Goal: Navigation & Orientation: Find specific page/section

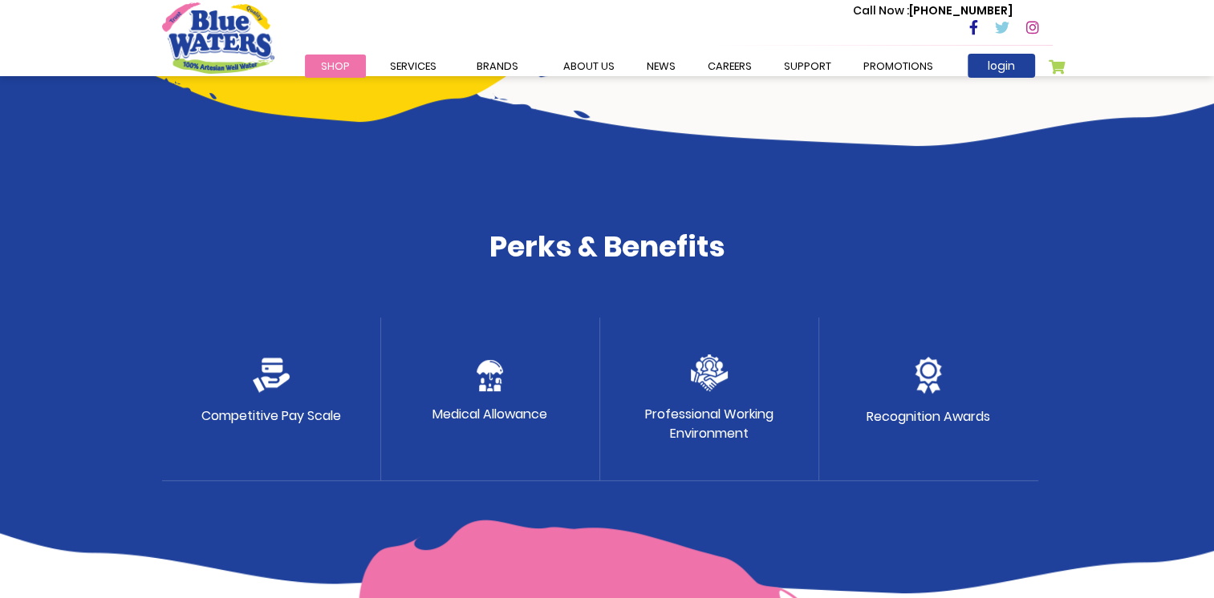
scroll to position [722, 0]
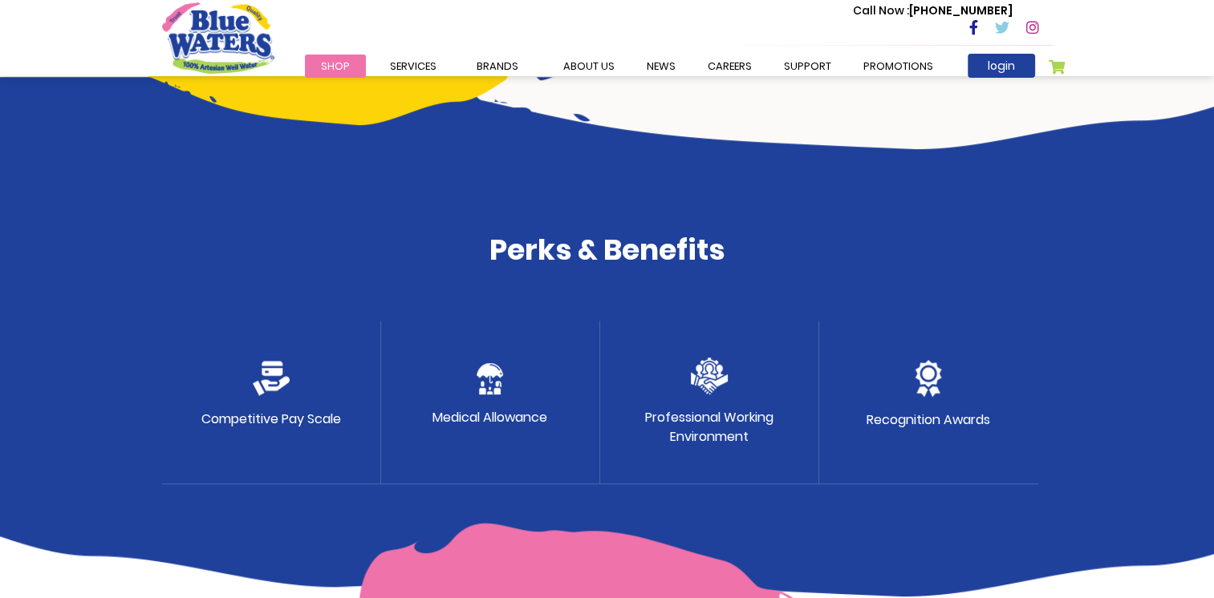
click at [279, 424] on p "Competitive Pay Scale" at bounding box center [271, 419] width 140 height 19
click at [273, 367] on img at bounding box center [271, 378] width 37 height 35
click at [277, 419] on p "Competitive Pay Scale" at bounding box center [271, 419] width 140 height 19
click at [280, 422] on p "Competitive Pay Scale" at bounding box center [271, 419] width 140 height 19
click at [340, 414] on p "Competitive Pay Scale" at bounding box center [271, 419] width 140 height 19
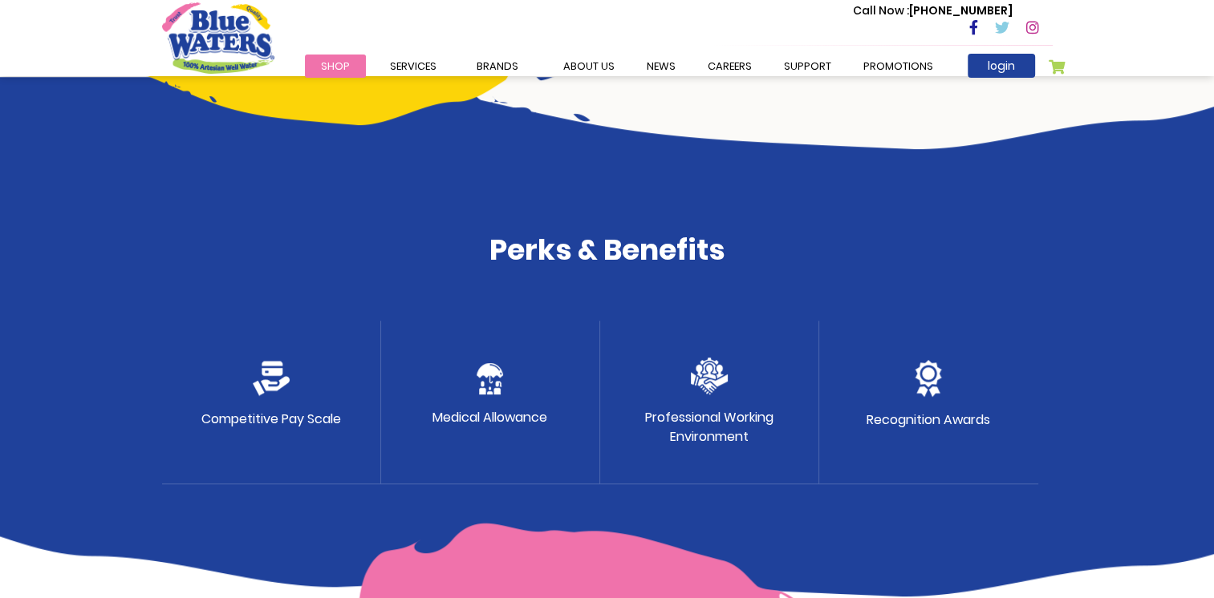
drag, startPoint x: 594, startPoint y: 400, endPoint x: 552, endPoint y: 412, distance: 43.4
click at [586, 403] on div "Medical Allowance" at bounding box center [490, 403] width 219 height 164
drag, startPoint x: 323, startPoint y: 387, endPoint x: 335, endPoint y: 383, distance: 12.5
click at [335, 383] on div "Competitive Pay Scale" at bounding box center [271, 403] width 219 height 164
click at [486, 400] on div "Medical Allowance" at bounding box center [490, 403] width 219 height 164
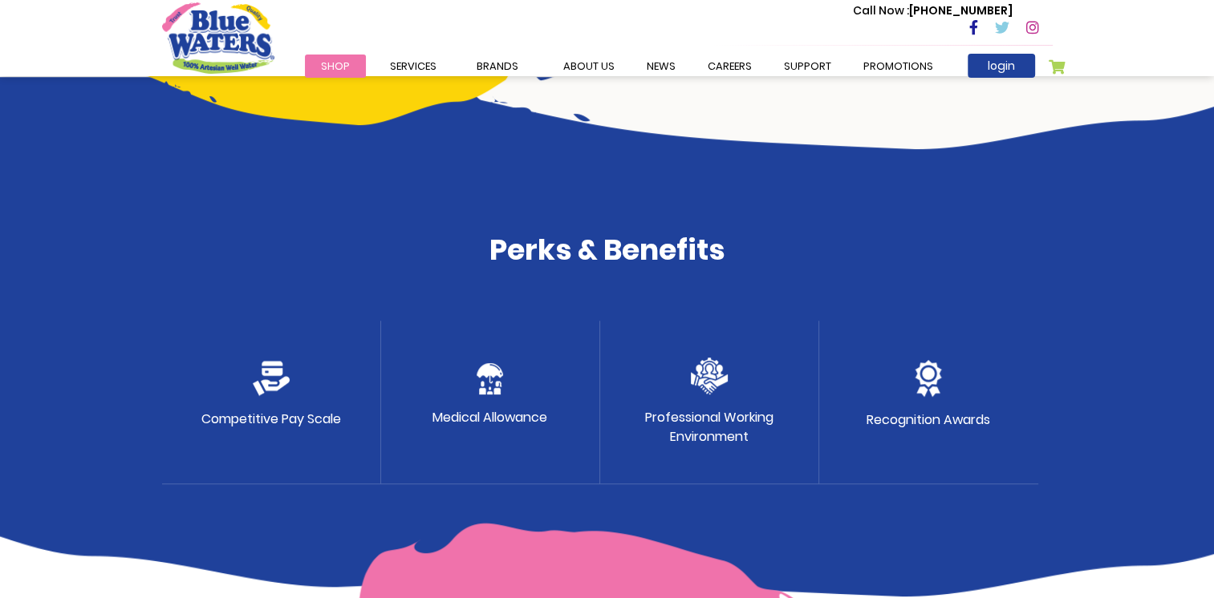
click at [586, 407] on div "Professional Working Environment" at bounding box center [709, 403] width 219 height 164
click at [586, 420] on p "Recognition Awards" at bounding box center [928, 420] width 124 height 19
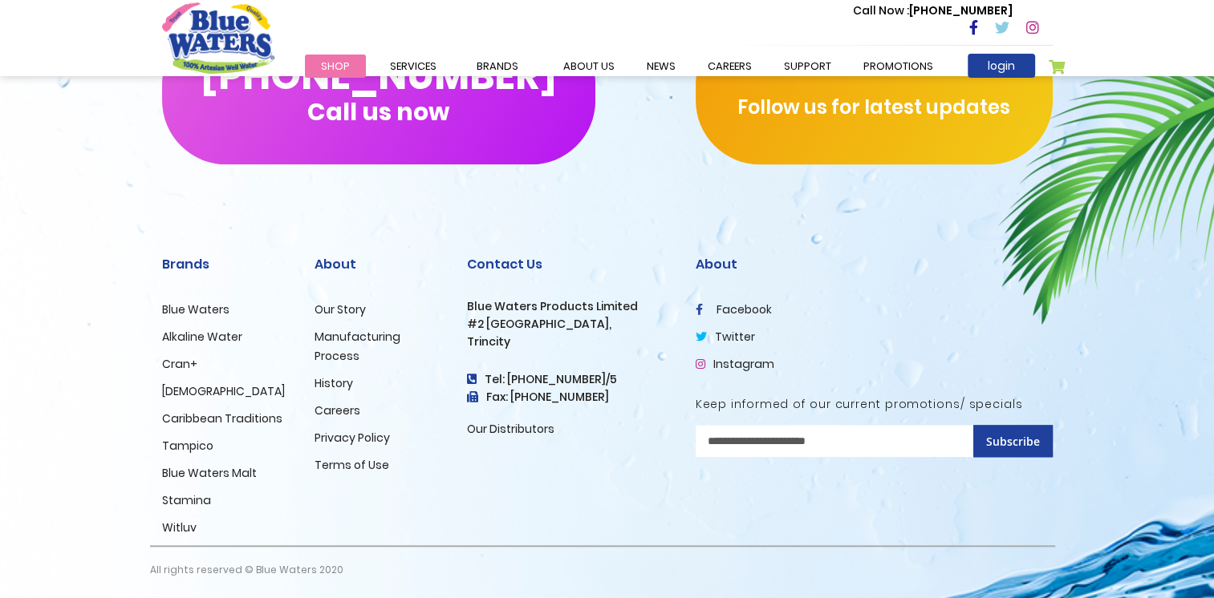
scroll to position [1623, 0]
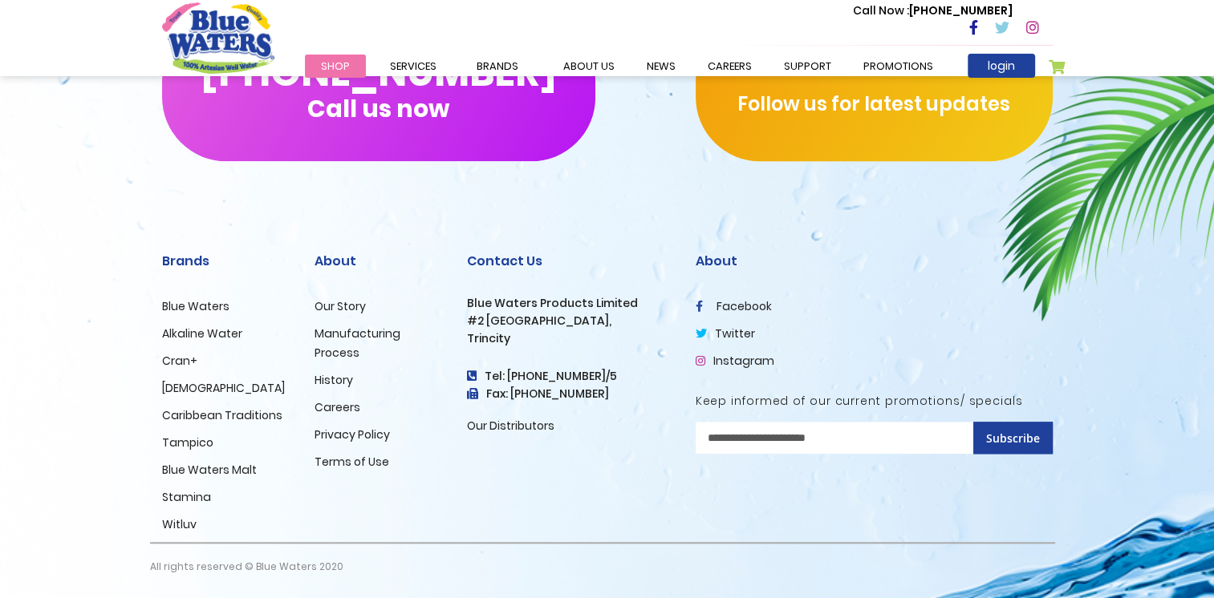
click at [185, 496] on link "Stamina" at bounding box center [186, 497] width 49 height 16
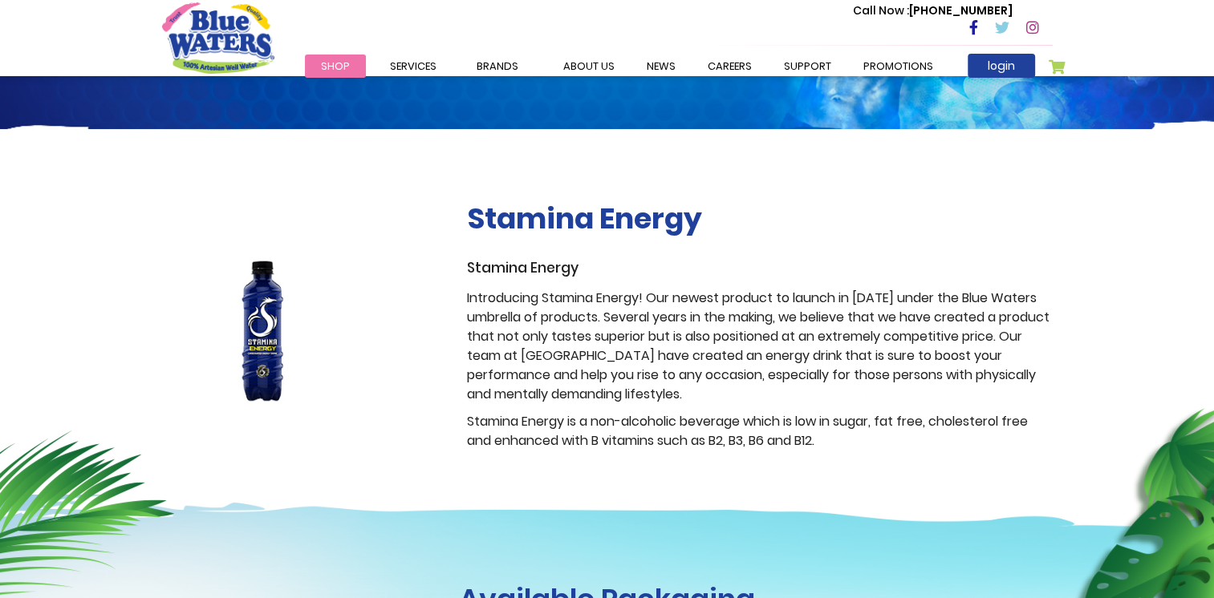
scroll to position [160, 0]
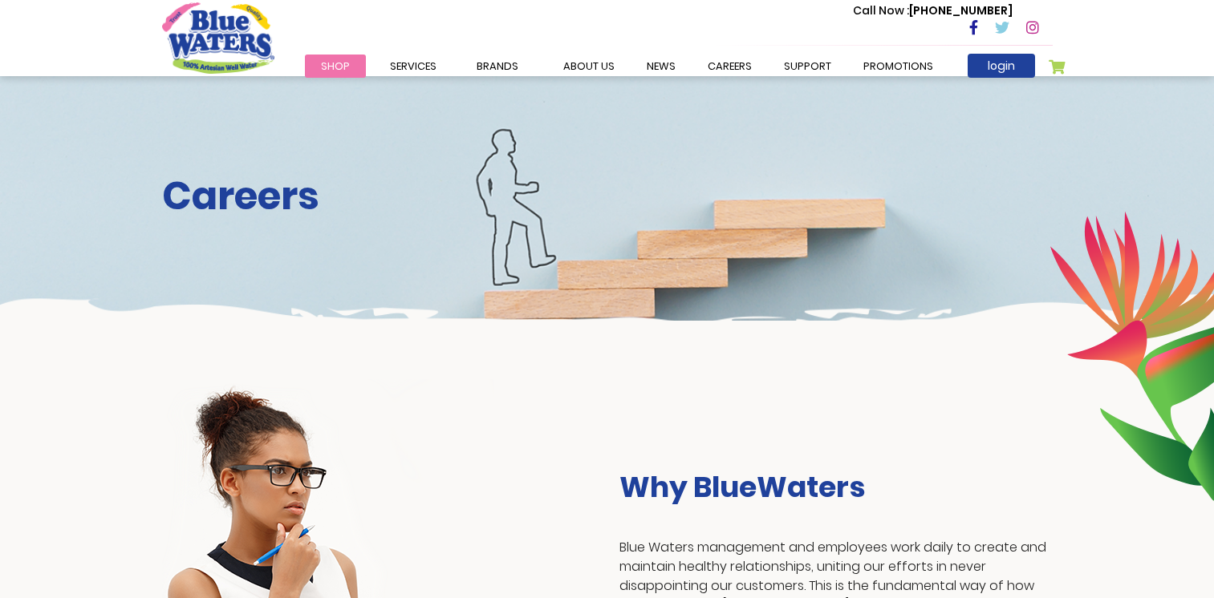
scroll to position [1623, 0]
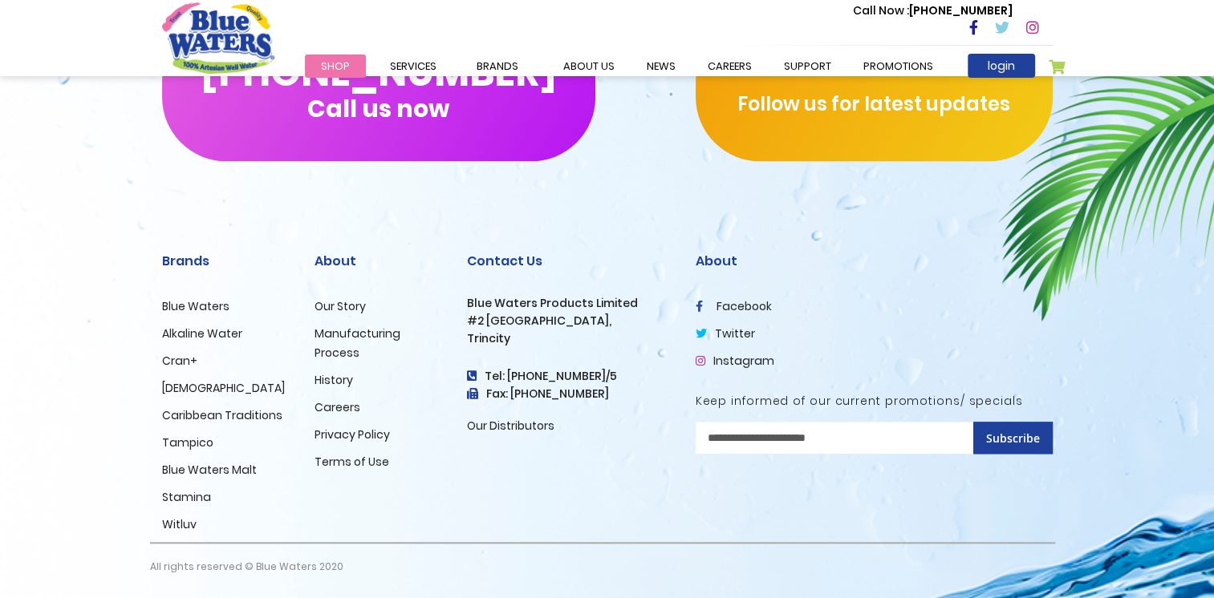
click at [193, 332] on link "Alkaline Water" at bounding box center [202, 334] width 80 height 16
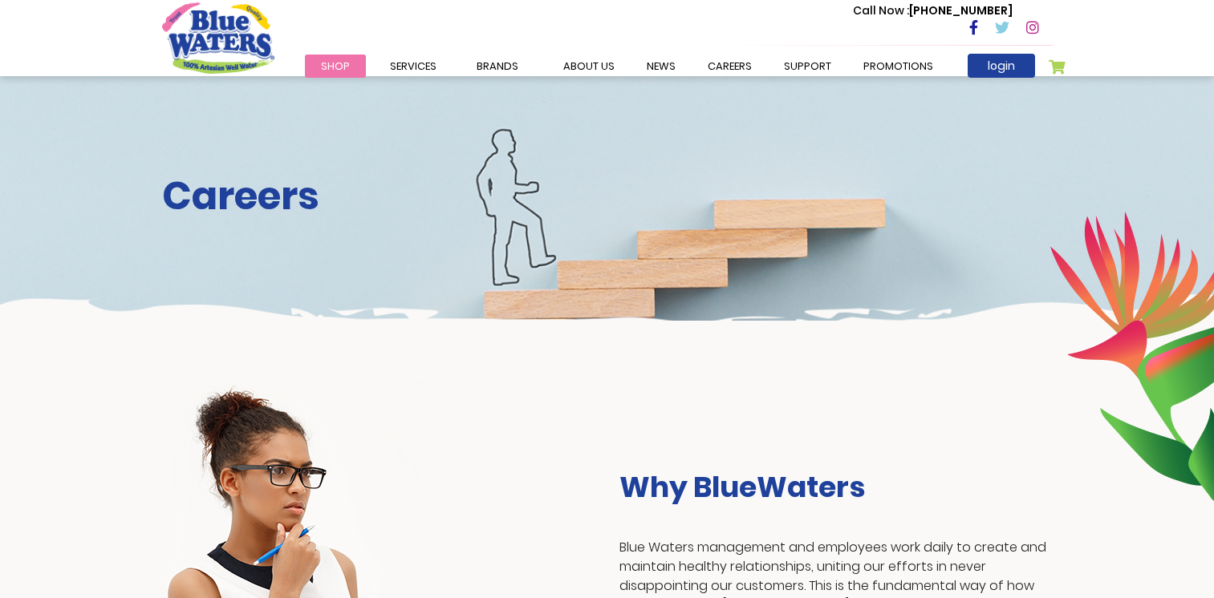
scroll to position [1623, 0]
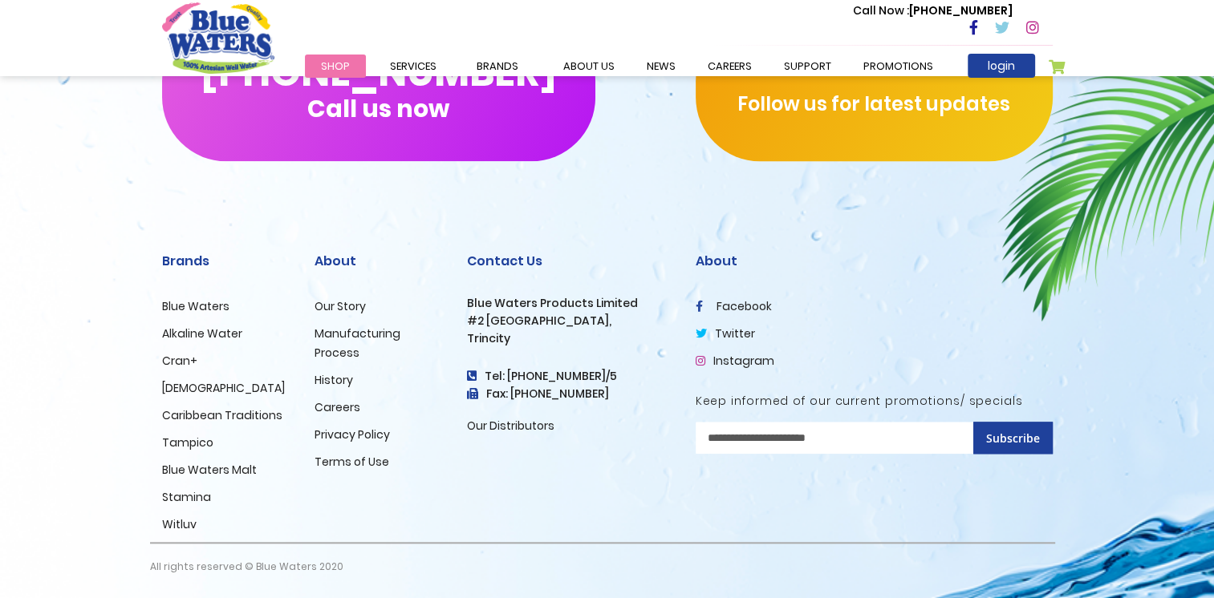
click at [183, 363] on link "Cran+" at bounding box center [179, 361] width 35 height 16
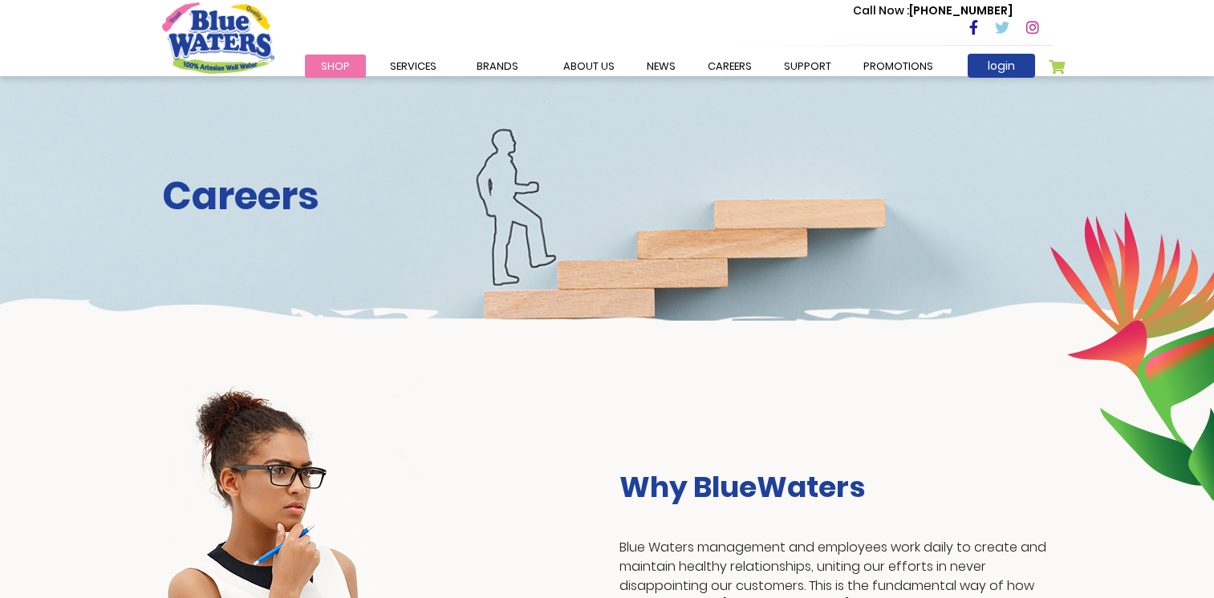
scroll to position [1623, 0]
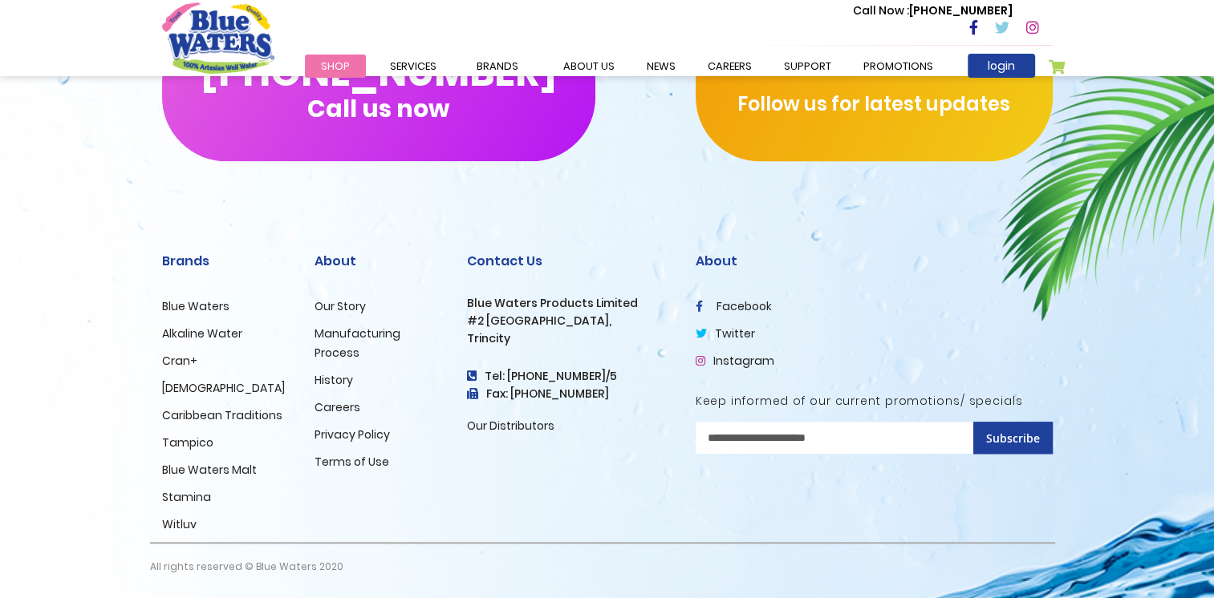
click at [197, 502] on link "Stamina" at bounding box center [186, 497] width 49 height 16
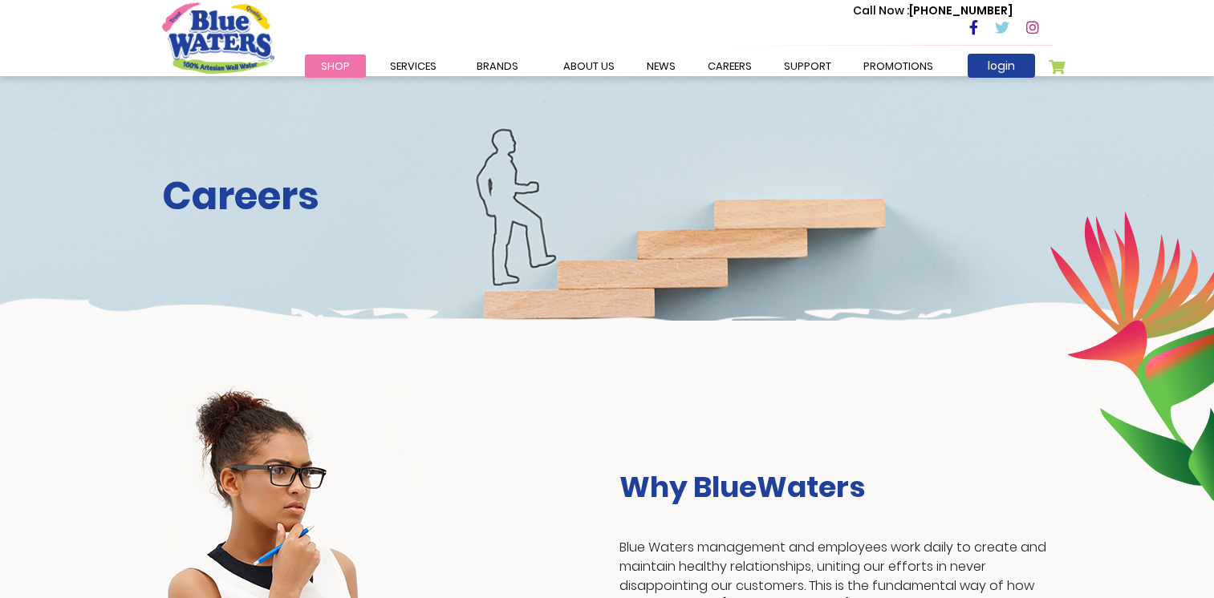
scroll to position [1623, 0]
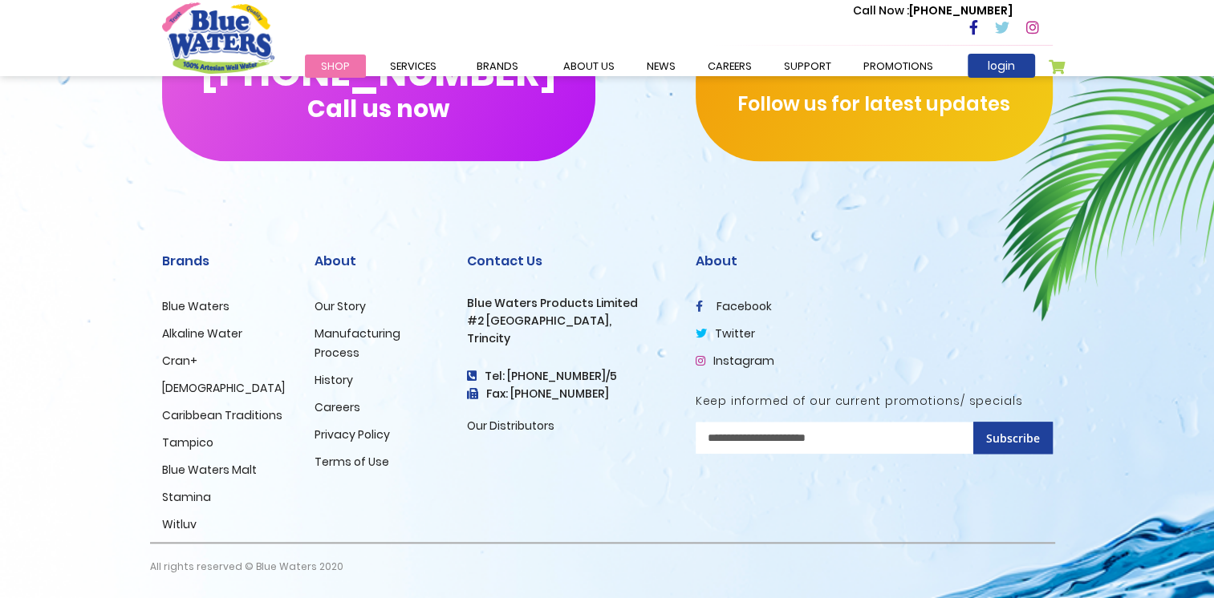
click at [193, 416] on link "Caribbean Traditions" at bounding box center [222, 416] width 120 height 16
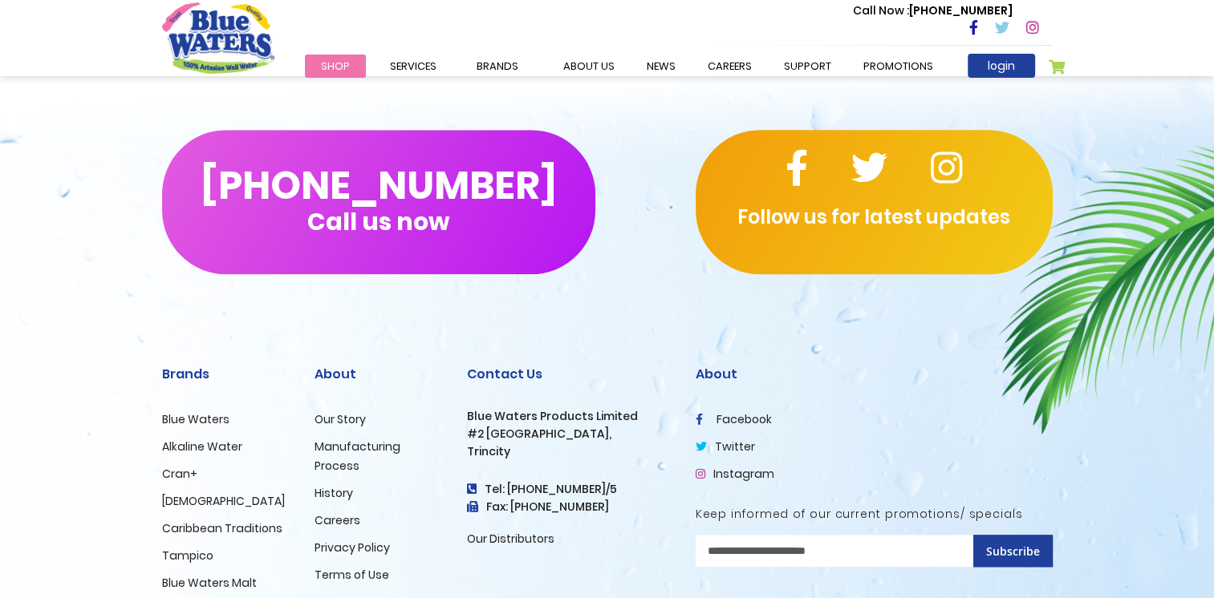
scroll to position [1605, 0]
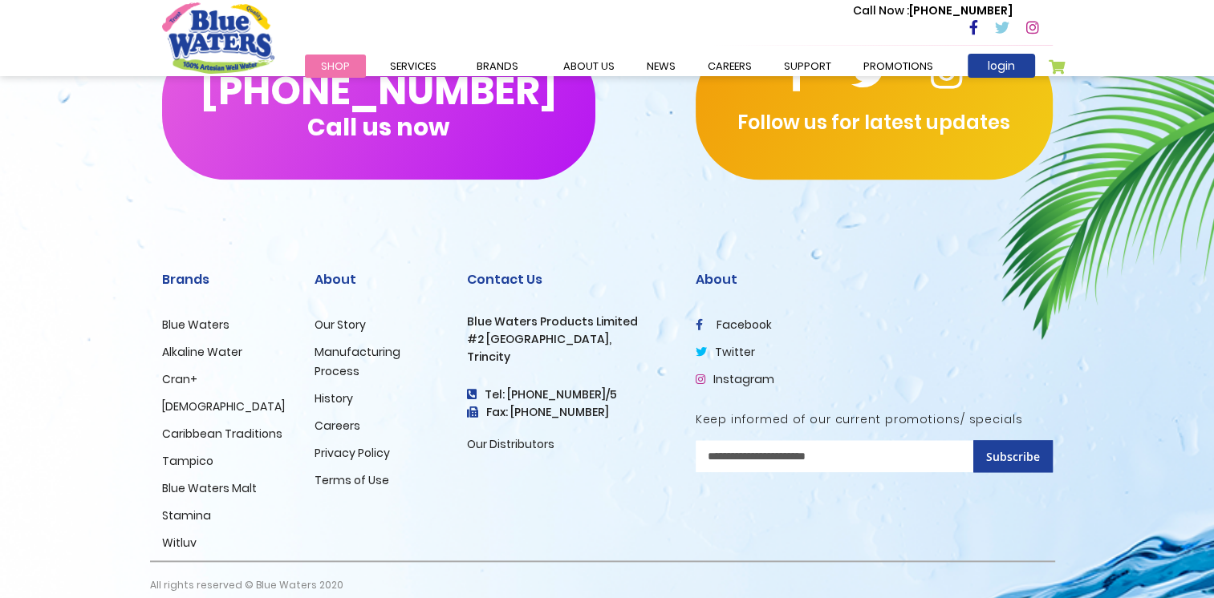
click at [185, 457] on link "Tampico" at bounding box center [187, 461] width 51 height 16
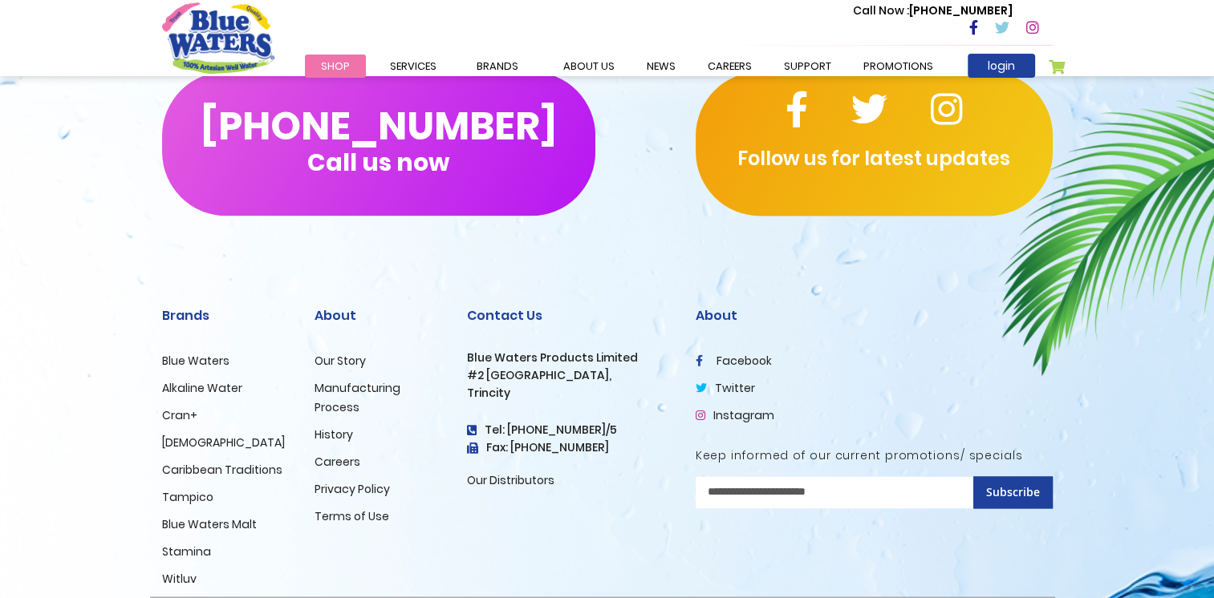
scroll to position [2118, 0]
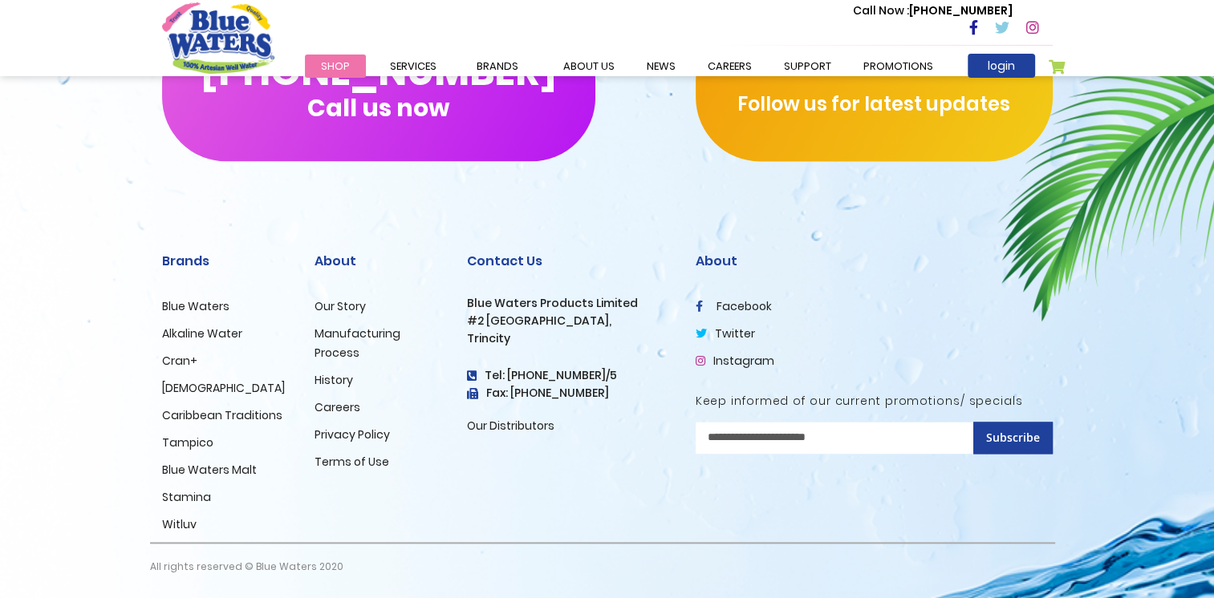
click at [211, 473] on link "Blue Waters Malt" at bounding box center [209, 470] width 95 height 16
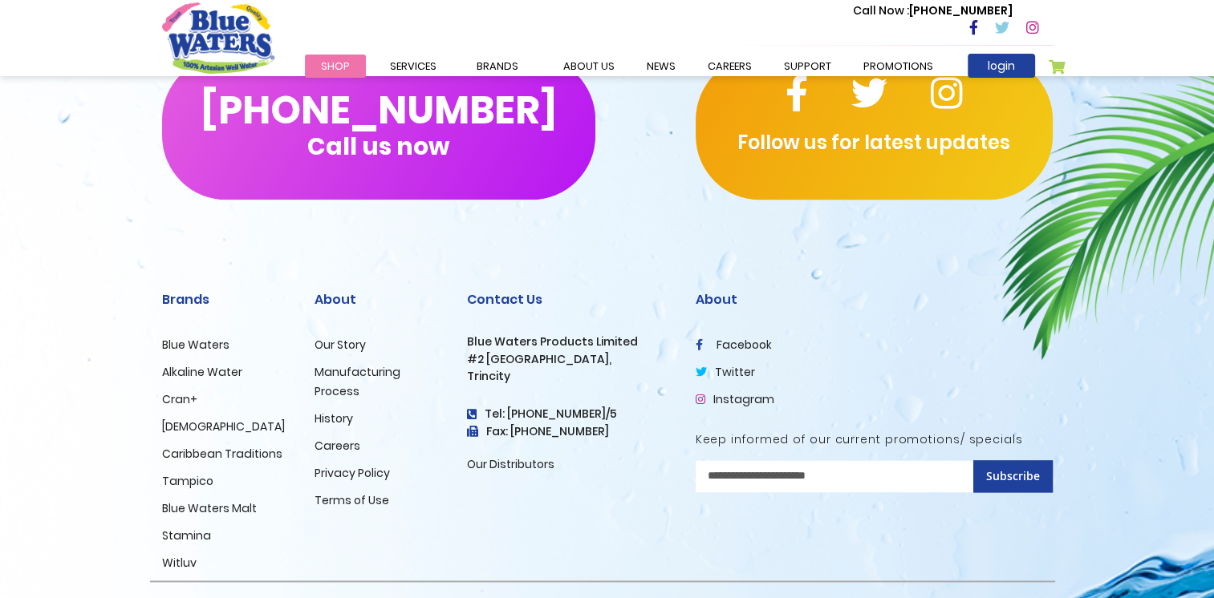
scroll to position [2043, 0]
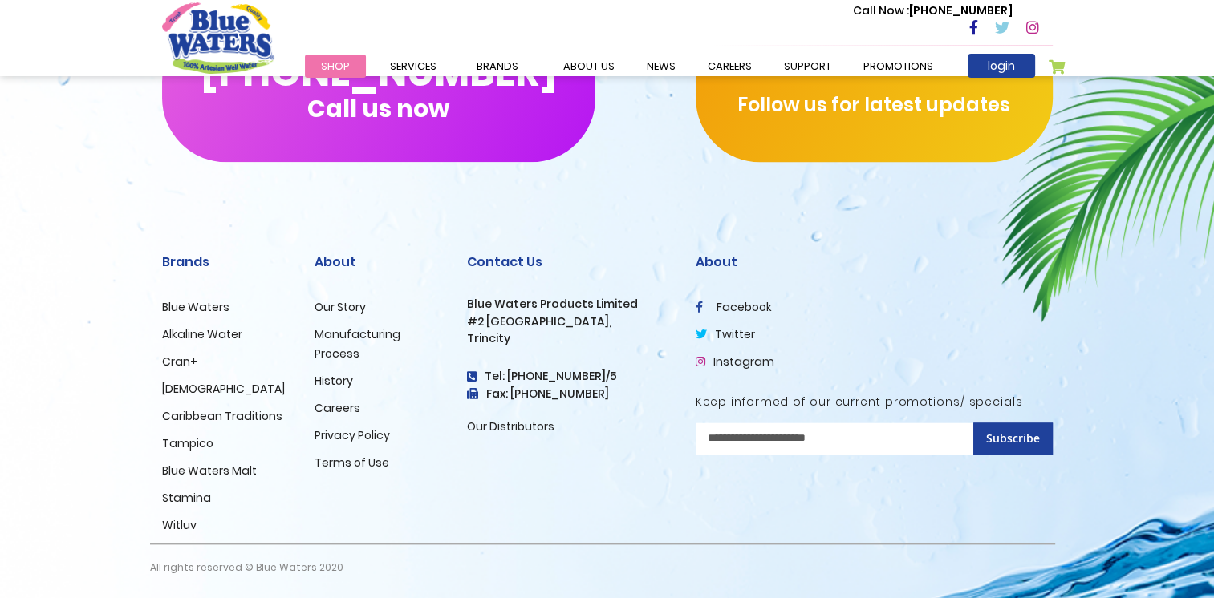
click at [189, 525] on link "Witluv" at bounding box center [179, 525] width 34 height 16
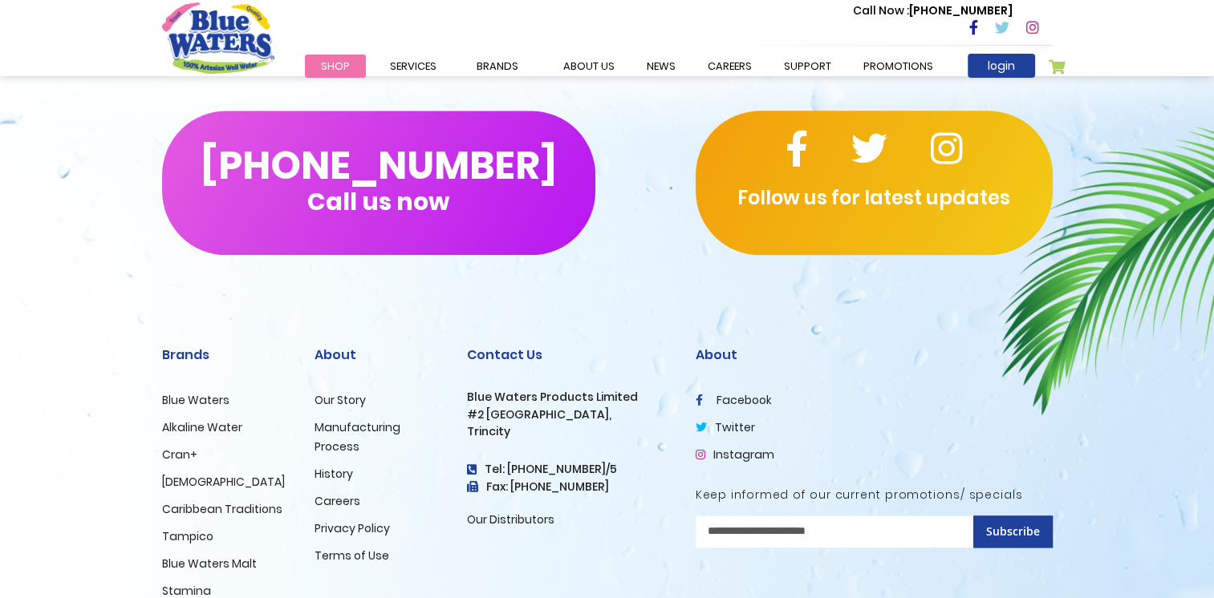
scroll to position [2048, 0]
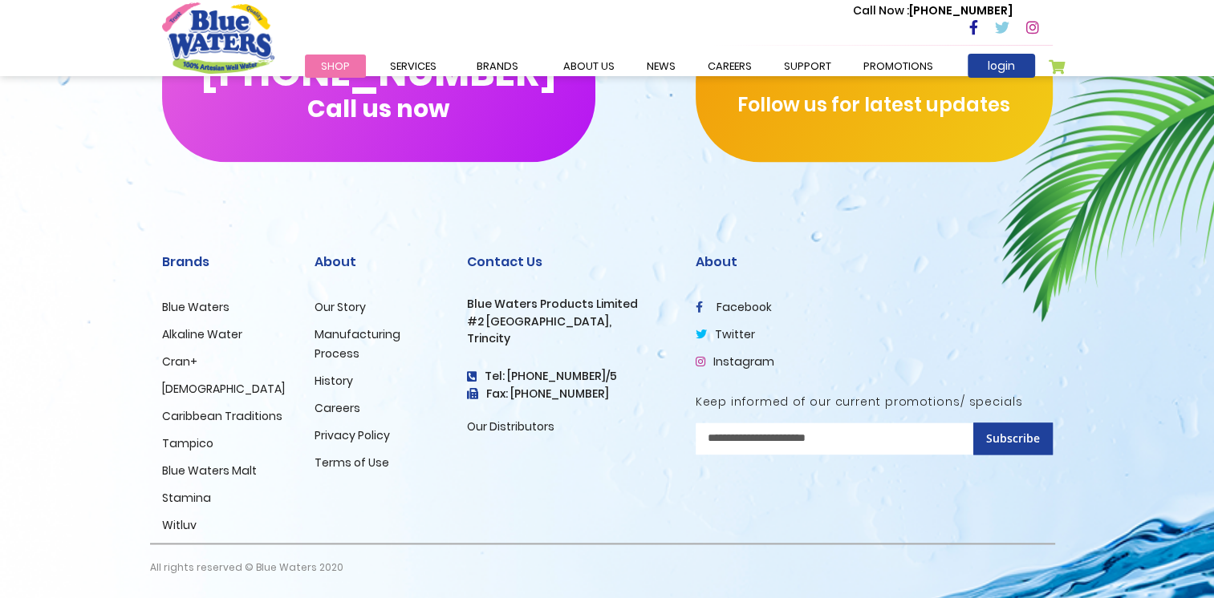
click at [328, 306] on link "Our Story" at bounding box center [339, 307] width 51 height 16
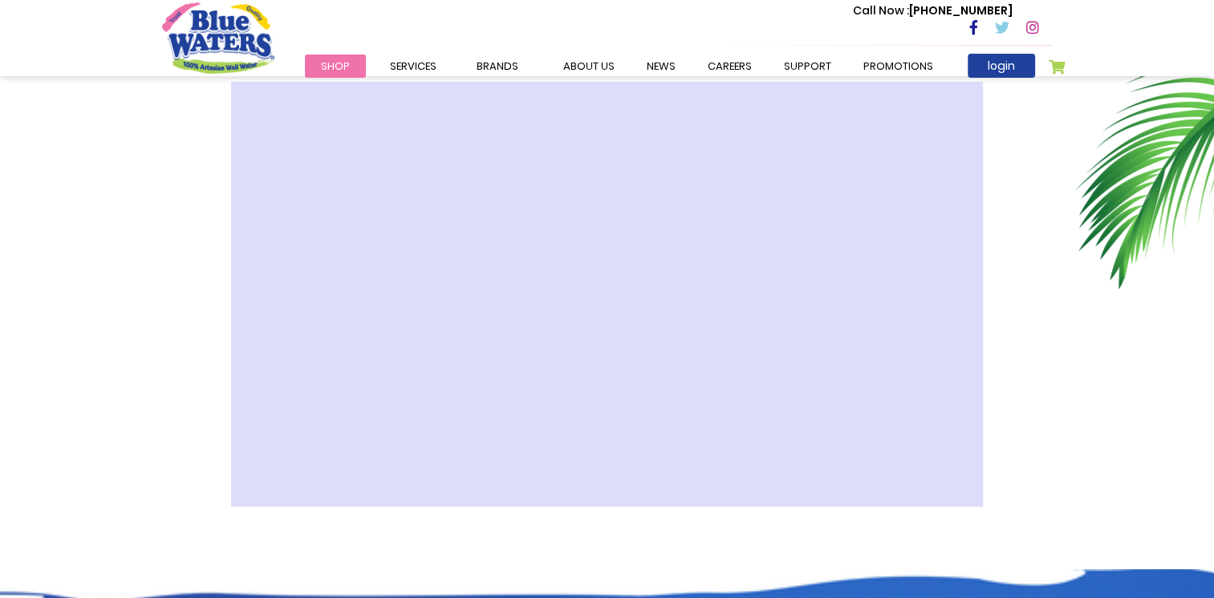
scroll to position [477, 0]
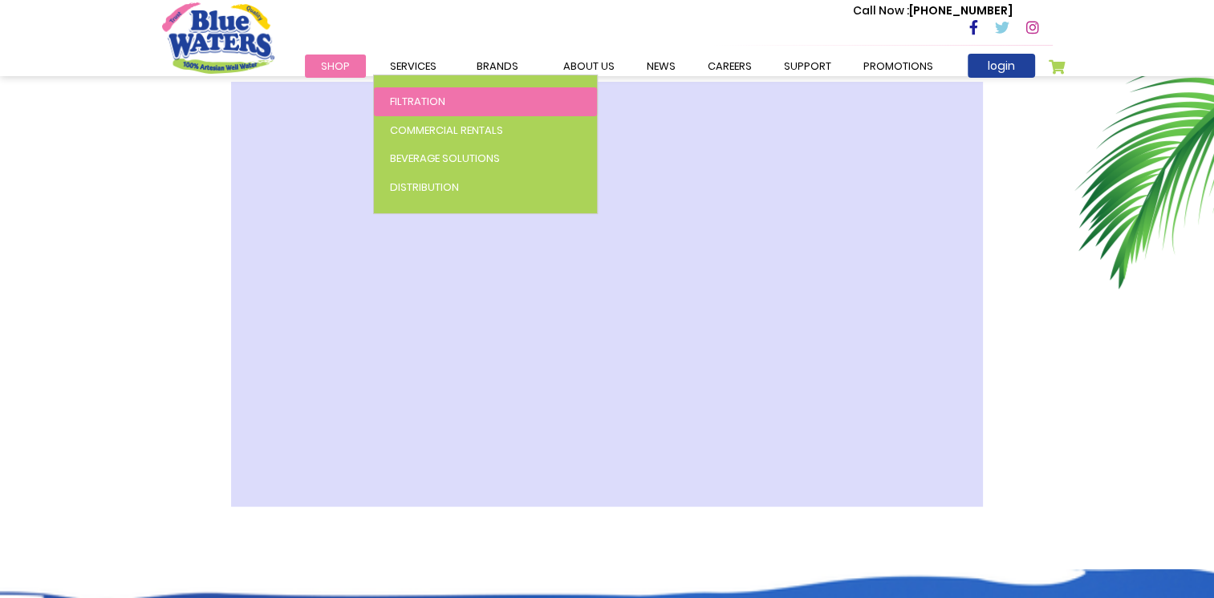
click at [421, 104] on span "Filtration" at bounding box center [417, 101] width 55 height 15
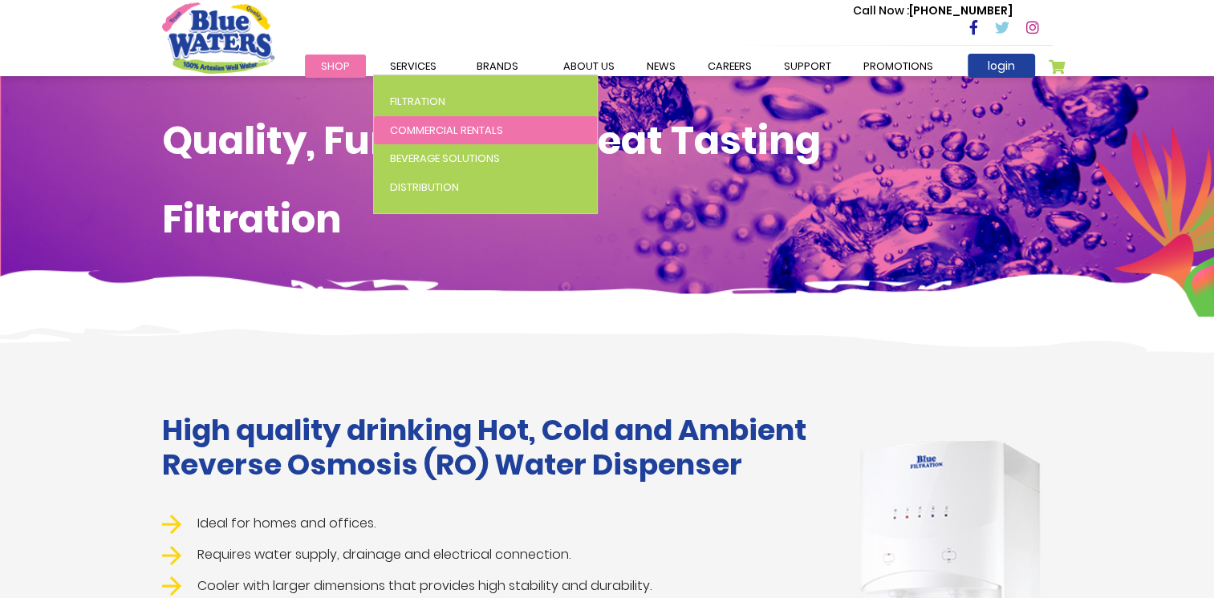
click at [443, 127] on span "Commercial Rentals" at bounding box center [446, 130] width 113 height 15
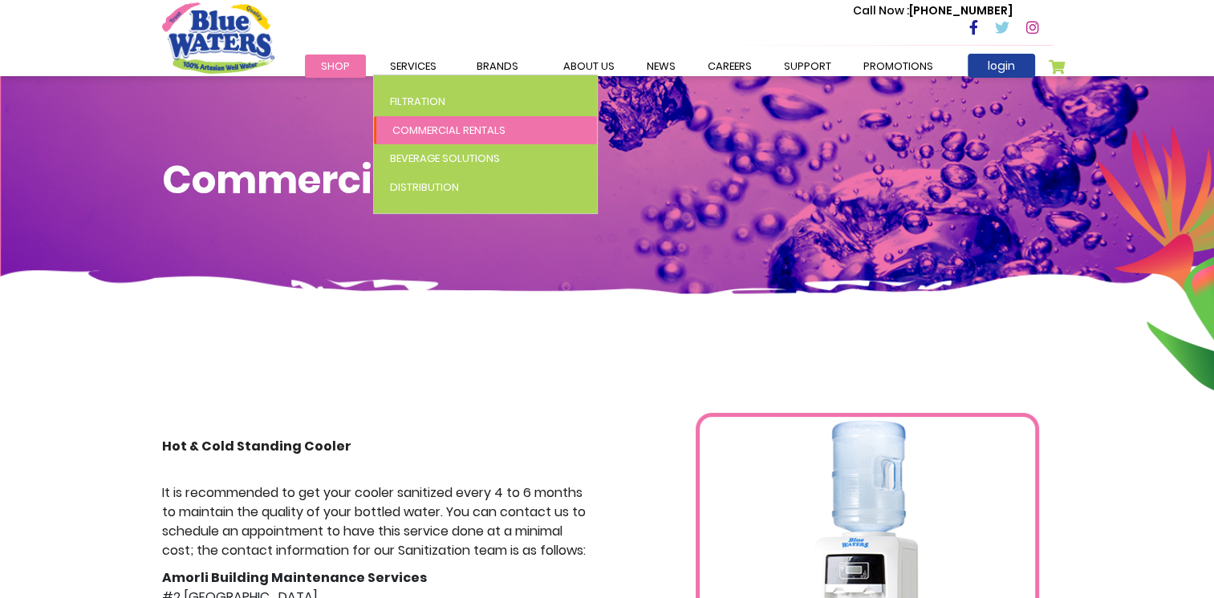
click at [453, 129] on span "Commercial Rentals" at bounding box center [448, 130] width 113 height 15
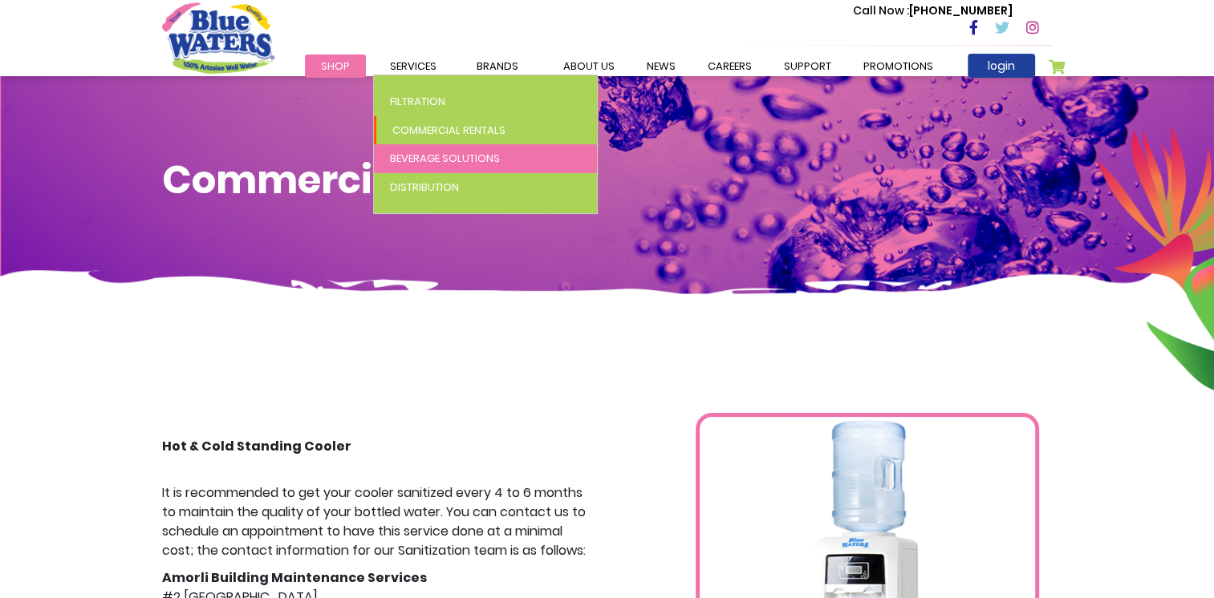
click at [427, 159] on span "Beverage Solutions" at bounding box center [445, 158] width 110 height 15
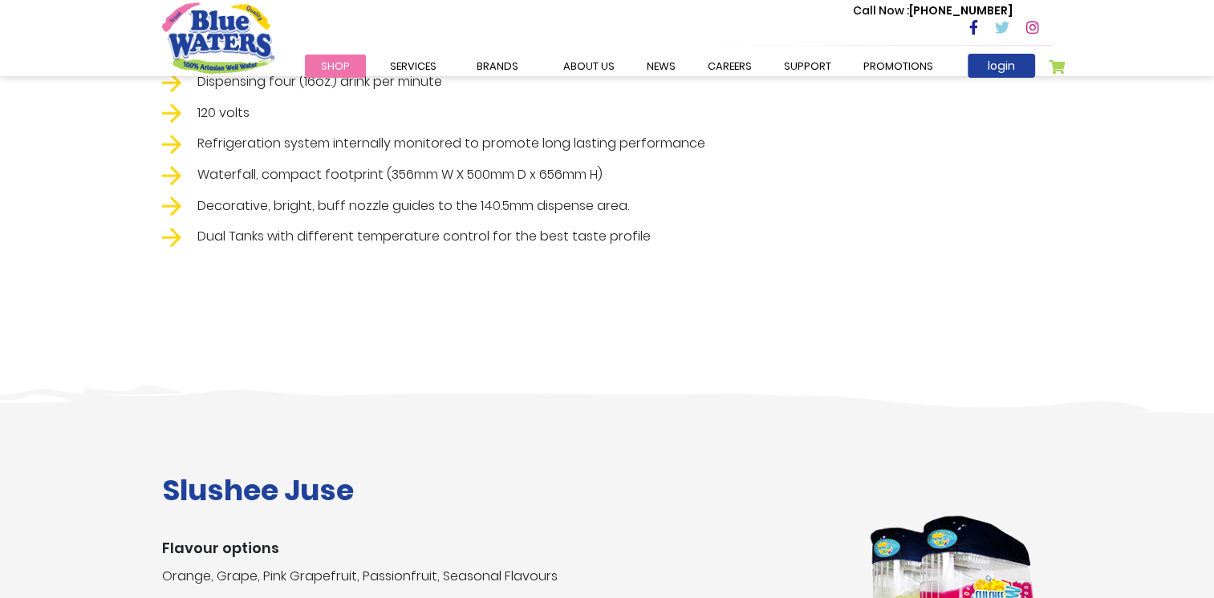
scroll to position [1499, 0]
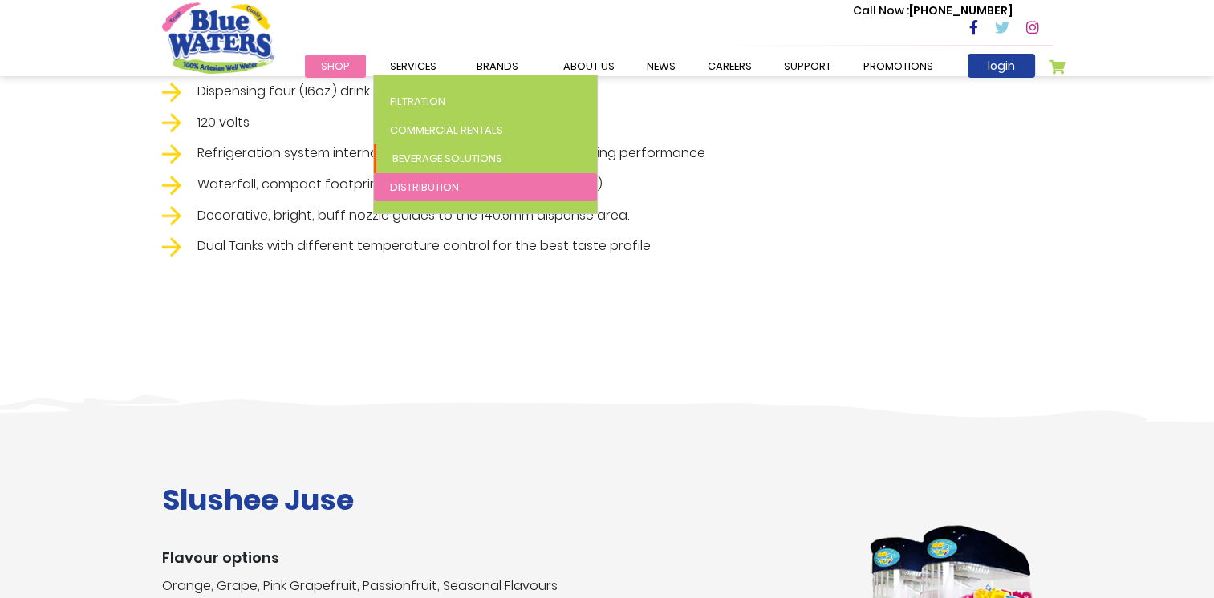
click at [430, 187] on span "Distribution" at bounding box center [424, 187] width 69 height 15
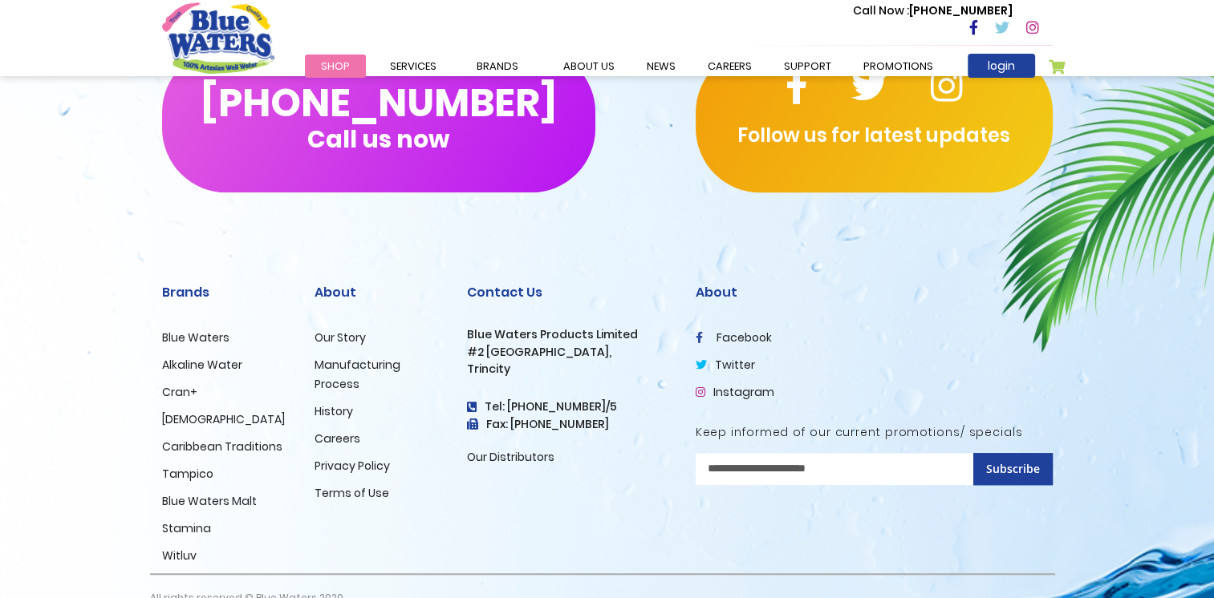
scroll to position [1161, 0]
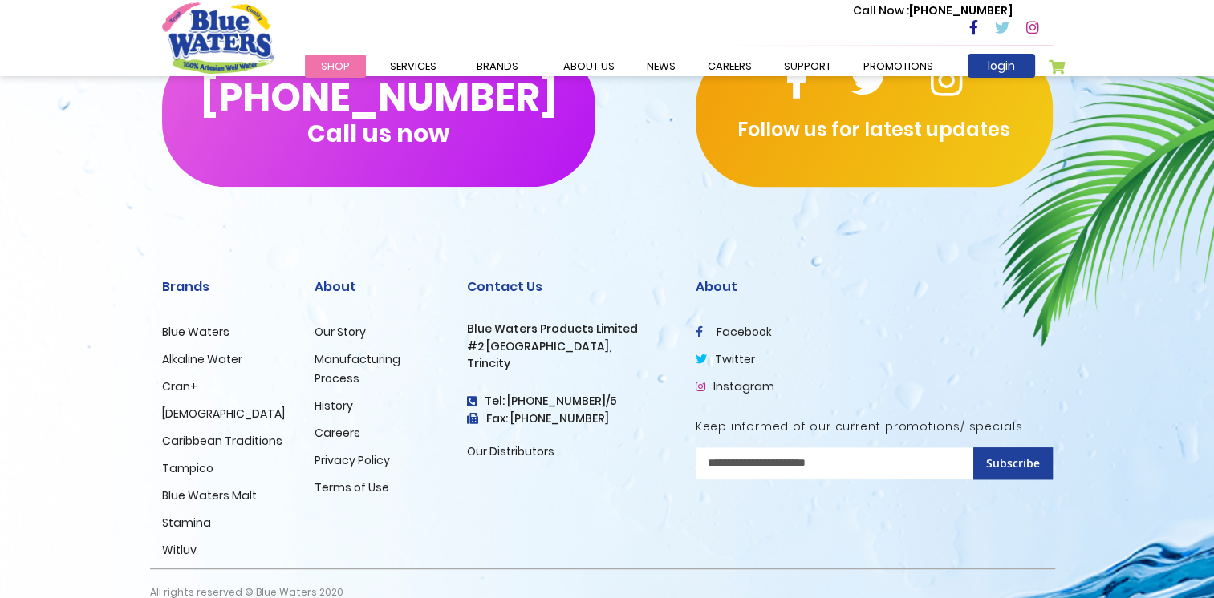
click at [337, 324] on link "Our Story" at bounding box center [339, 332] width 51 height 16
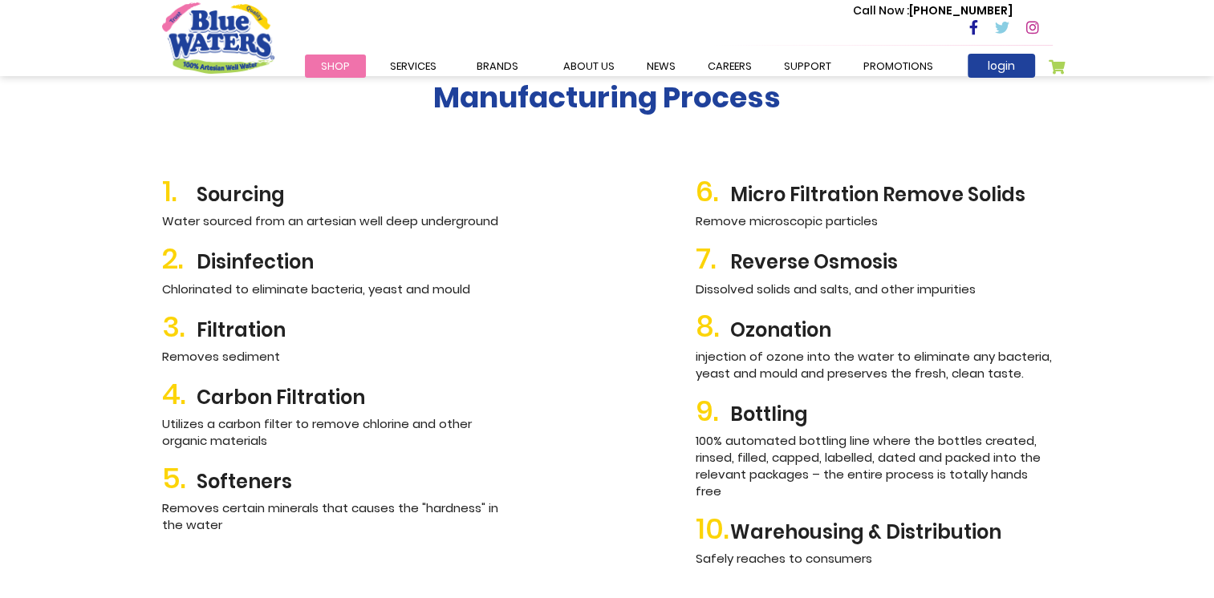
scroll to position [1761, 0]
click at [250, 195] on h2 "1. Sourcing" at bounding box center [340, 192] width 357 height 34
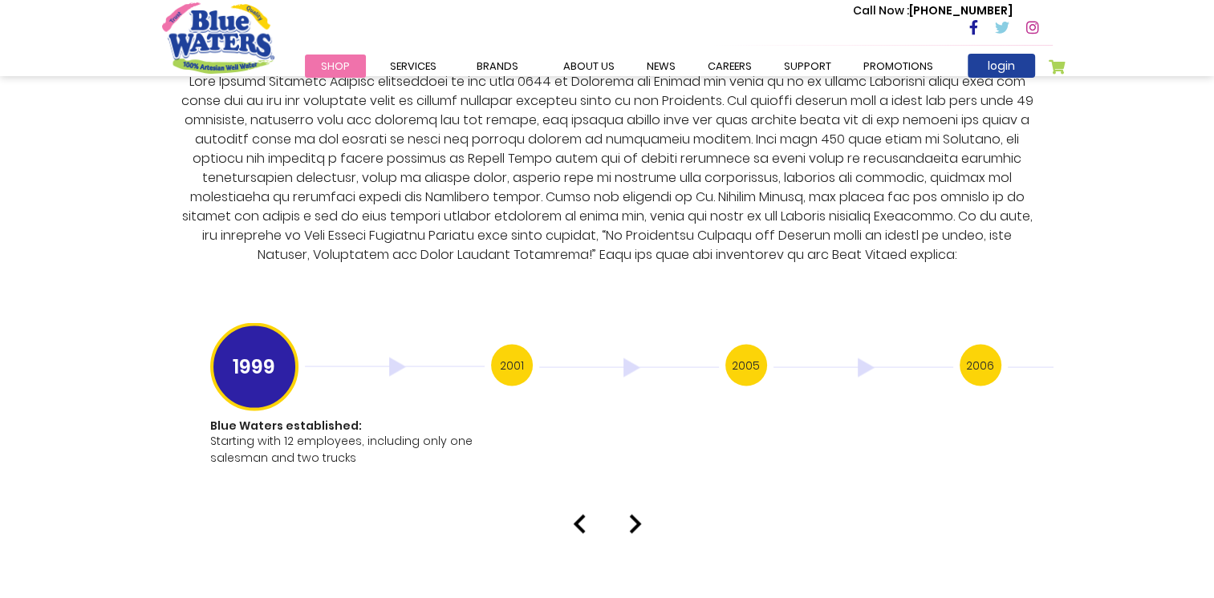
scroll to position [3045, 0]
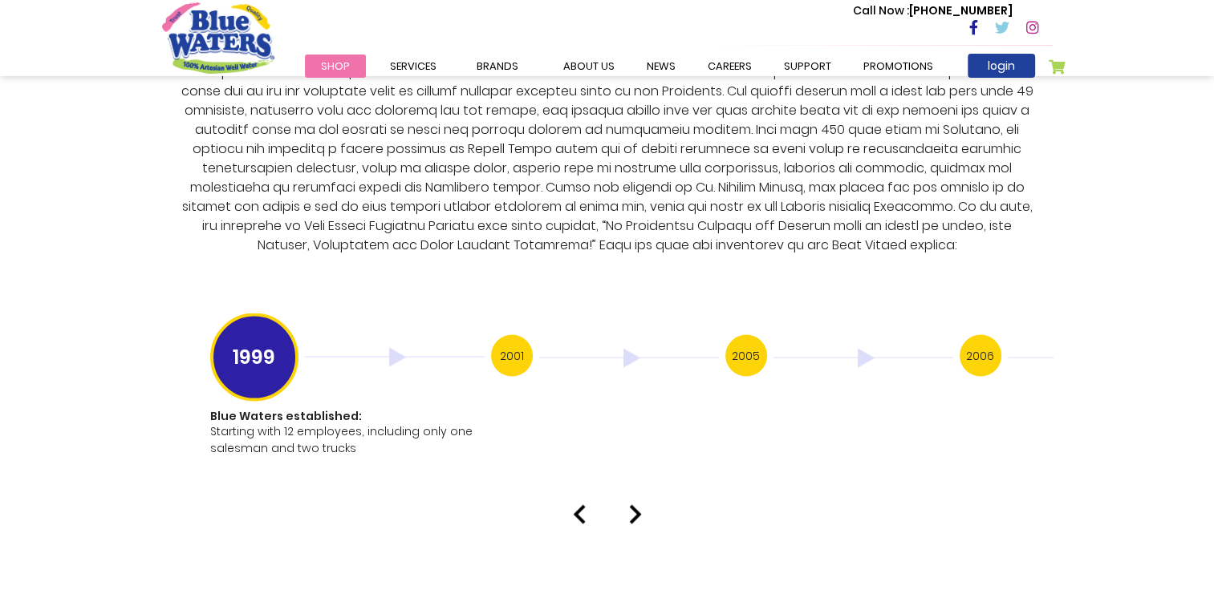
click at [520, 341] on h3 "2001" at bounding box center [512, 356] width 42 height 42
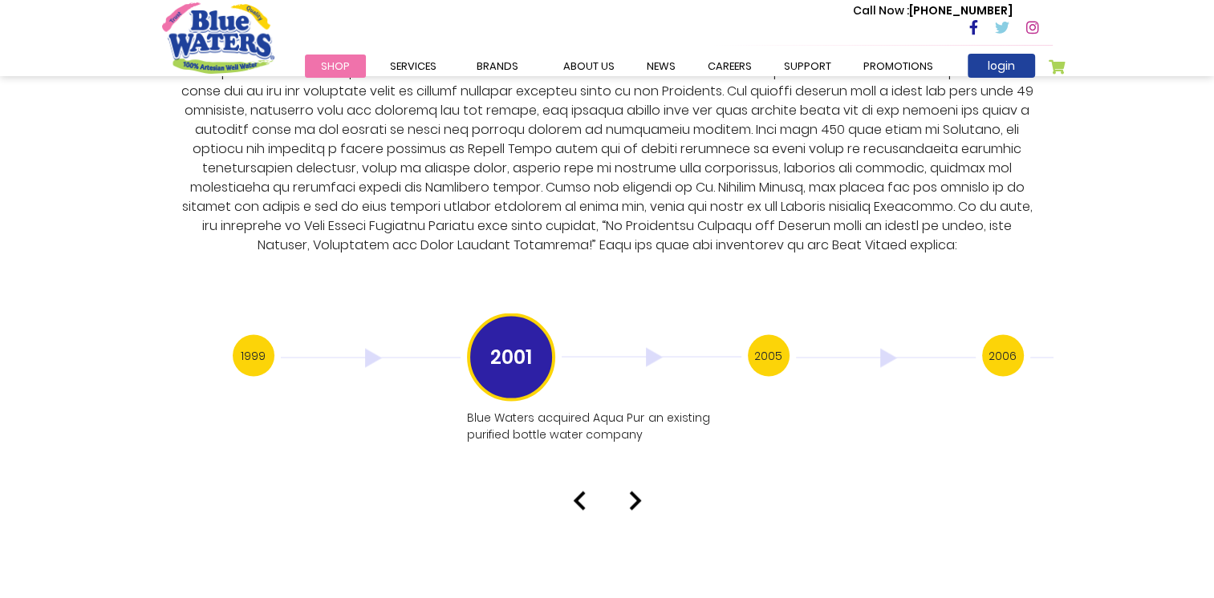
click at [251, 342] on h3 "1999" at bounding box center [254, 356] width 42 height 42
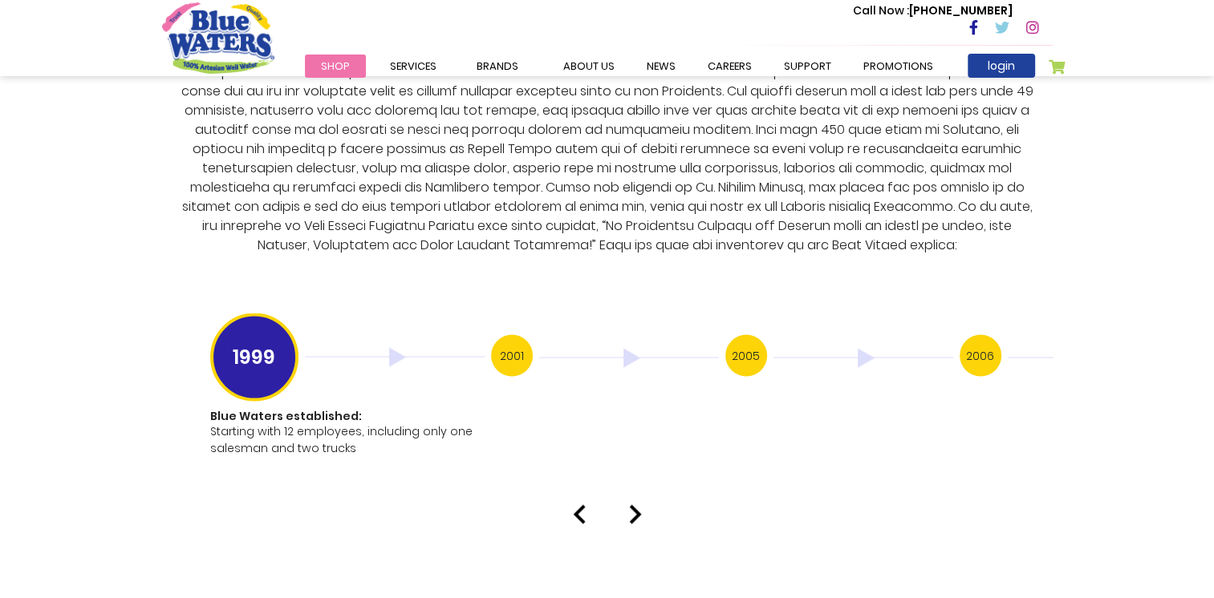
click at [531, 335] on div "2001" at bounding box center [608, 358] width 234 height 46
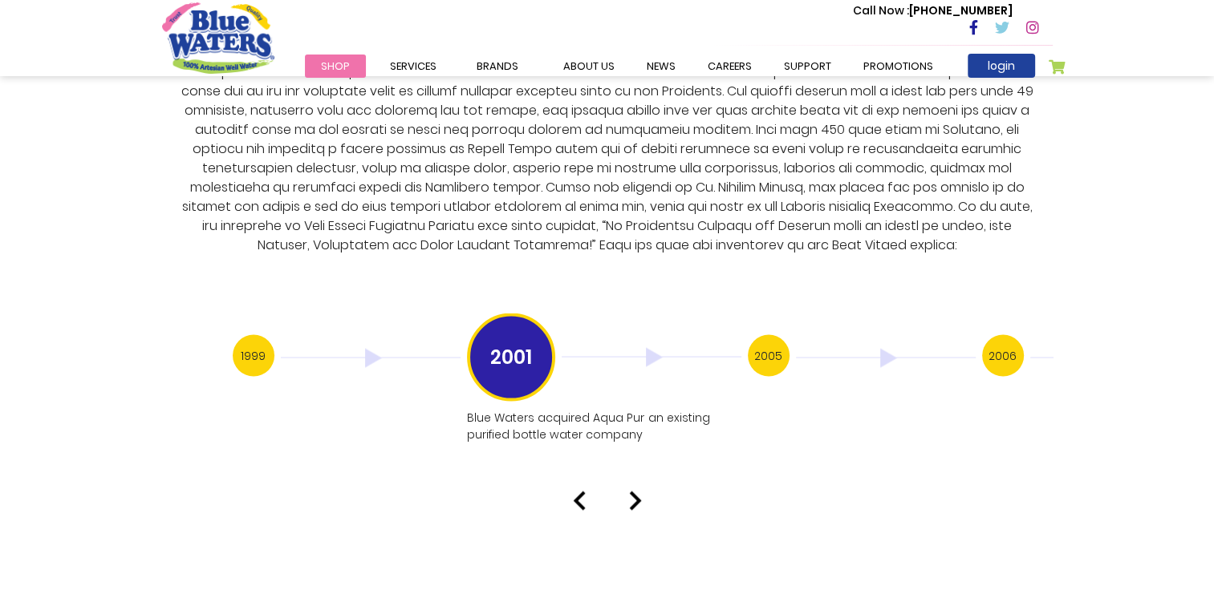
click at [648, 348] on img at bounding box center [652, 357] width 180 height 19
click at [653, 348] on img at bounding box center [652, 357] width 180 height 19
click at [635, 492] on img at bounding box center [635, 501] width 13 height 19
click at [640, 509] on img at bounding box center [635, 518] width 13 height 19
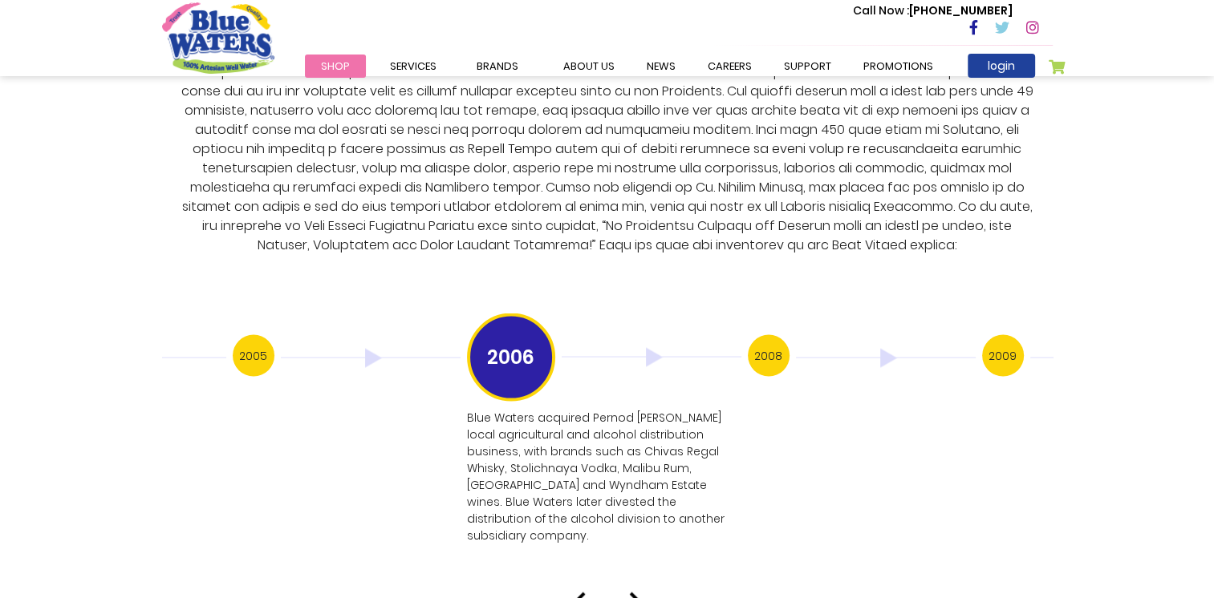
click at [631, 593] on img at bounding box center [635, 602] width 13 height 19
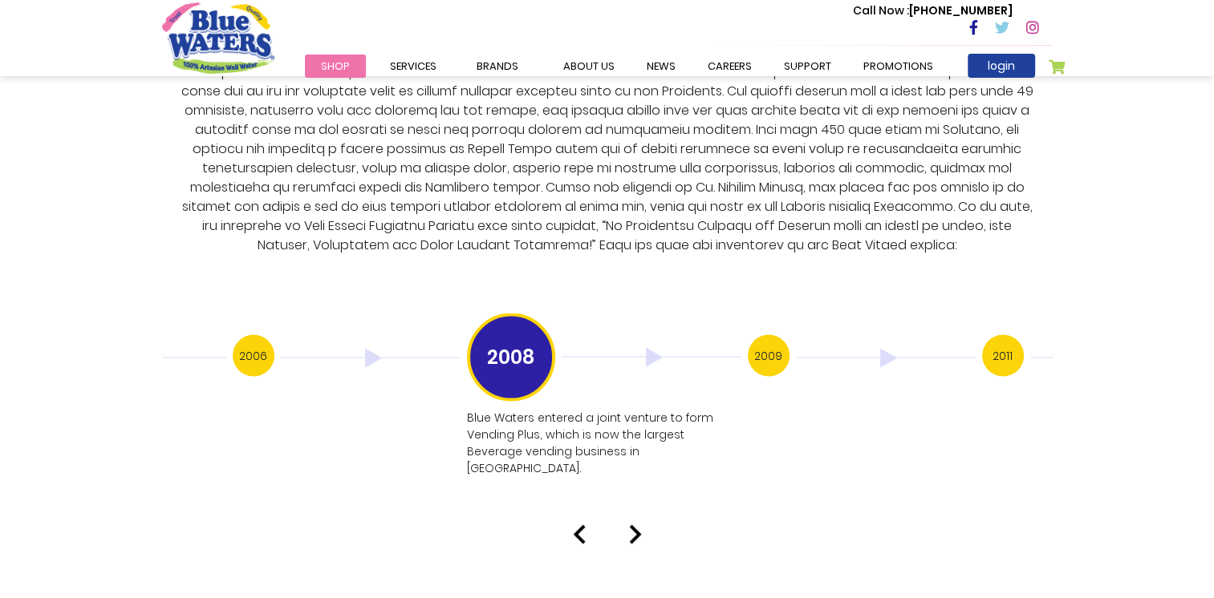
click at [631, 525] on img at bounding box center [635, 534] width 13 height 19
click at [632, 492] on img at bounding box center [635, 501] width 13 height 19
click at [633, 492] on img at bounding box center [635, 501] width 13 height 19
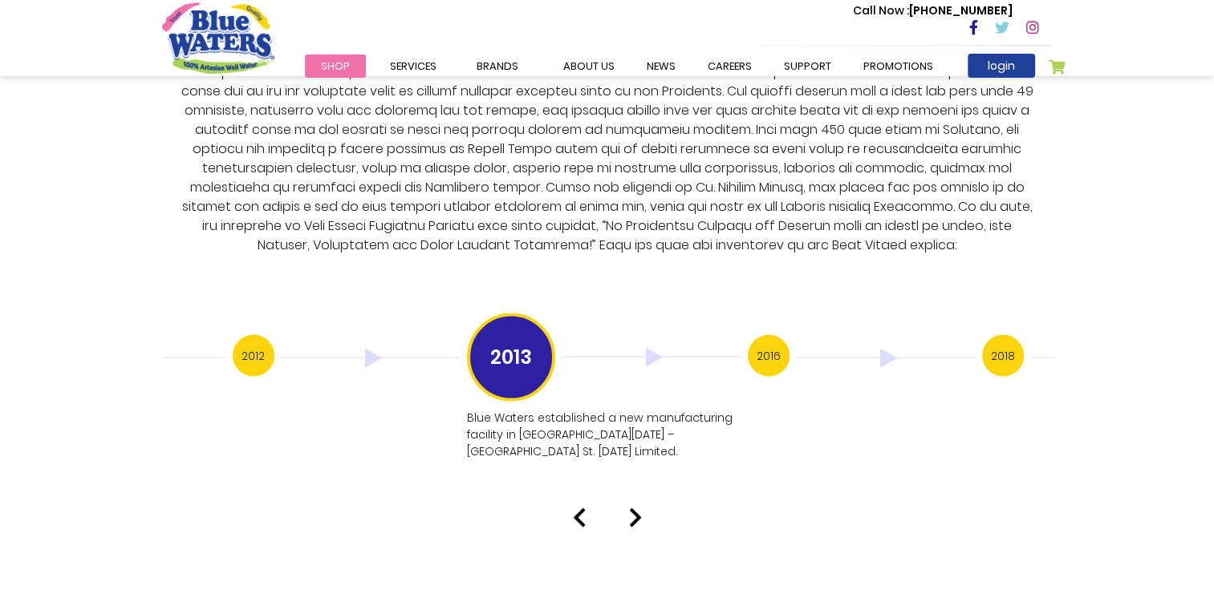
click at [633, 509] on img at bounding box center [635, 518] width 13 height 19
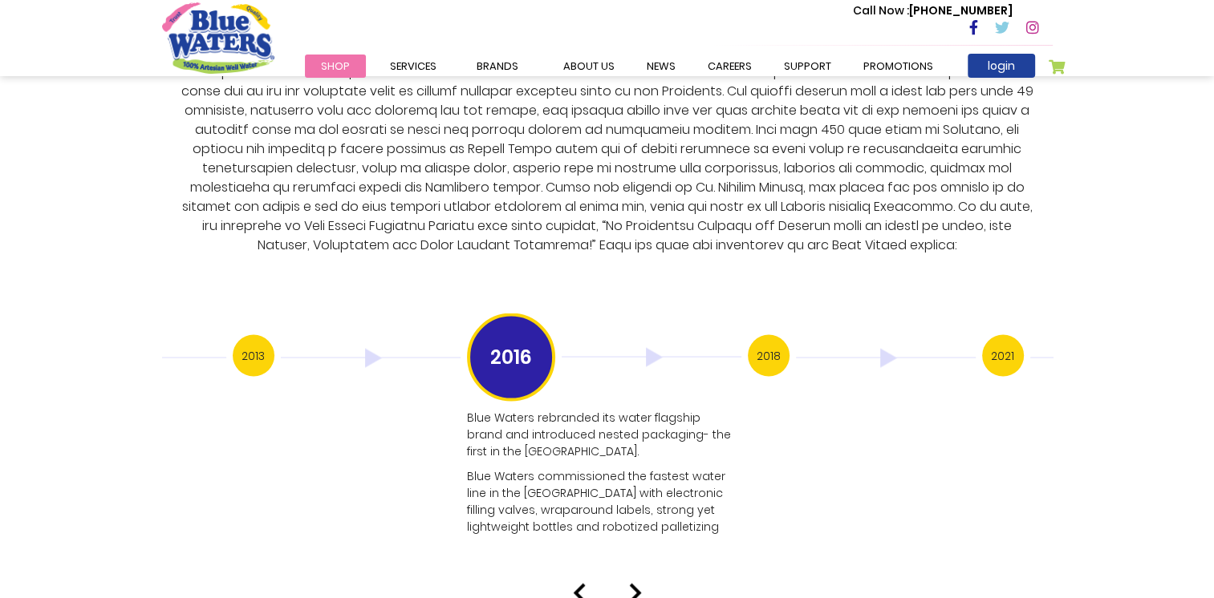
click at [634, 584] on img at bounding box center [635, 593] width 13 height 19
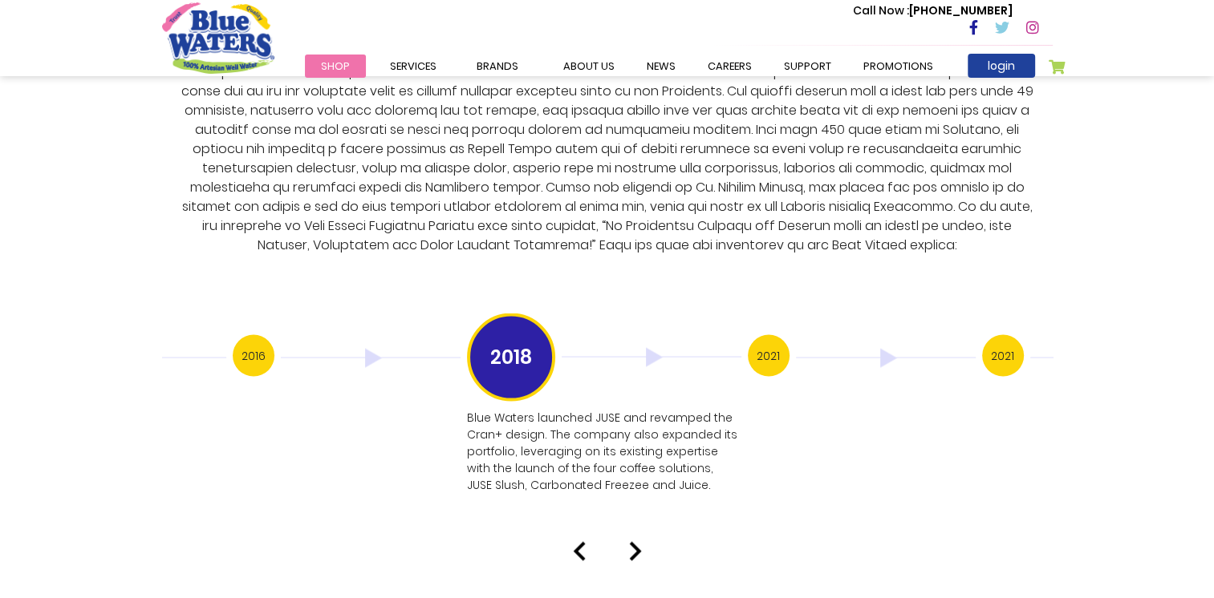
click at [634, 542] on img at bounding box center [635, 551] width 13 height 19
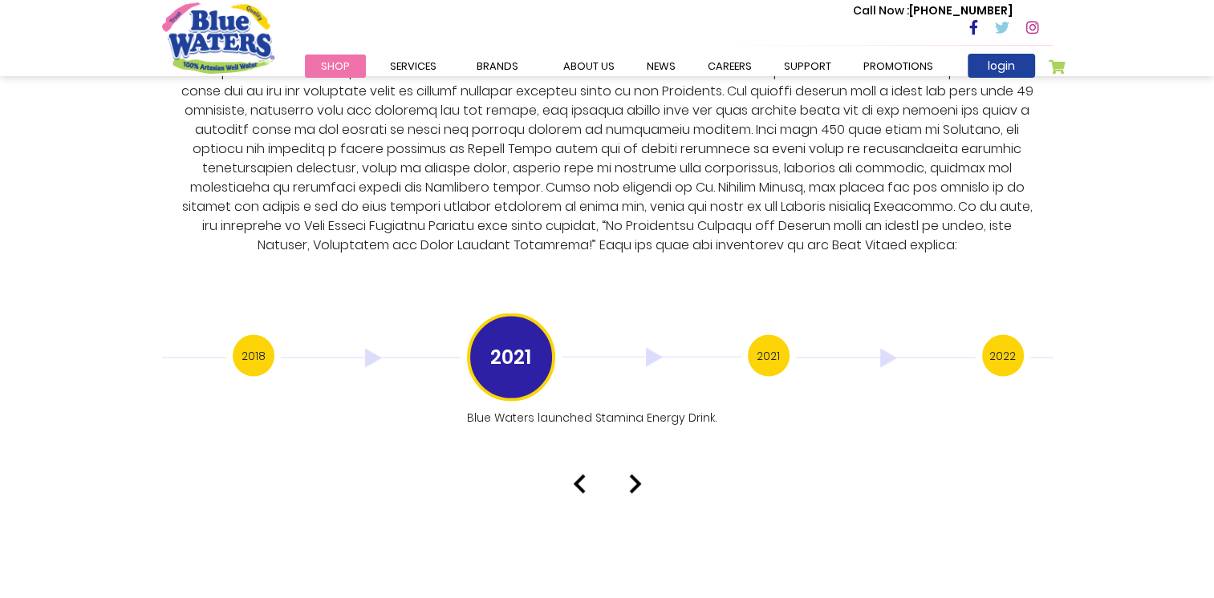
click at [631, 477] on img at bounding box center [635, 484] width 13 height 19
click at [639, 509] on img at bounding box center [635, 518] width 13 height 19
click at [635, 475] on img at bounding box center [635, 484] width 13 height 19
click at [634, 492] on img at bounding box center [635, 501] width 13 height 19
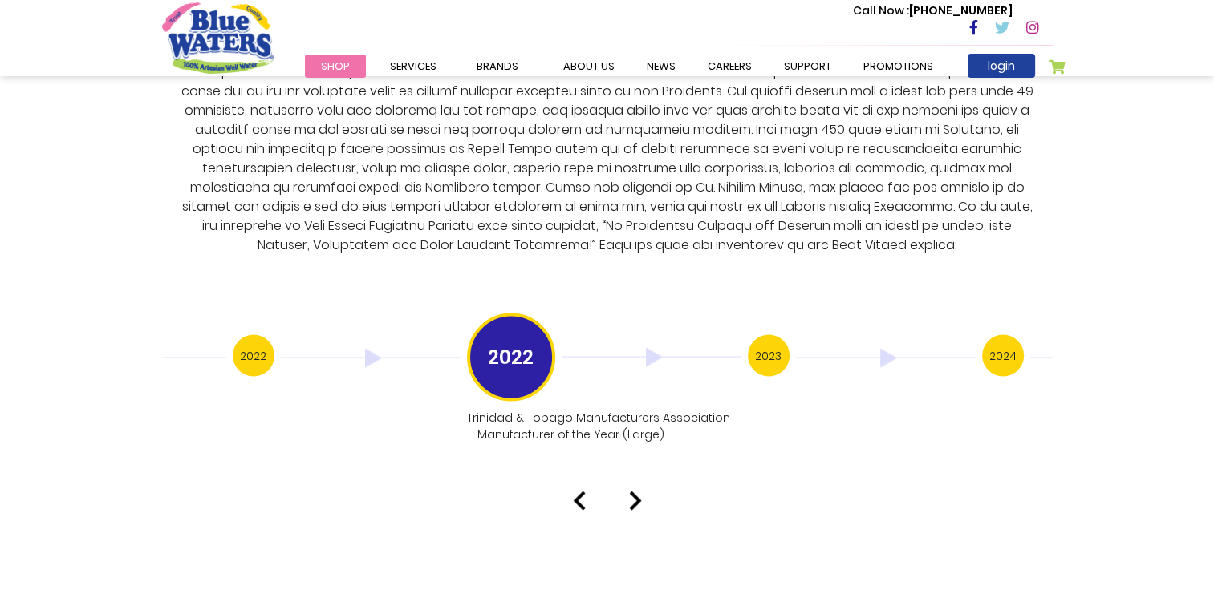
click at [632, 492] on img at bounding box center [635, 501] width 13 height 19
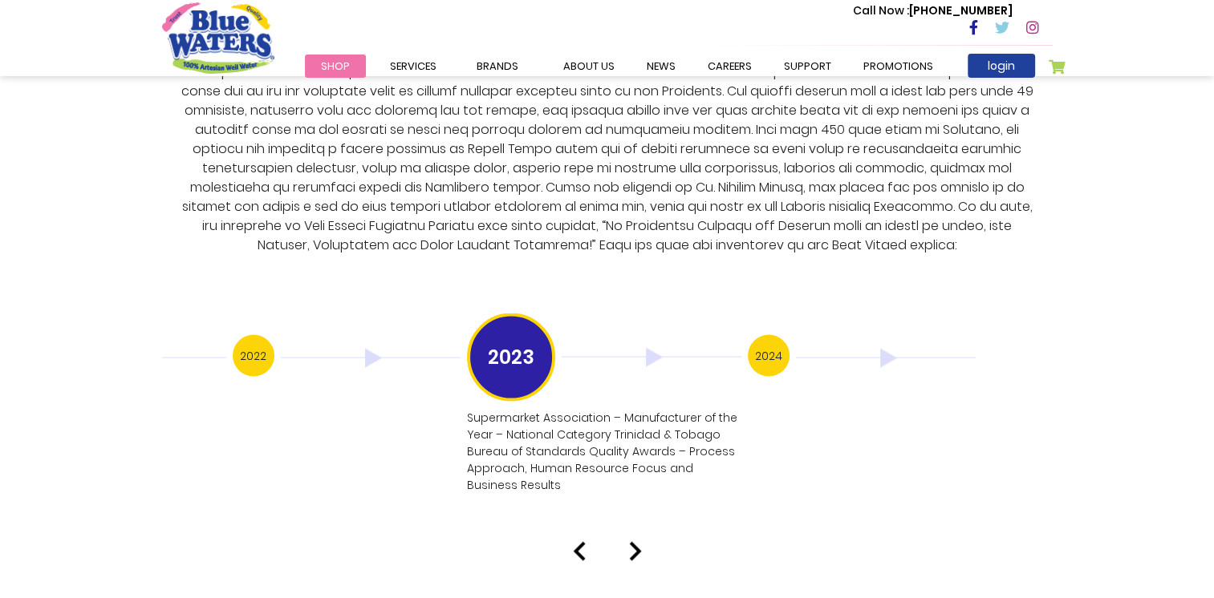
click at [635, 542] on img at bounding box center [635, 551] width 13 height 19
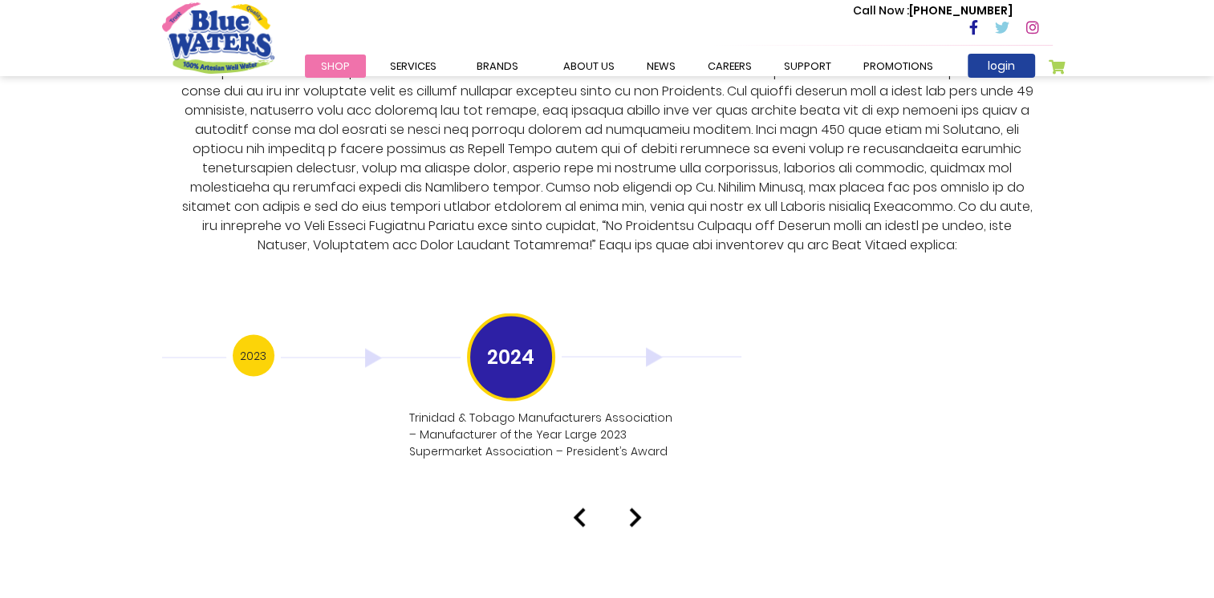
click at [635, 509] on img at bounding box center [635, 518] width 13 height 19
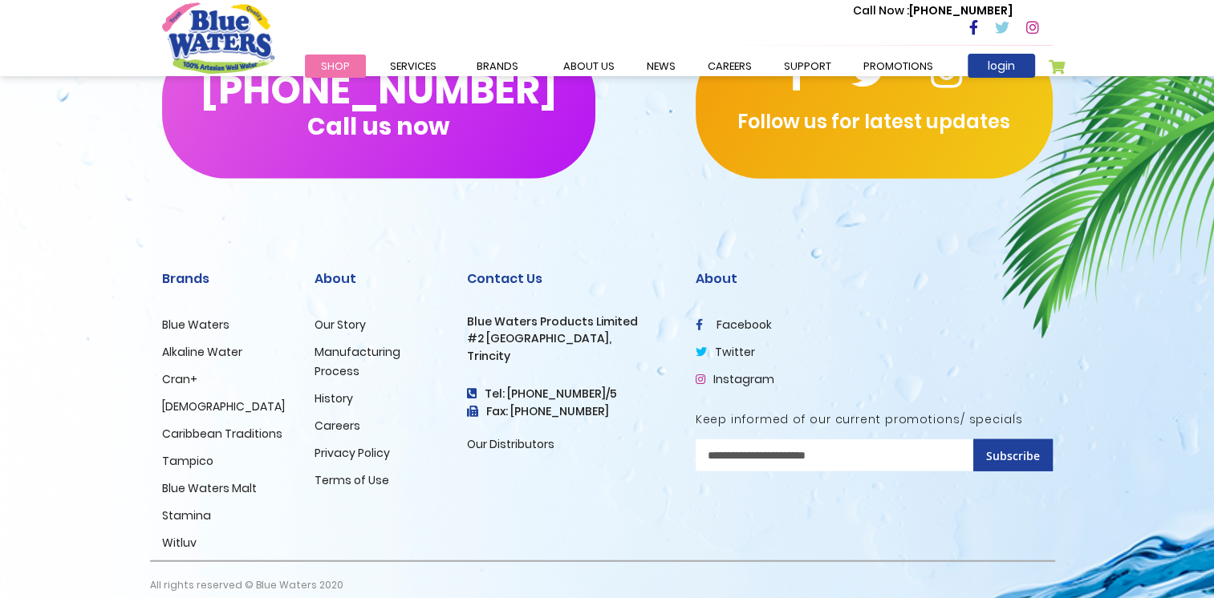
scroll to position [3932, 0]
click at [351, 343] on link "Manufacturing Process" at bounding box center [357, 360] width 86 height 35
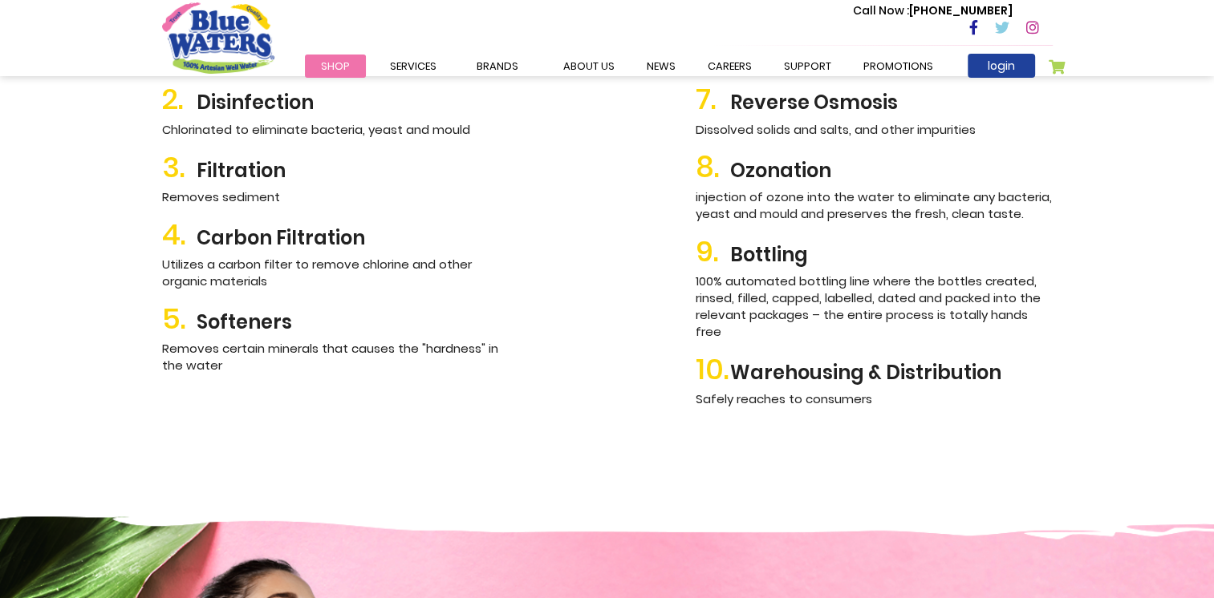
scroll to position [1922, 0]
click at [228, 326] on h2 "5. Softeners" at bounding box center [340, 318] width 357 height 34
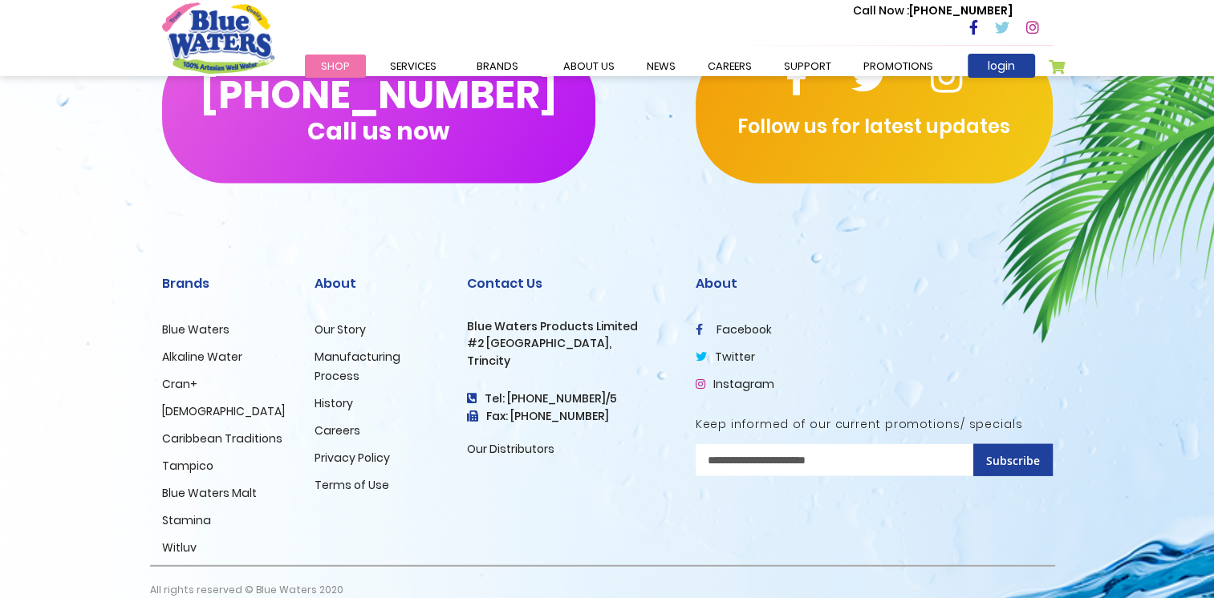
scroll to position [3932, 0]
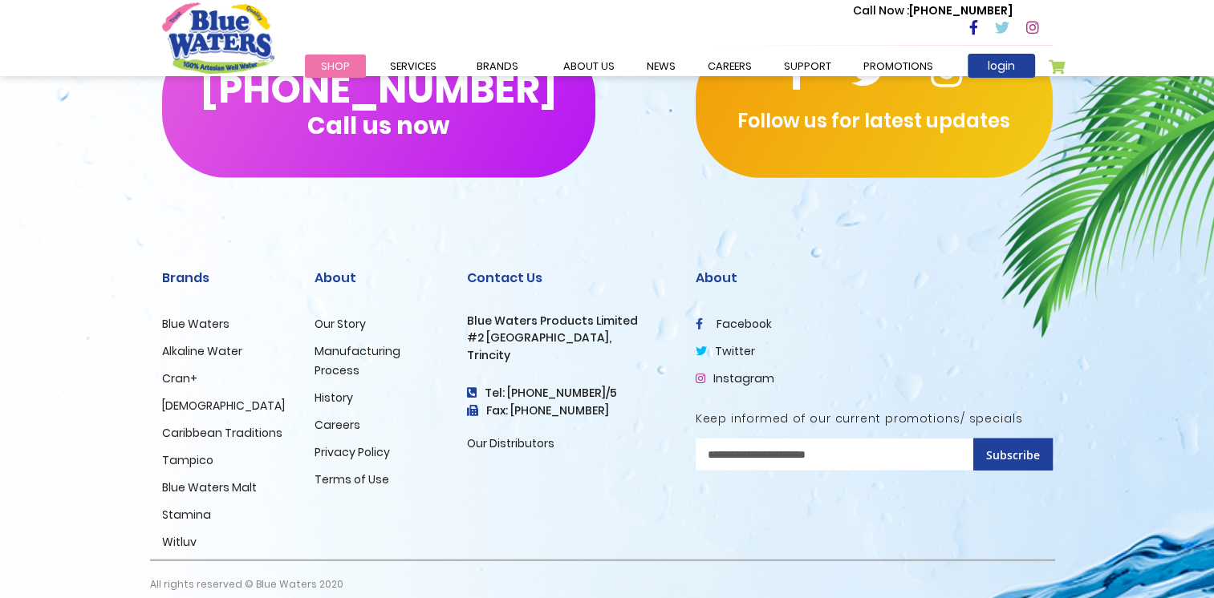
click at [343, 417] on link "Careers" at bounding box center [337, 425] width 46 height 16
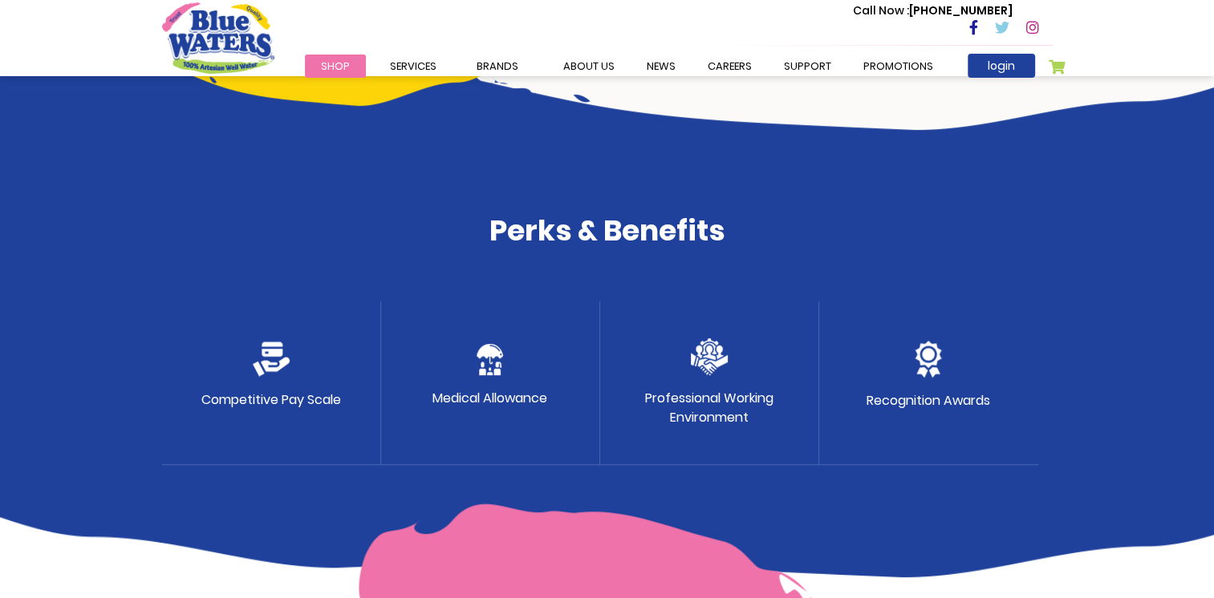
scroll to position [740, 0]
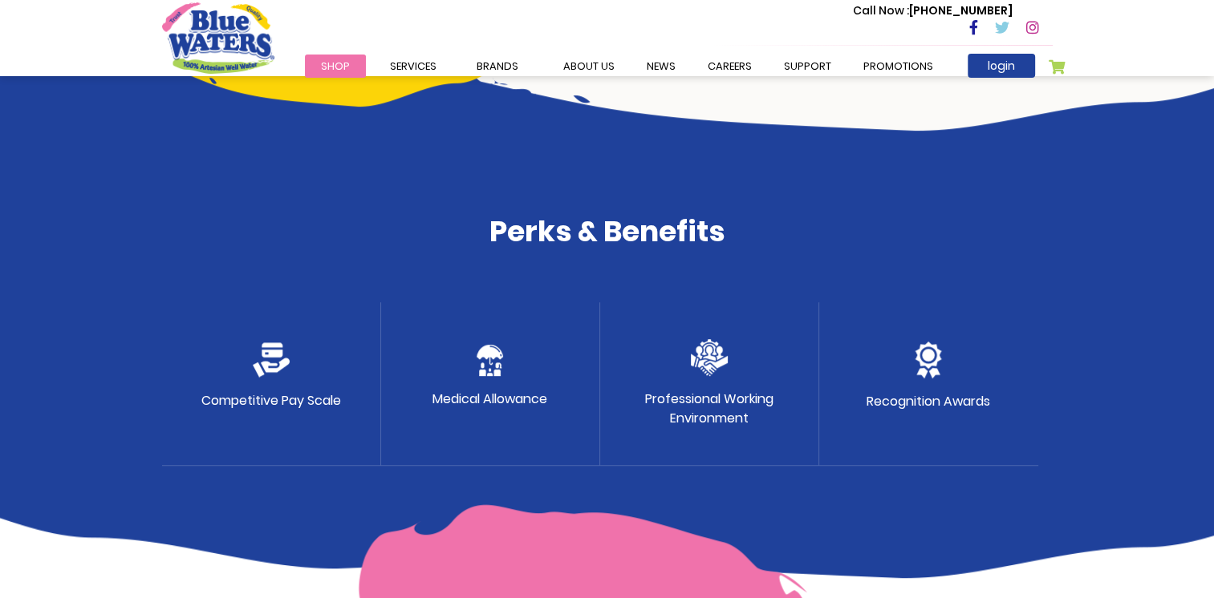
click at [712, 412] on p "Professional Working Environment" at bounding box center [709, 409] width 128 height 39
click at [702, 352] on img at bounding box center [709, 357] width 37 height 37
click at [864, 372] on div "Recognition Awards" at bounding box center [928, 384] width 219 height 164
drag, startPoint x: 672, startPoint y: 388, endPoint x: 597, endPoint y: 383, distance: 75.6
click at [597, 383] on div "Competitive Pay Scale Medical Allowance Professional Working Environment Recogn…" at bounding box center [607, 384] width 891 height 164
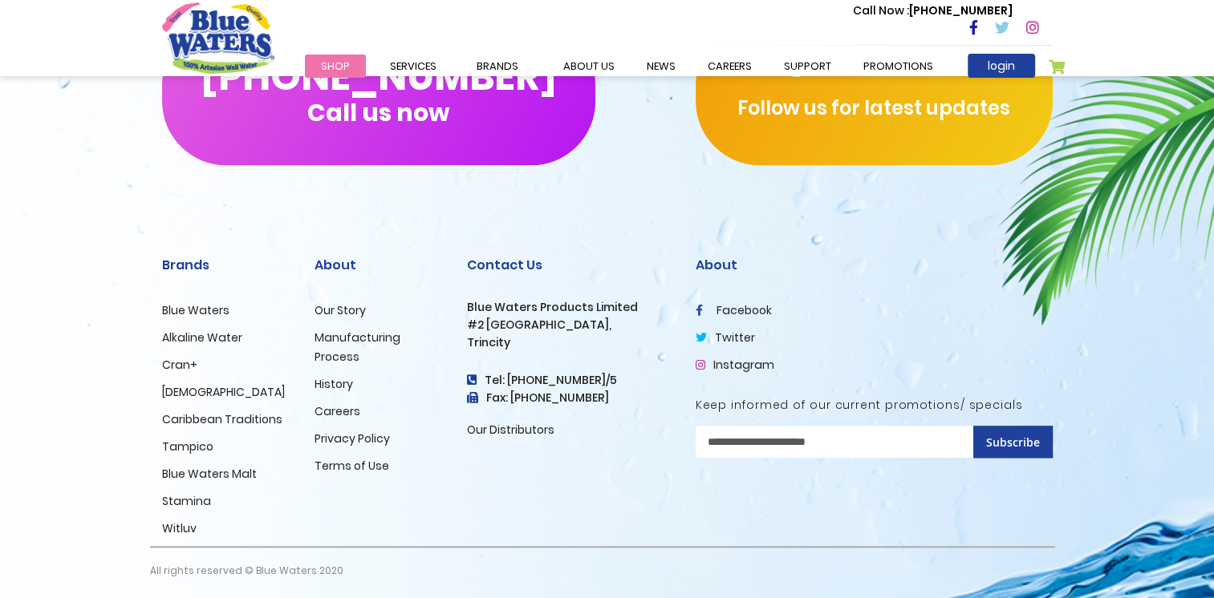
scroll to position [1623, 0]
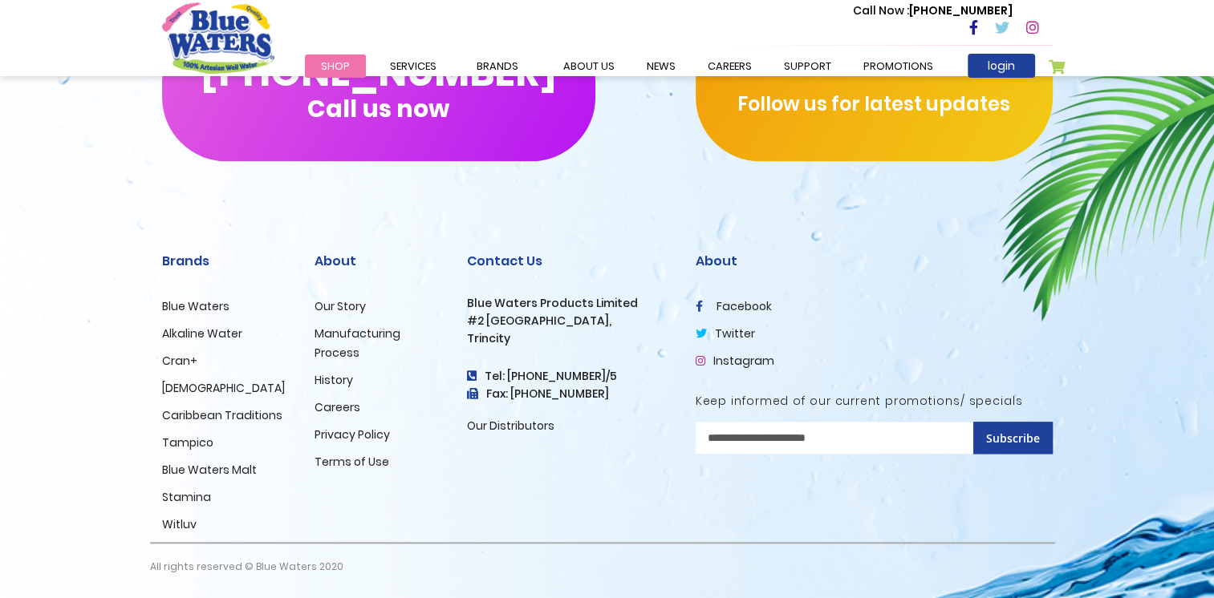
click at [340, 435] on link "Privacy Policy" at bounding box center [351, 435] width 75 height 16
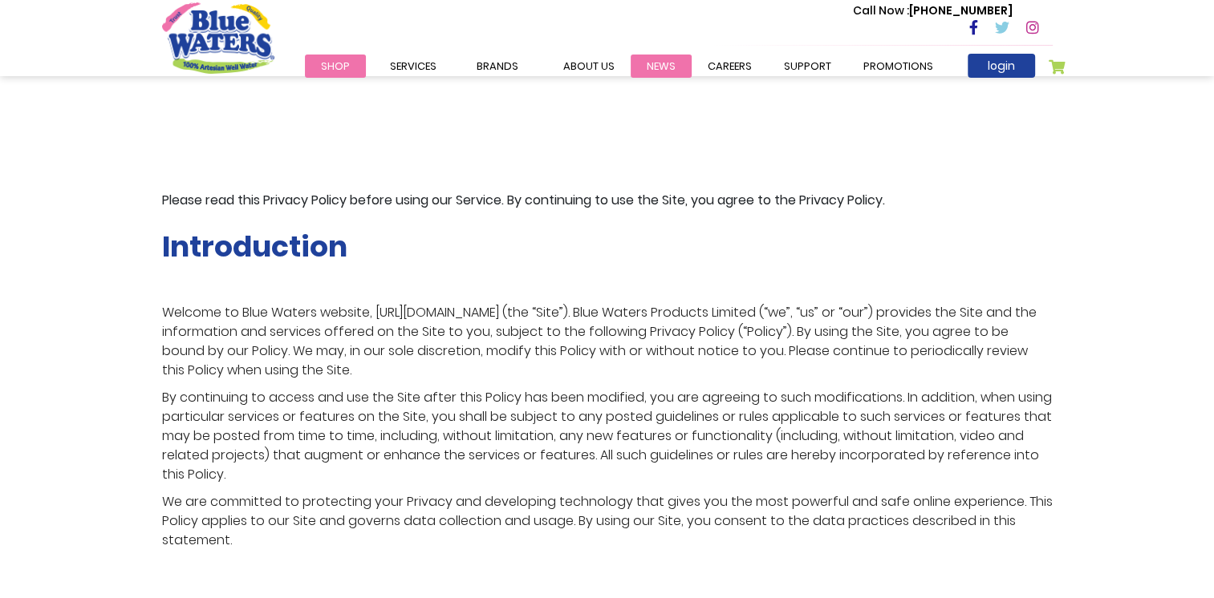
click at [635, 68] on link "News" at bounding box center [661, 66] width 61 height 23
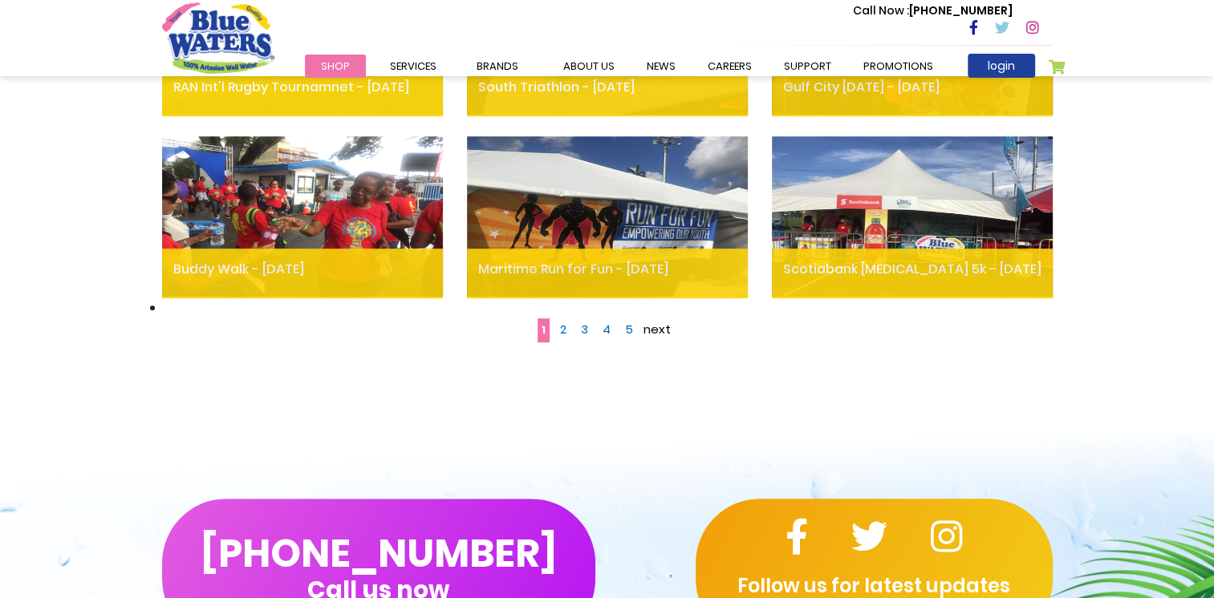
scroll to position [1043, 0]
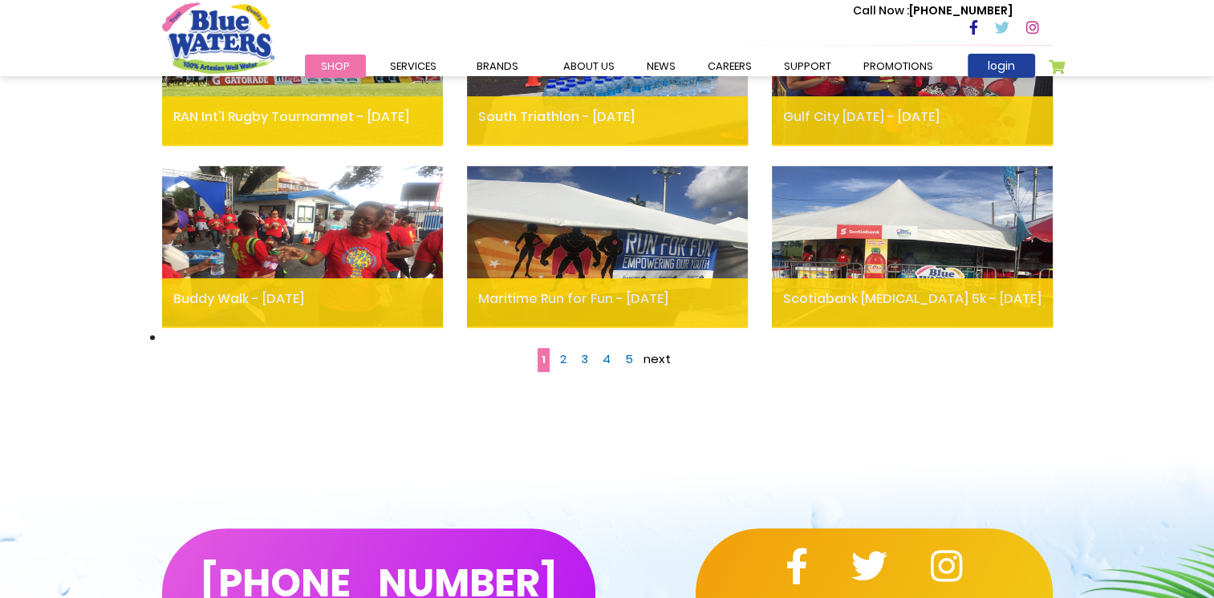
click at [655, 358] on span "next" at bounding box center [656, 359] width 27 height 17
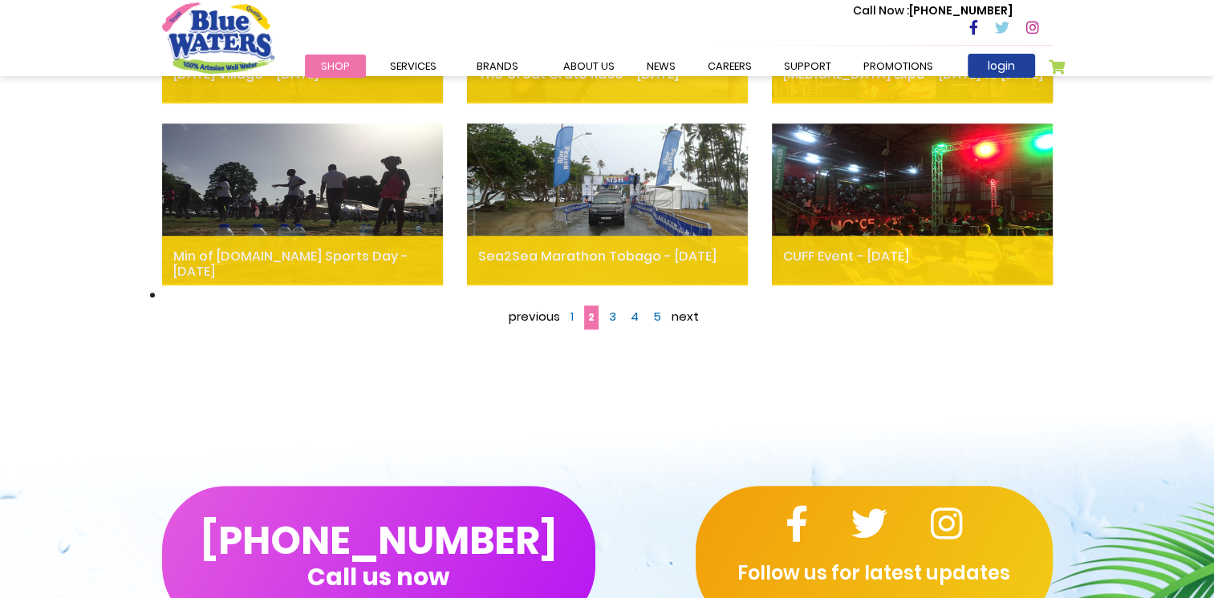
scroll to position [1123, 0]
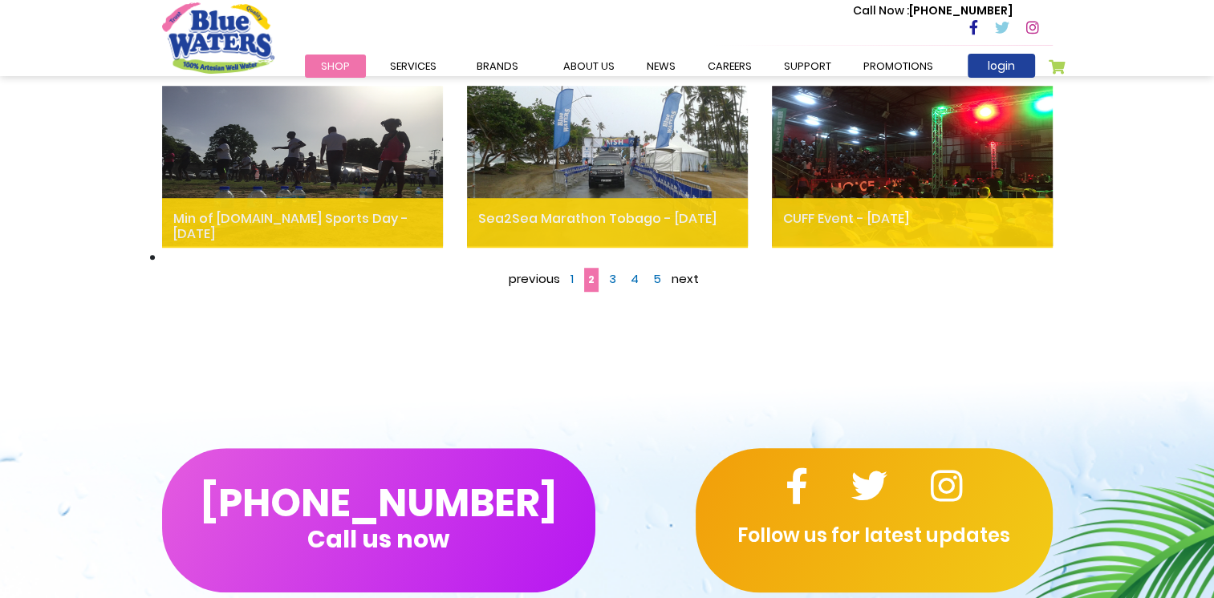
click at [655, 281] on span "5" at bounding box center [657, 278] width 8 height 17
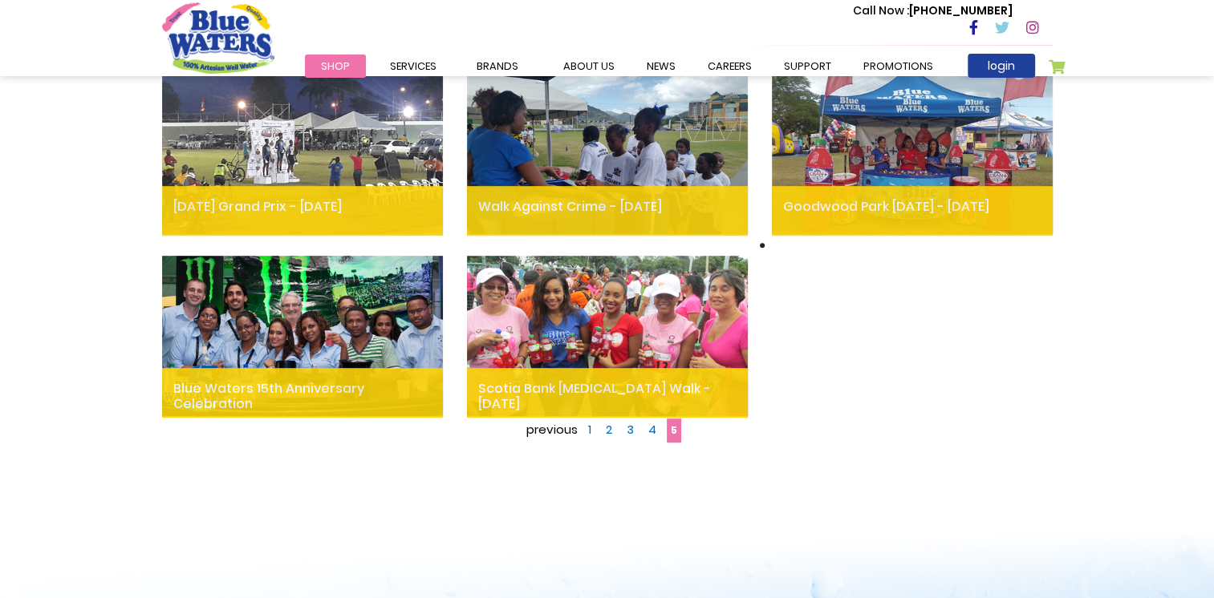
scroll to position [963, 0]
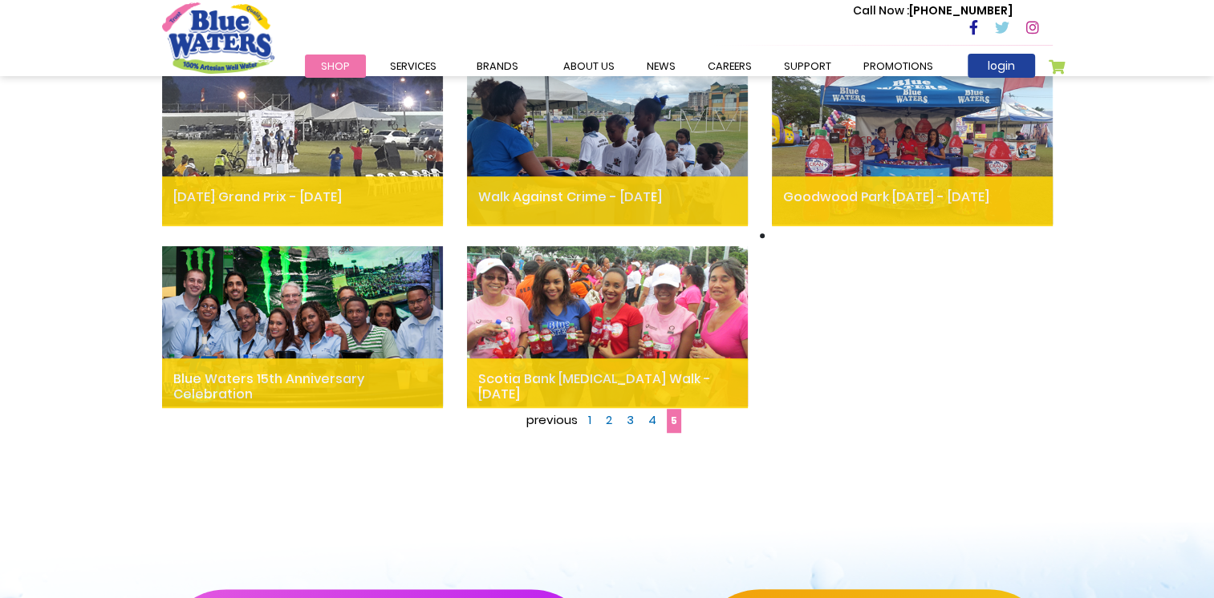
click at [624, 413] on link "Page 3" at bounding box center [630, 420] width 15 height 24
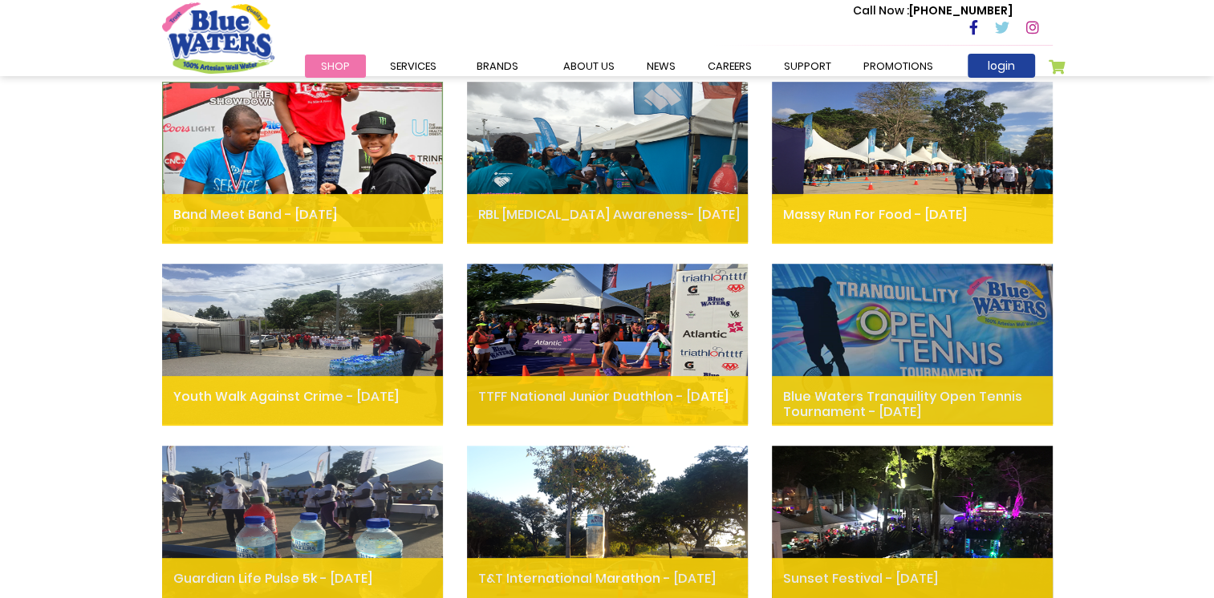
scroll to position [722, 0]
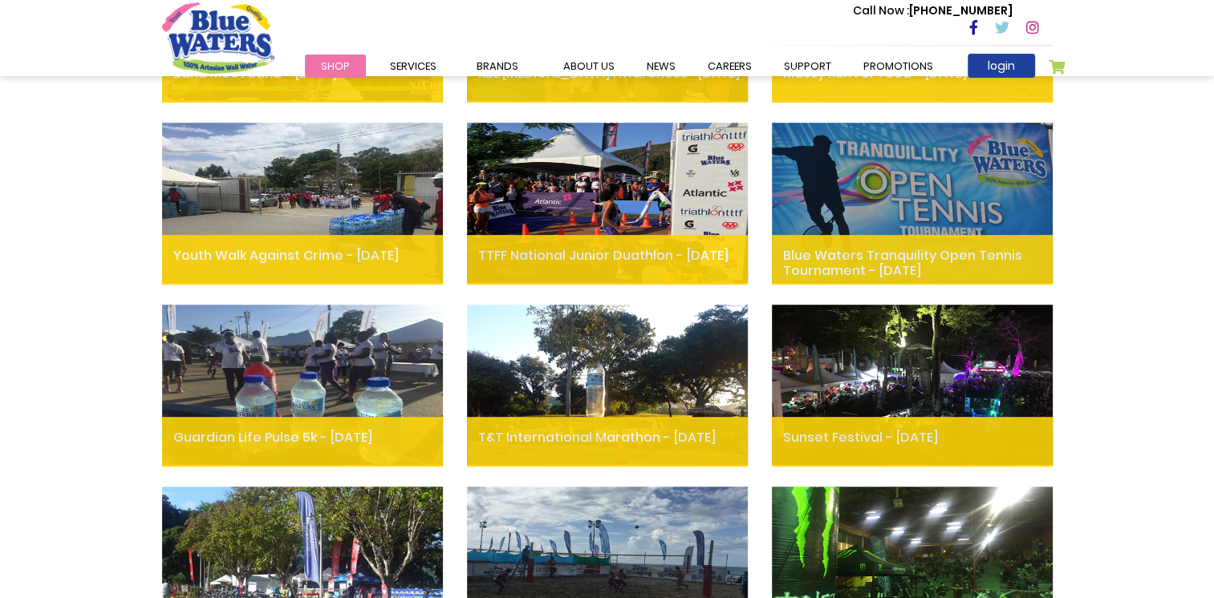
click at [653, 172] on img at bounding box center [607, 203] width 281 height 160
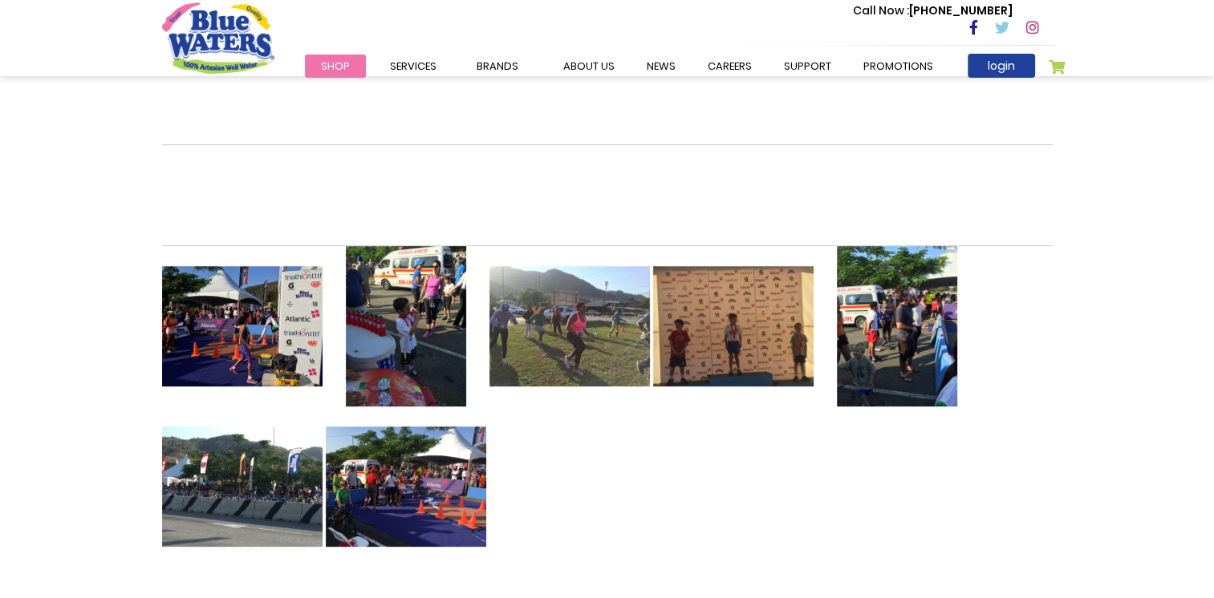
click at [428, 338] on img at bounding box center [406, 326] width 160 height 160
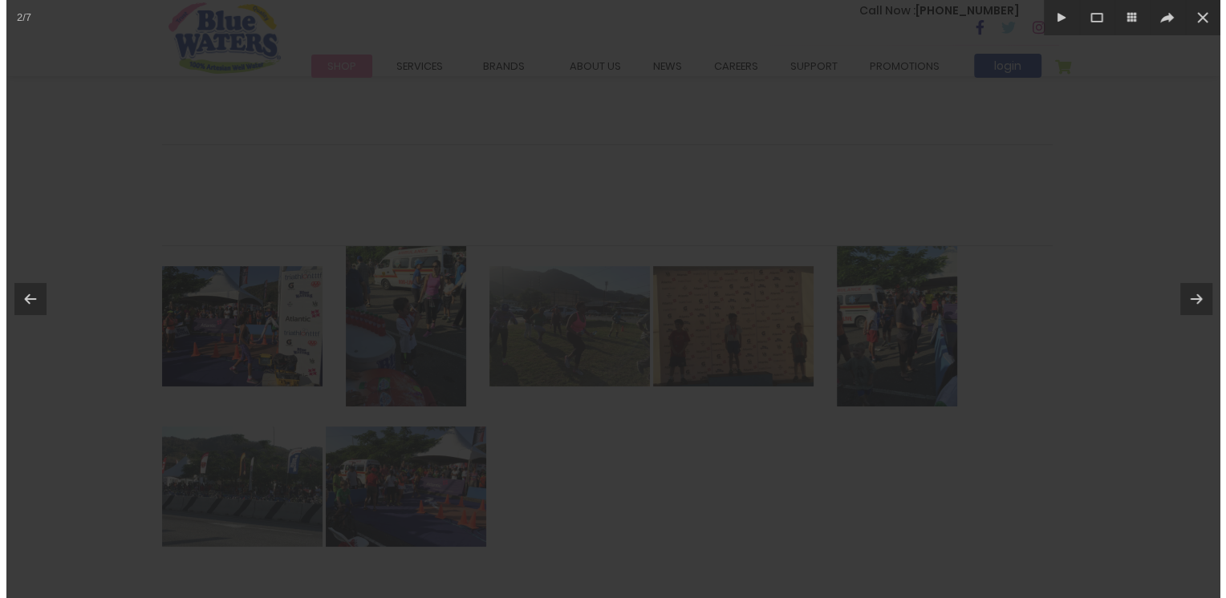
scroll to position [642, 0]
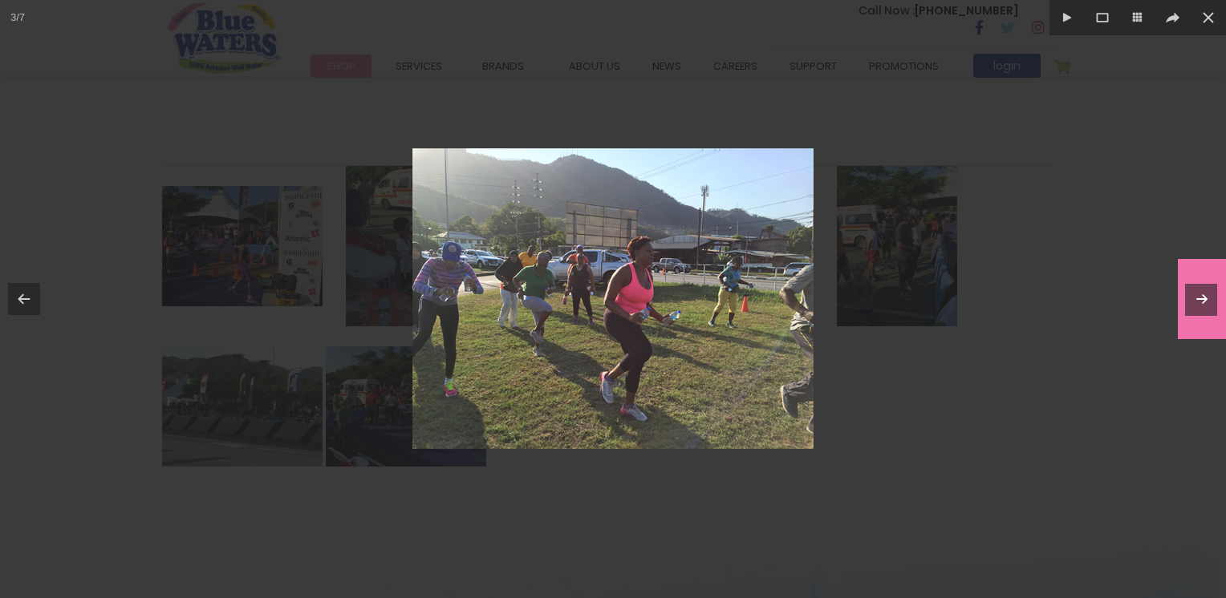
click at [1199, 302] on icon at bounding box center [1201, 299] width 19 height 19
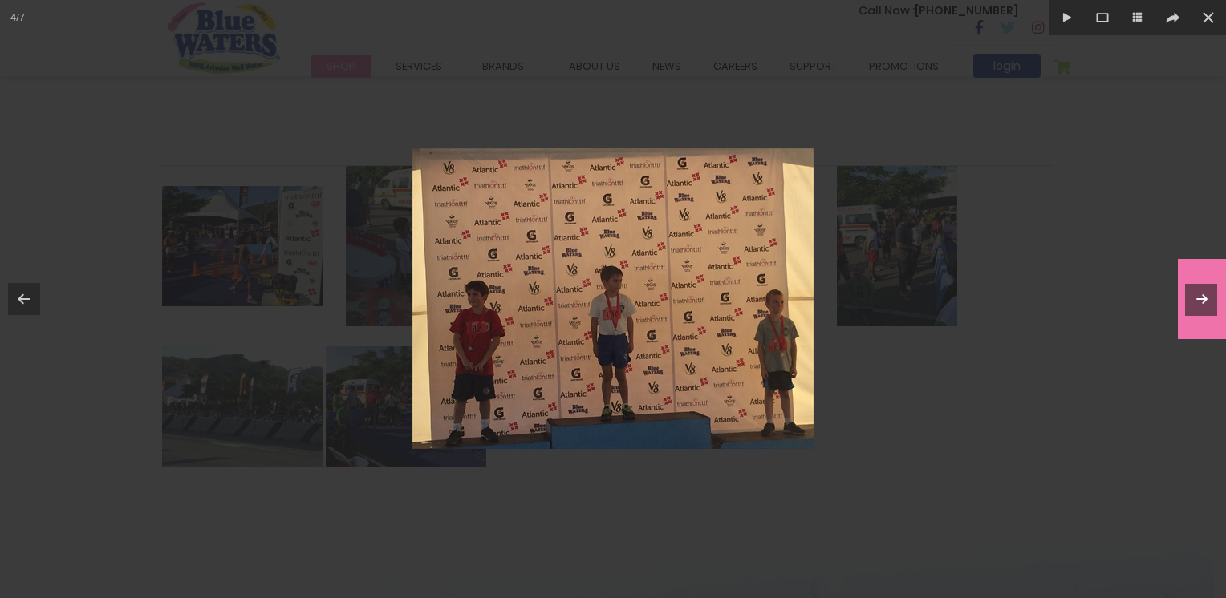
click at [1199, 302] on icon at bounding box center [1201, 299] width 19 height 19
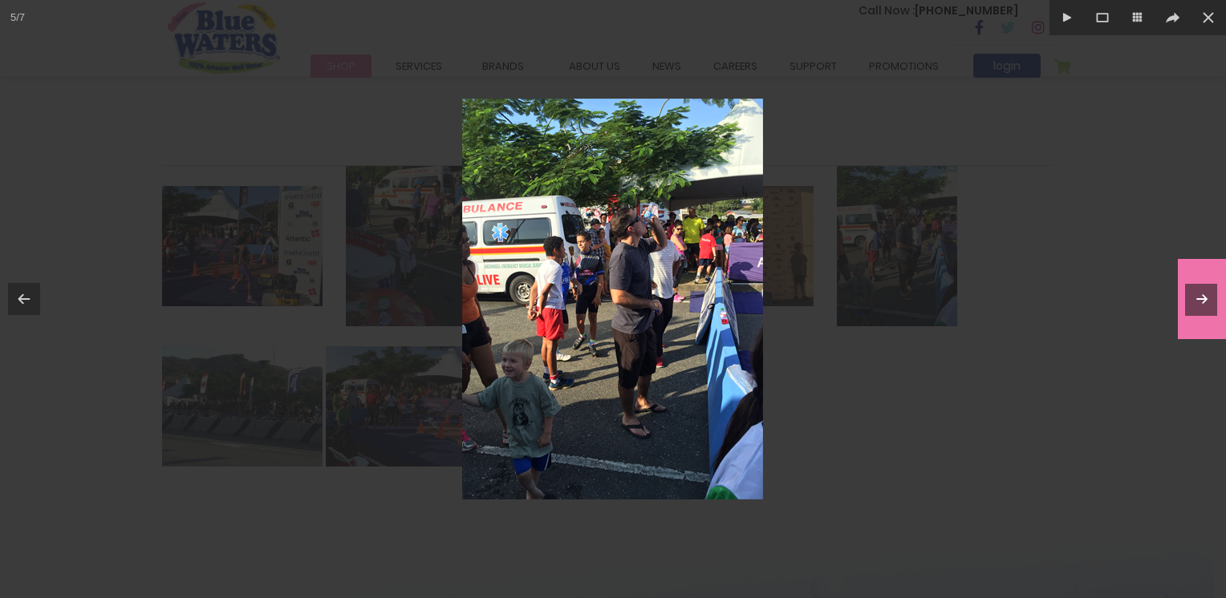
click at [1199, 302] on icon at bounding box center [1201, 299] width 19 height 19
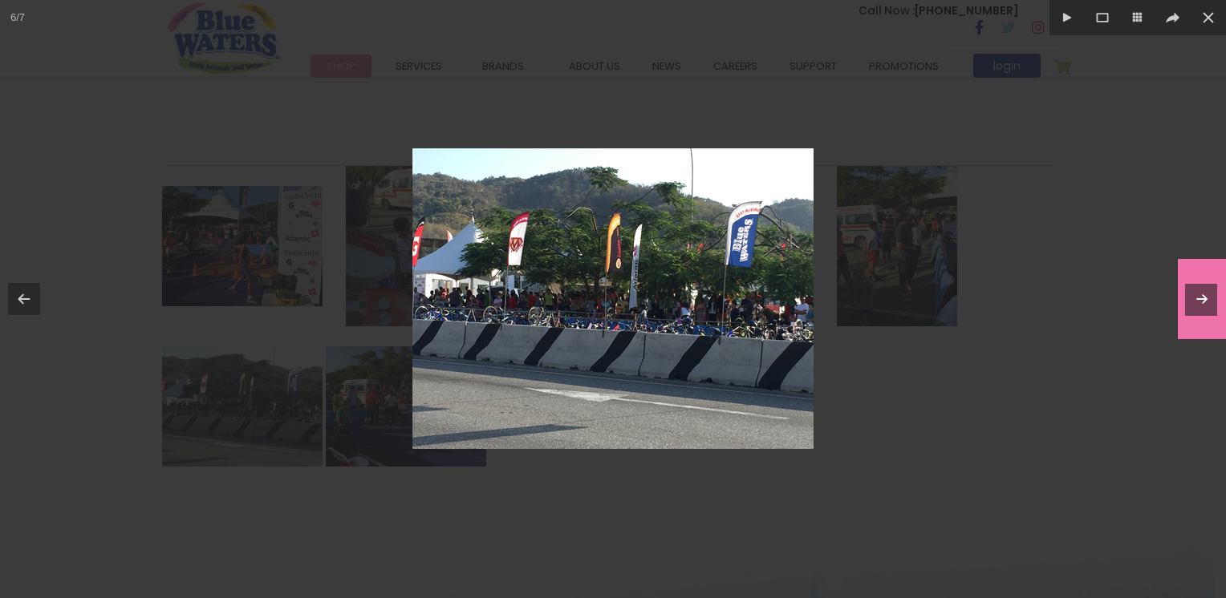
click at [1199, 302] on icon at bounding box center [1201, 299] width 19 height 19
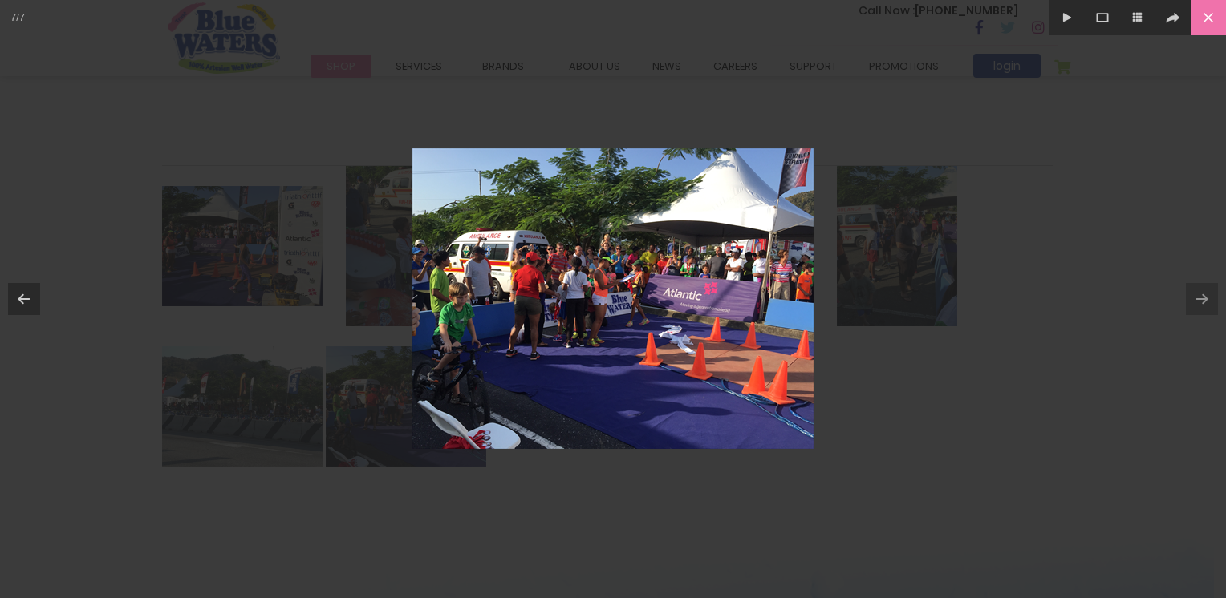
click at [1208, 9] on icon at bounding box center [1208, 18] width 18 height 18
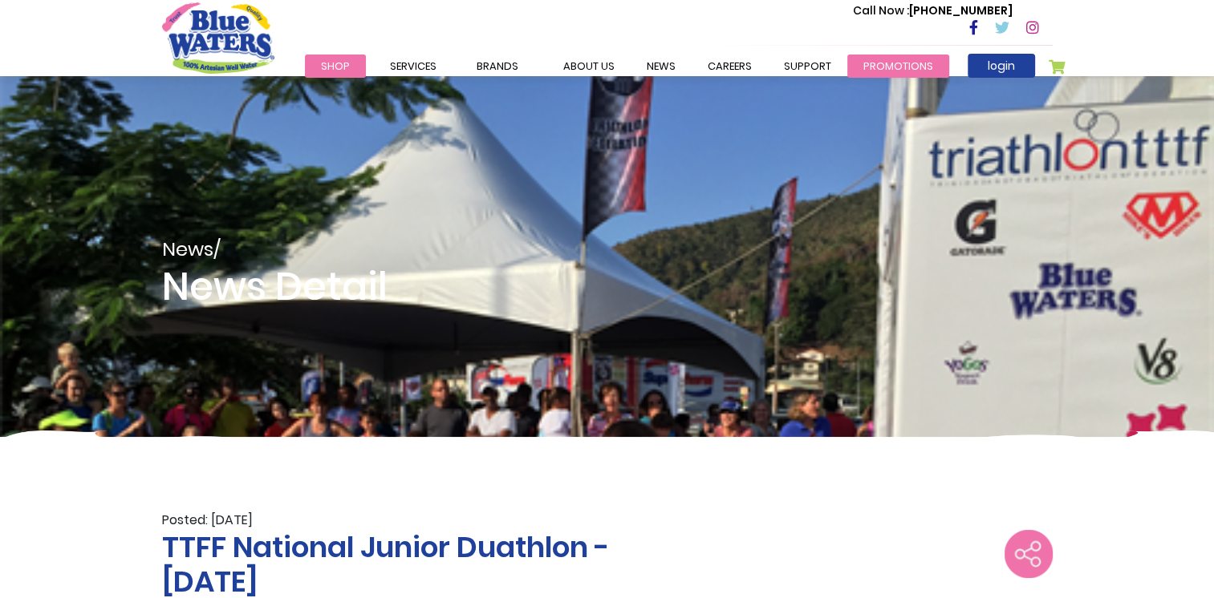
click at [883, 69] on link "Promotions" at bounding box center [898, 66] width 102 height 23
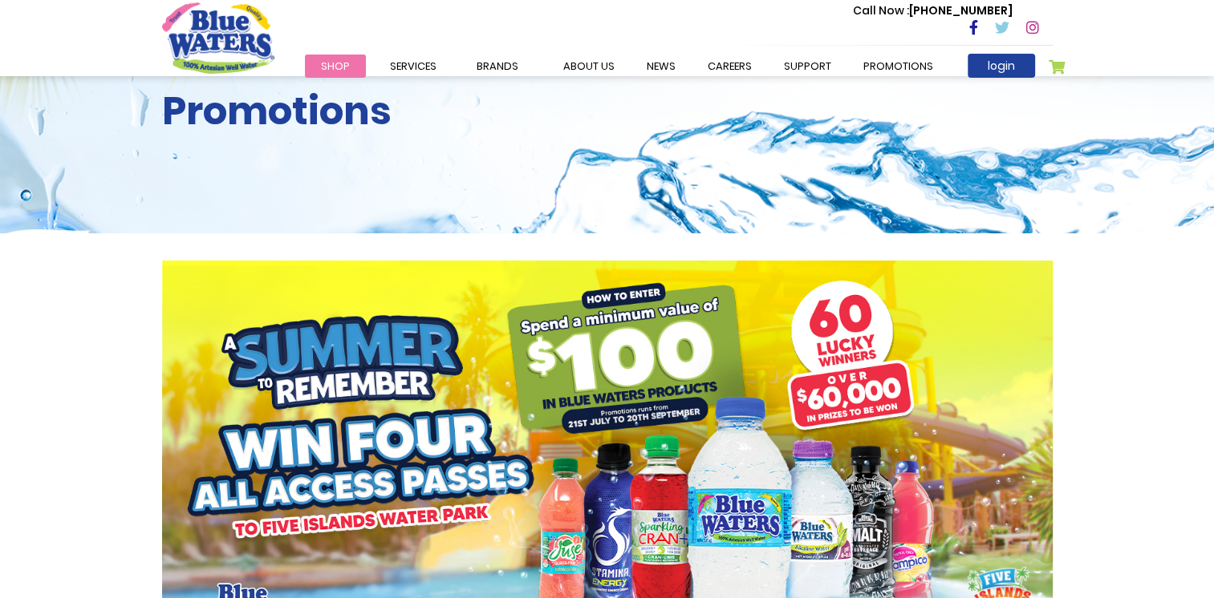
scroll to position [80, 0]
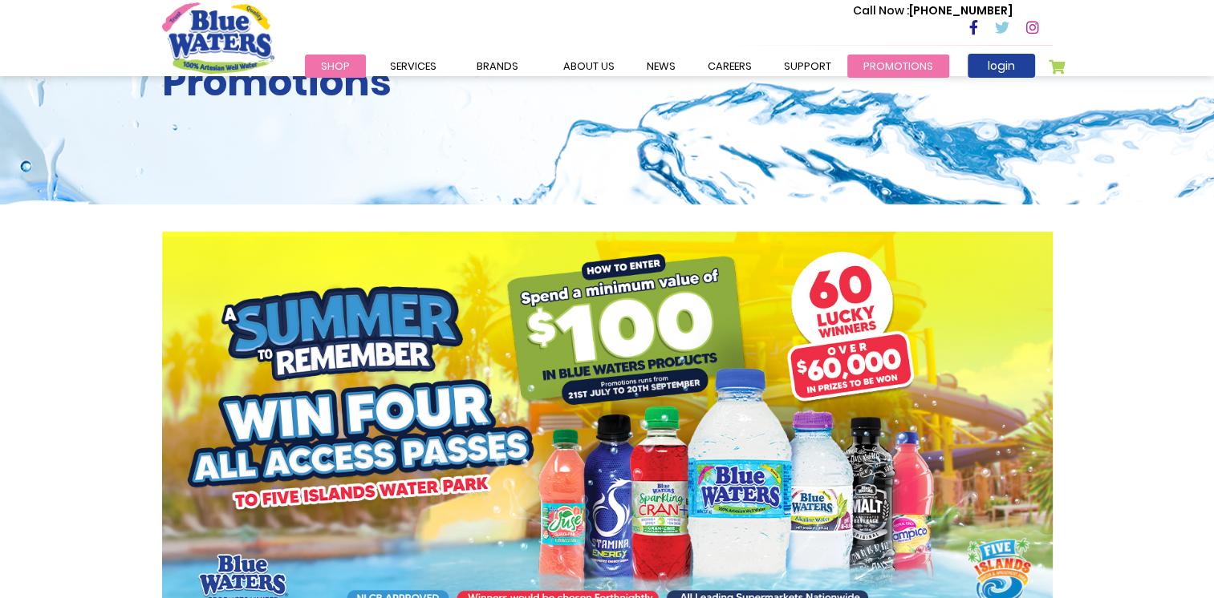
click at [899, 75] on link "Promotions" at bounding box center [898, 66] width 102 height 23
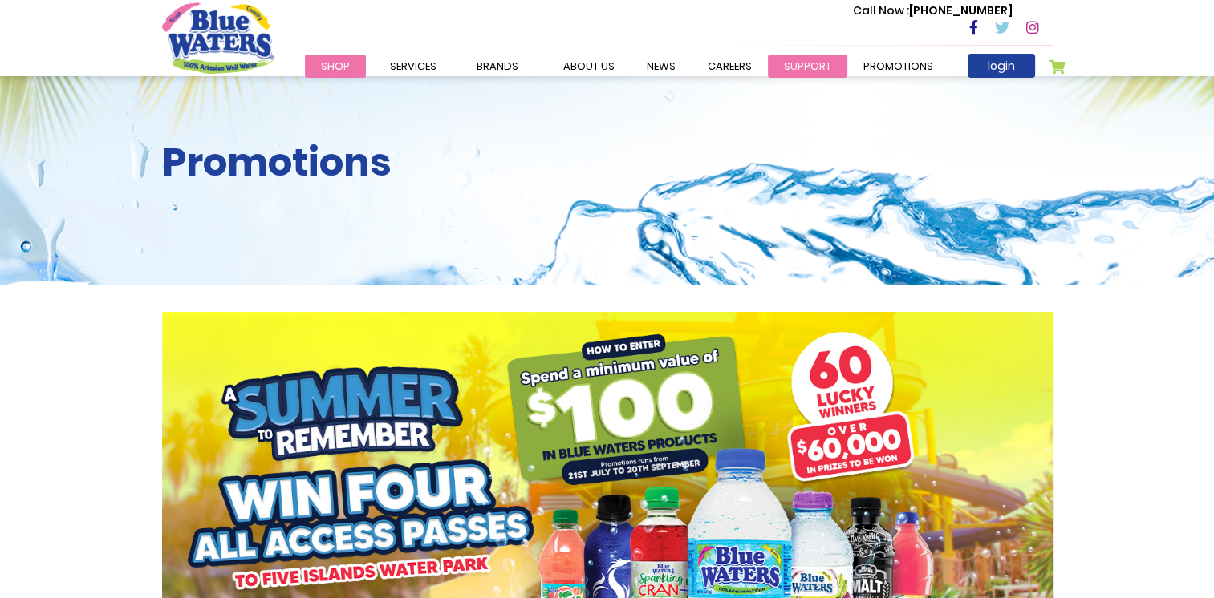
click at [808, 61] on link "support" at bounding box center [807, 66] width 79 height 23
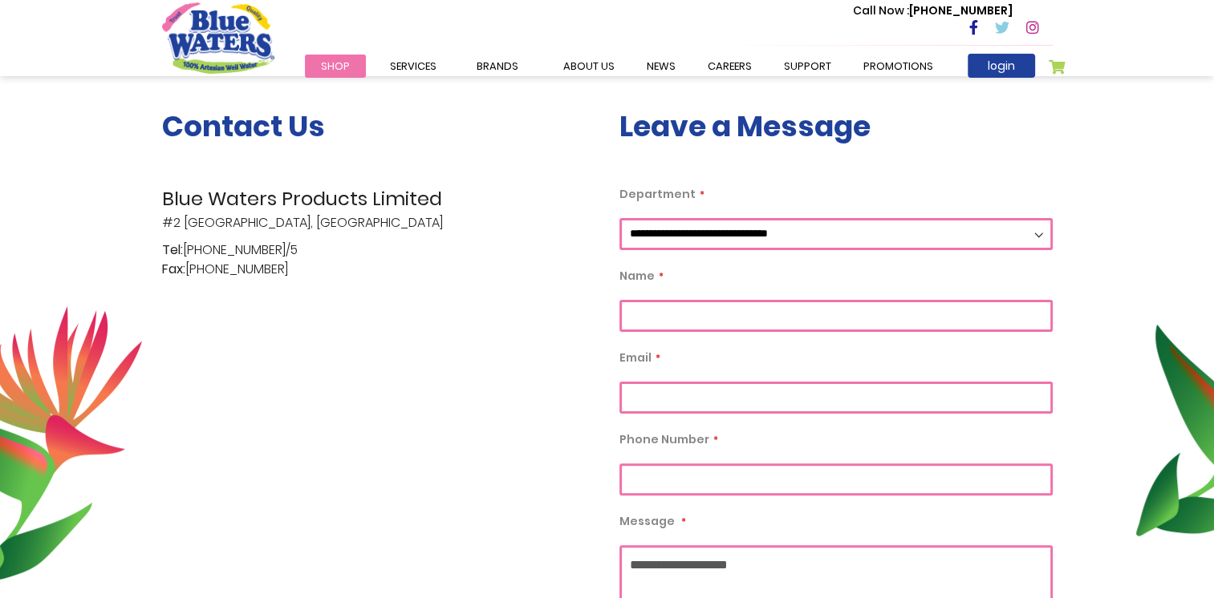
scroll to position [241, 0]
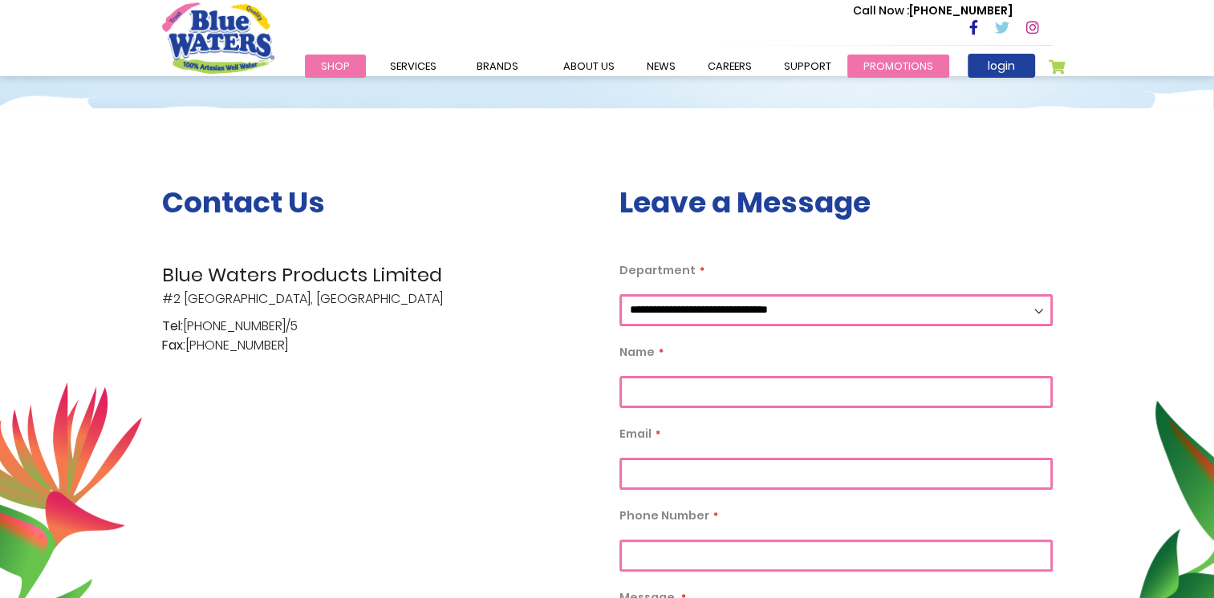
click at [887, 64] on link "Promotions" at bounding box center [898, 66] width 102 height 23
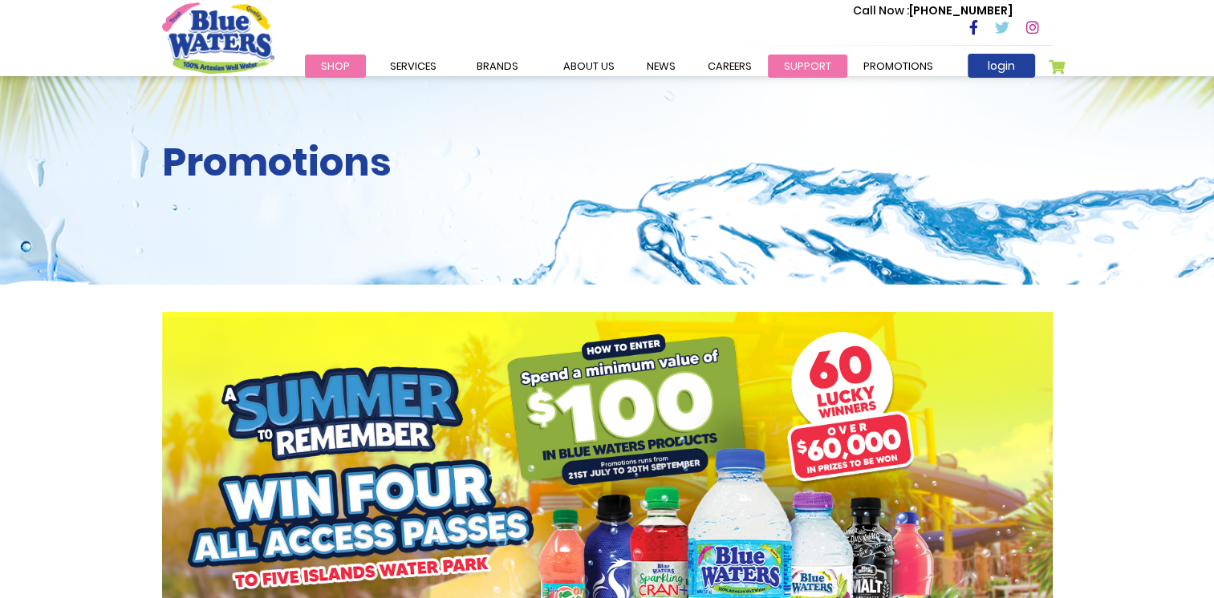
click at [812, 63] on link "support" at bounding box center [807, 66] width 79 height 23
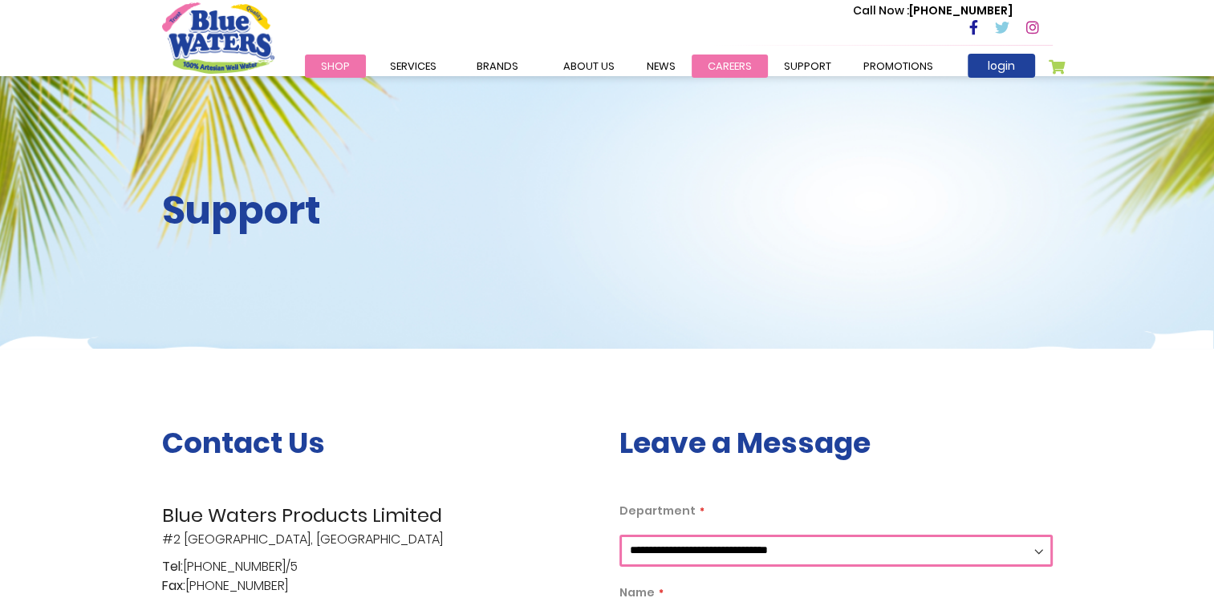
click at [732, 63] on link "careers" at bounding box center [730, 66] width 76 height 23
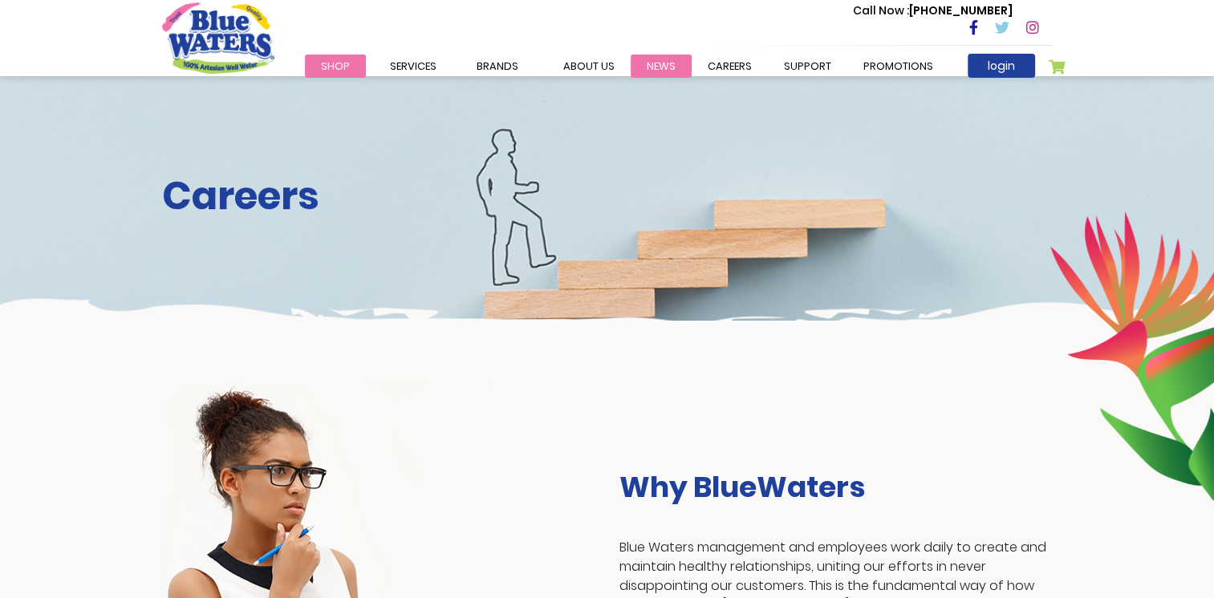
click at [654, 70] on link "News" at bounding box center [661, 66] width 61 height 23
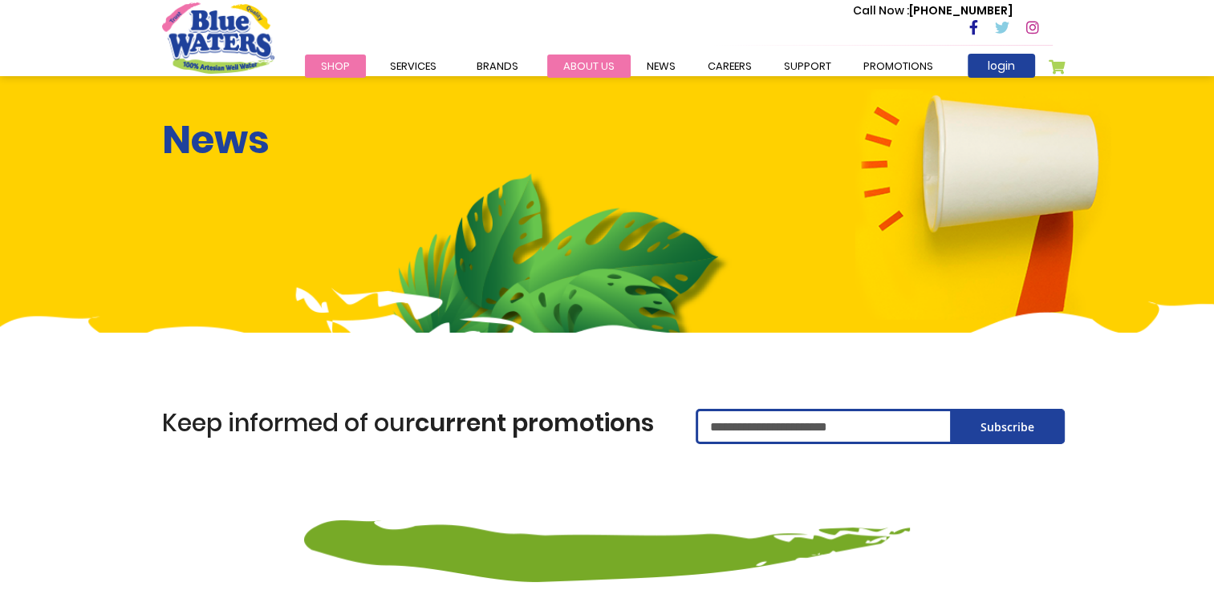
click at [592, 61] on link "about us" at bounding box center [588, 66] width 83 height 23
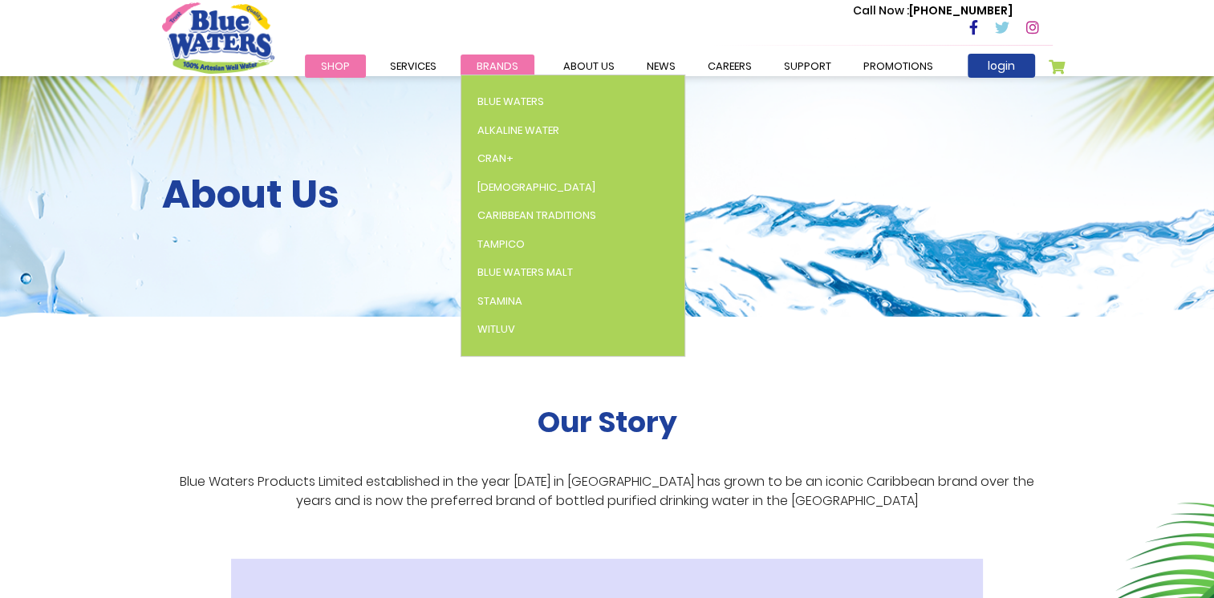
click at [491, 64] on span "Brands" at bounding box center [498, 66] width 42 height 15
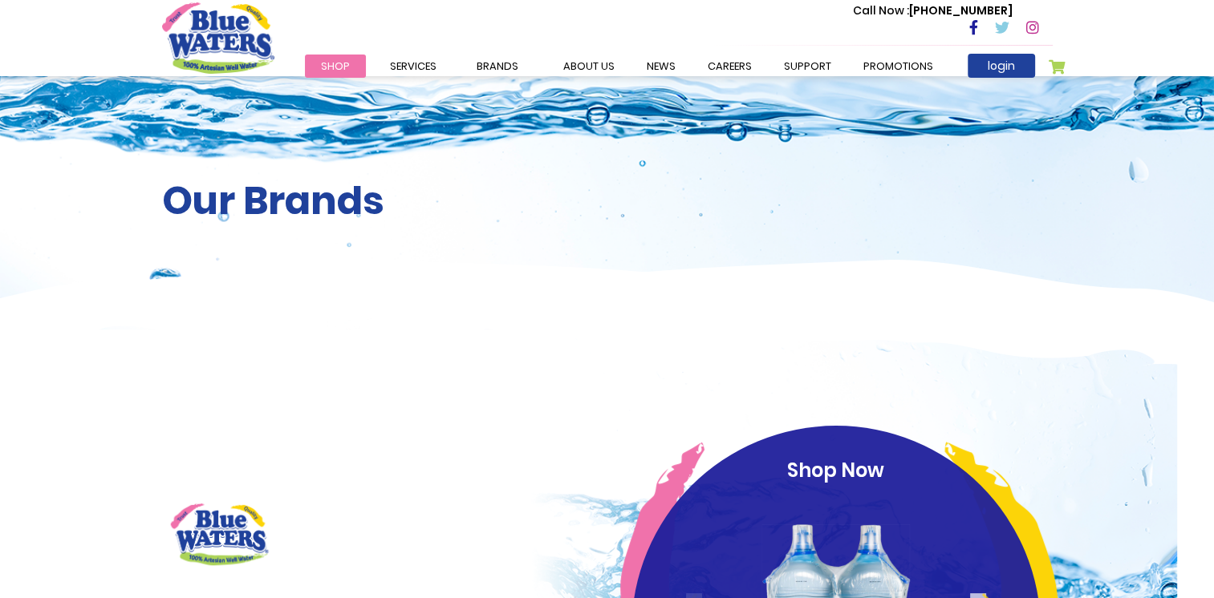
click at [340, 71] on span "Shop" at bounding box center [335, 66] width 29 height 15
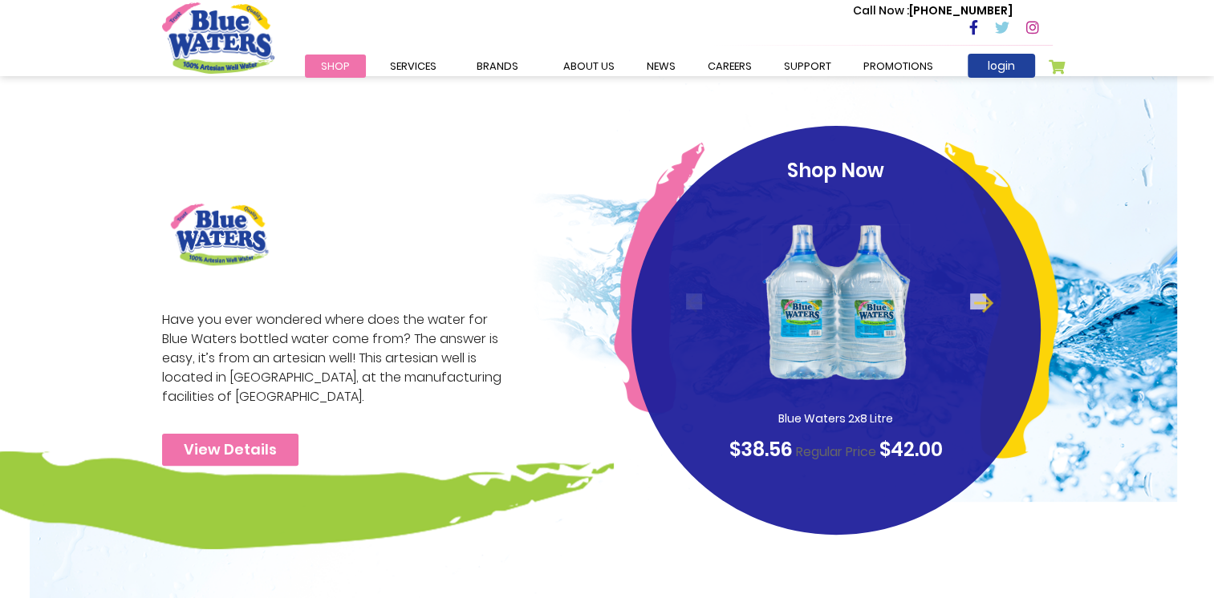
scroll to position [321, 0]
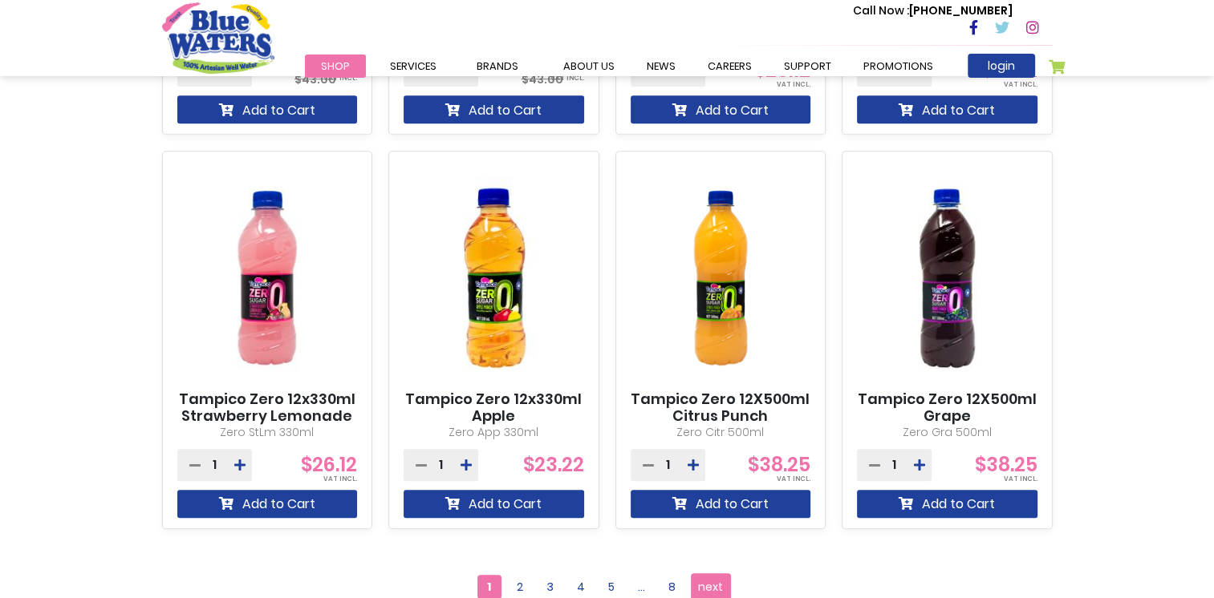
scroll to position [1364, 0]
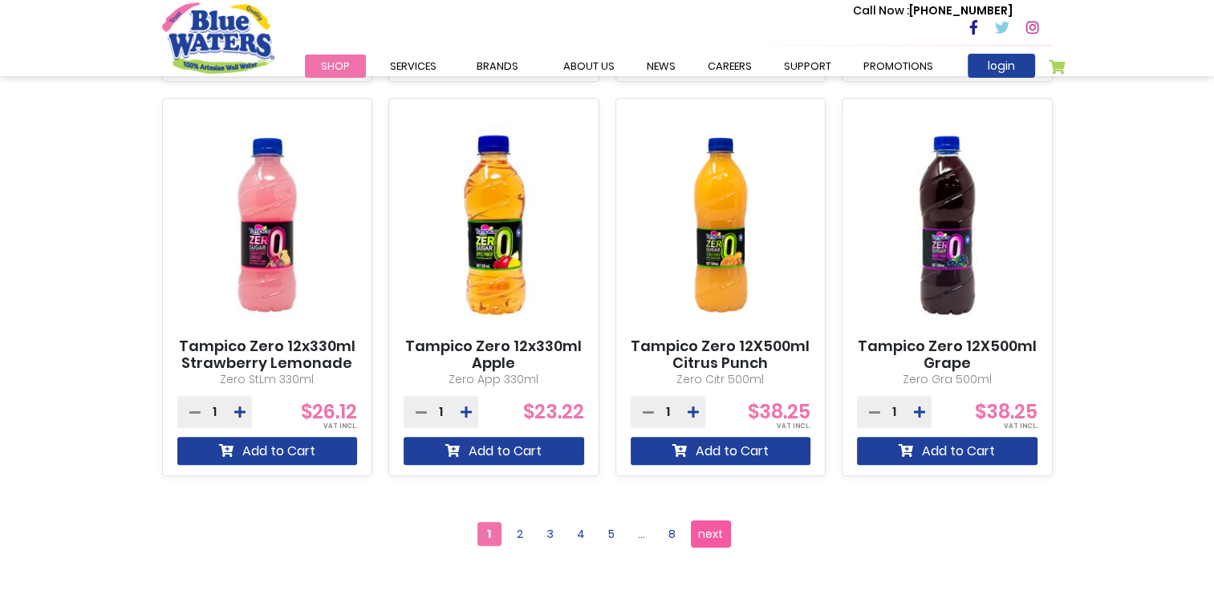
click at [716, 526] on span "next" at bounding box center [710, 534] width 25 height 24
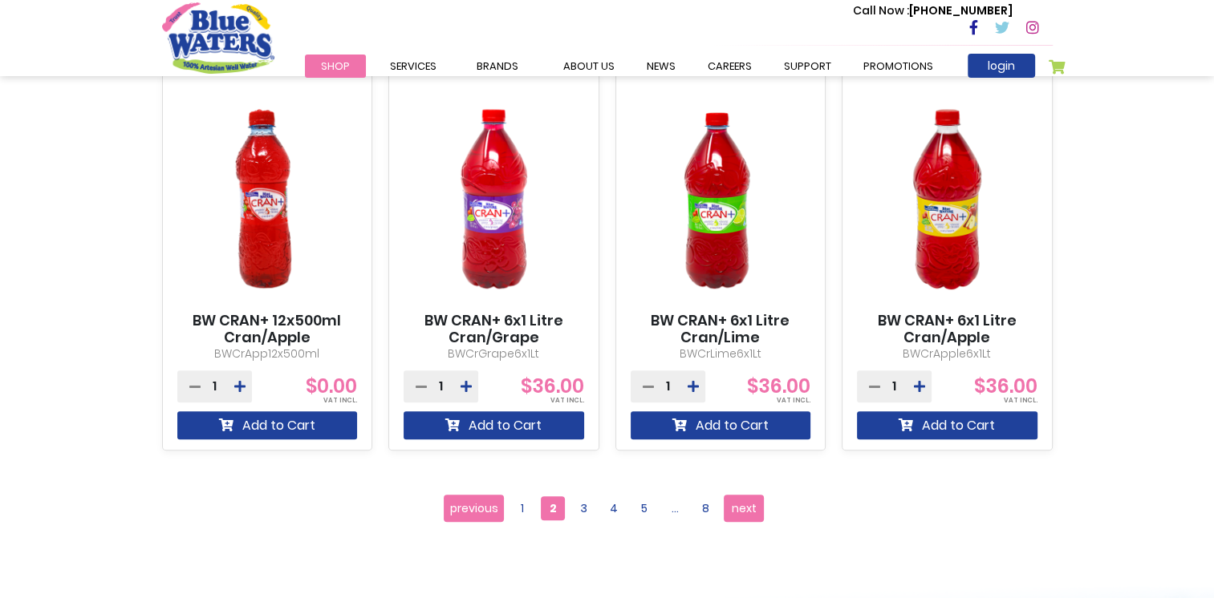
scroll to position [1444, 0]
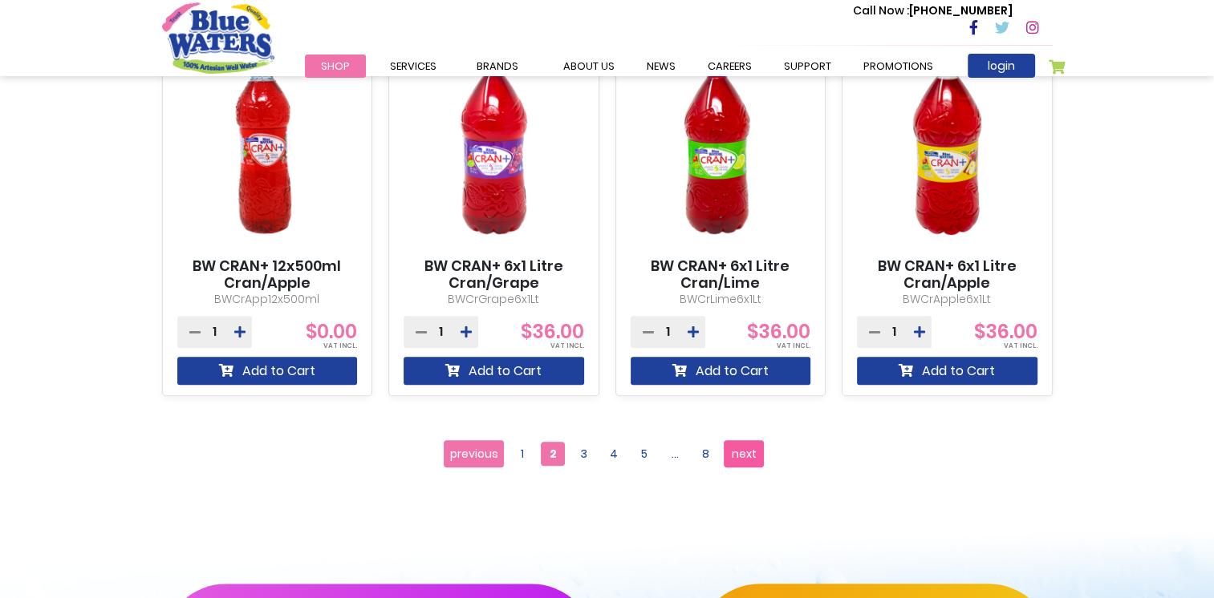
click at [738, 455] on span "next" at bounding box center [744, 454] width 25 height 24
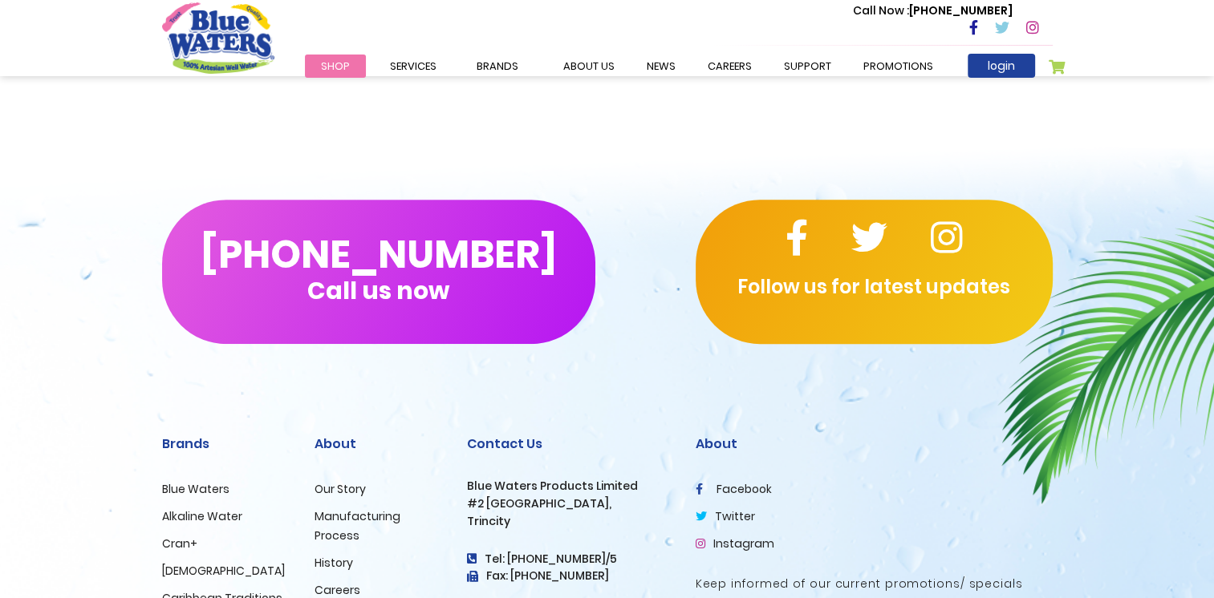
scroll to position [155, 0]
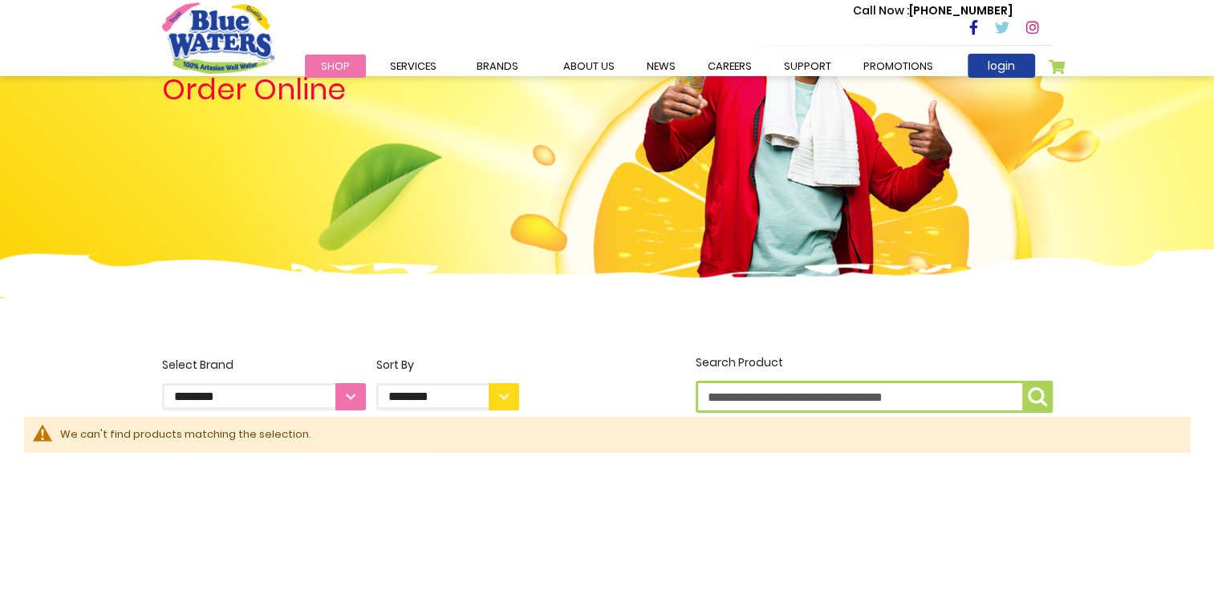
click at [314, 431] on div "We can't find products matching the selection." at bounding box center [617, 435] width 1114 height 16
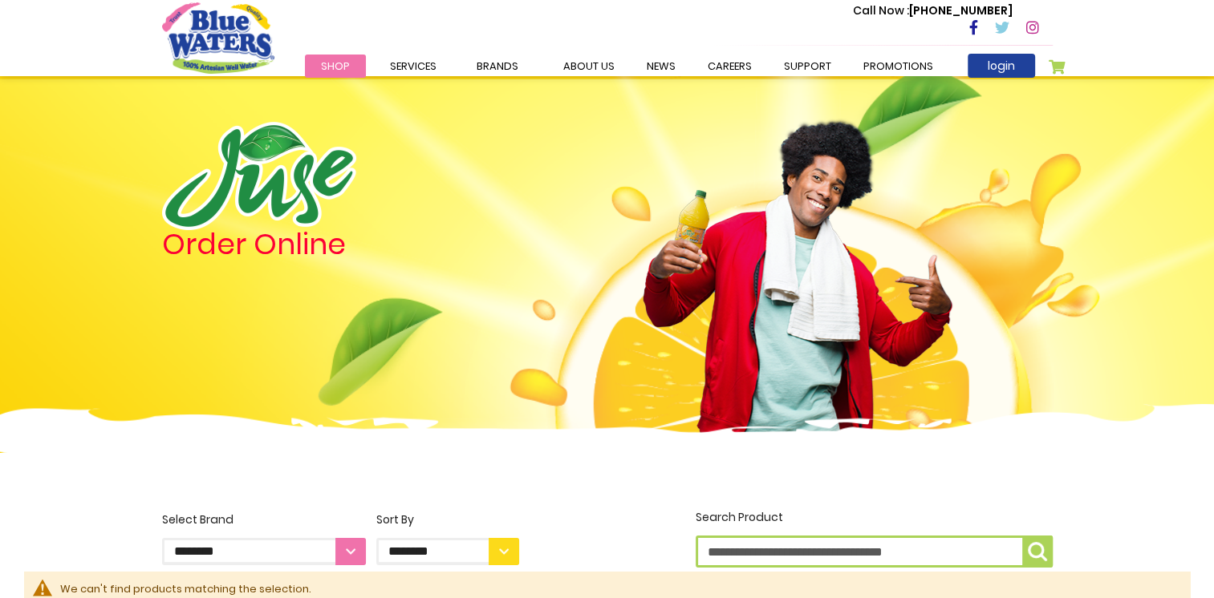
click at [336, 61] on span "Shop" at bounding box center [335, 66] width 29 height 15
click at [340, 67] on span "Shop" at bounding box center [335, 66] width 29 height 15
click at [320, 75] on link "Shop" at bounding box center [335, 66] width 61 height 23
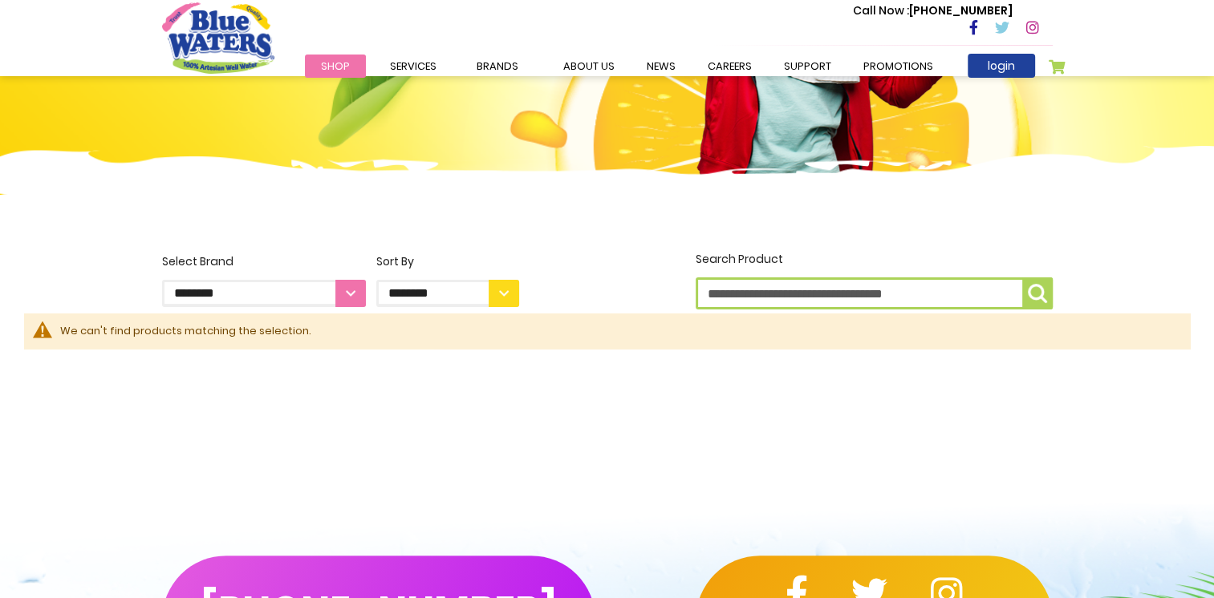
scroll to position [505, 0]
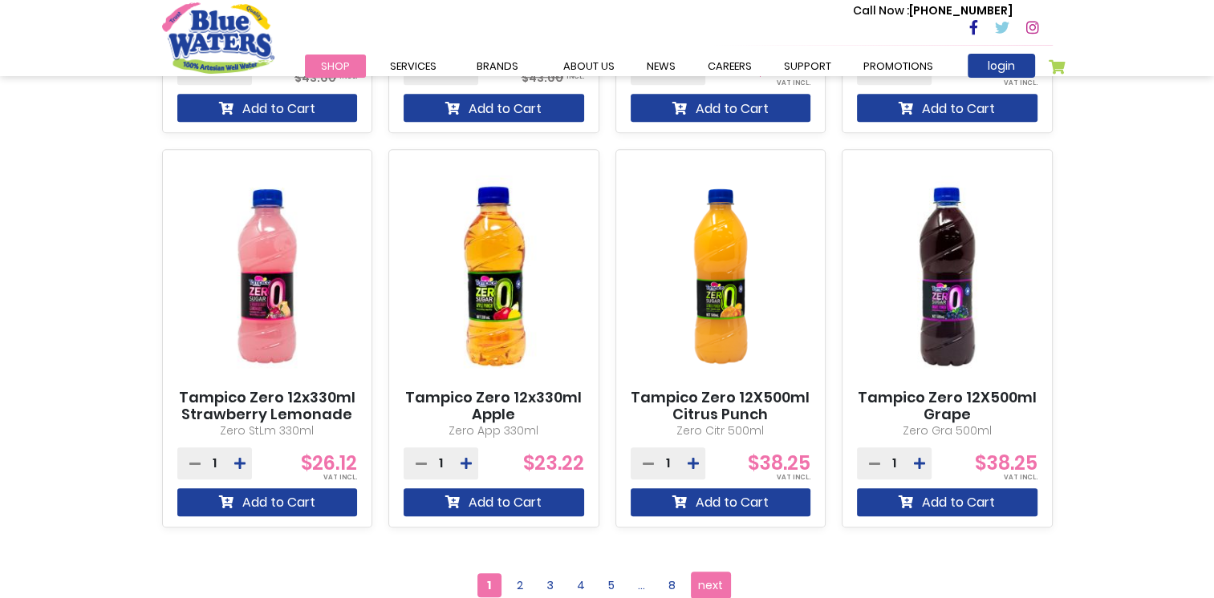
scroll to position [1364, 0]
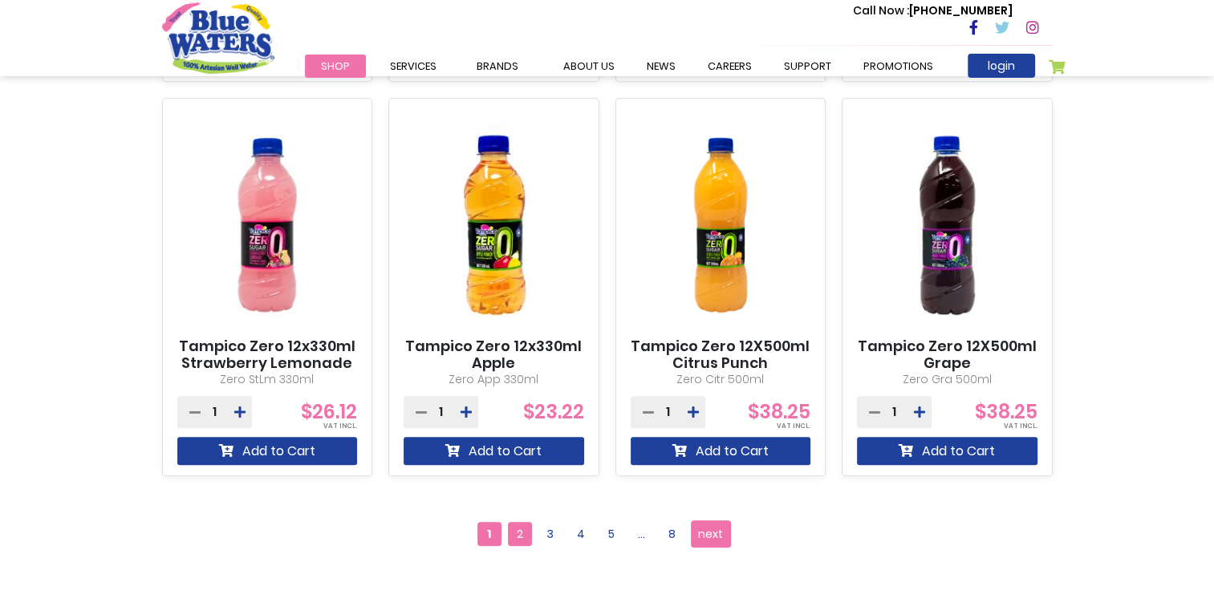
click at [526, 533] on span "2" at bounding box center [520, 534] width 24 height 24
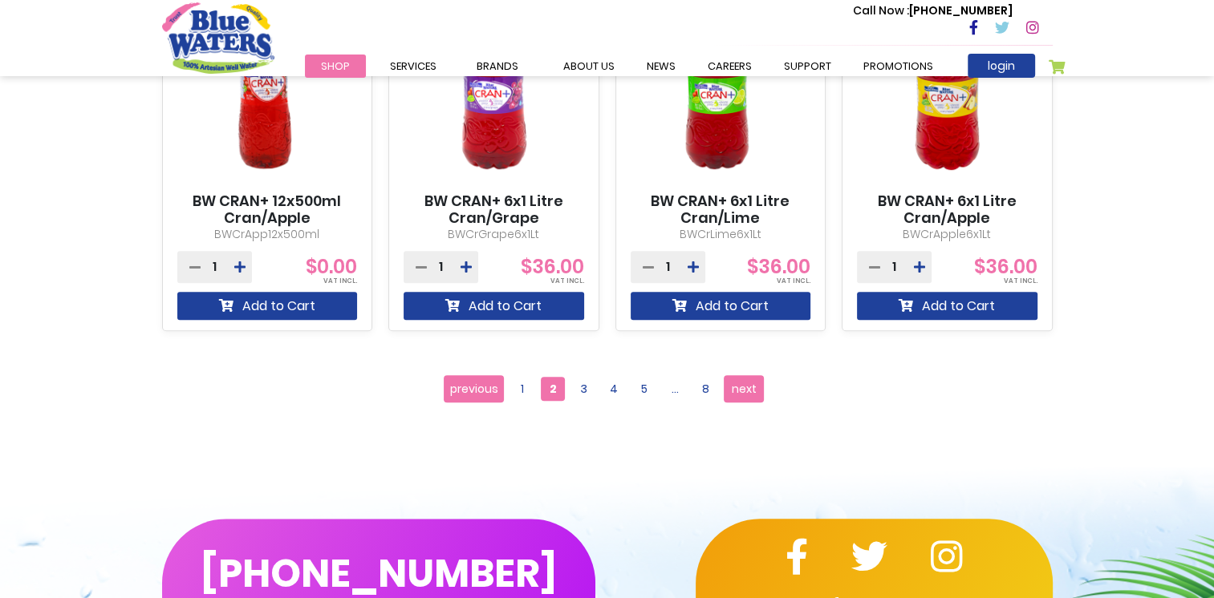
scroll to position [1524, 0]
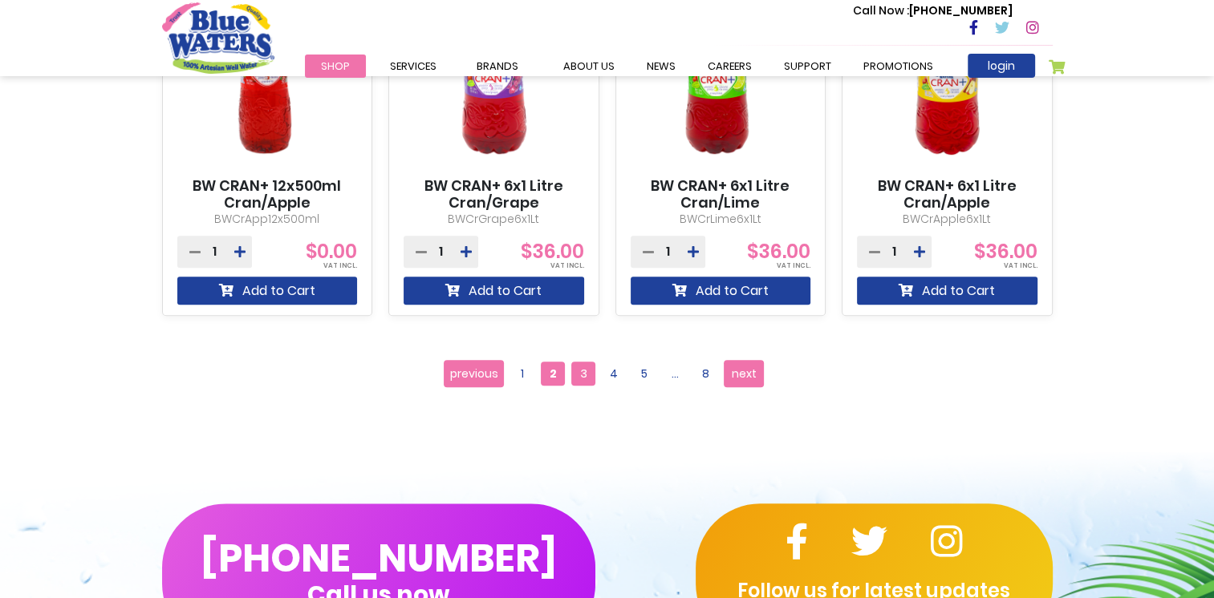
click at [582, 373] on span "3" at bounding box center [583, 374] width 24 height 24
